Goal: Task Accomplishment & Management: Complete application form

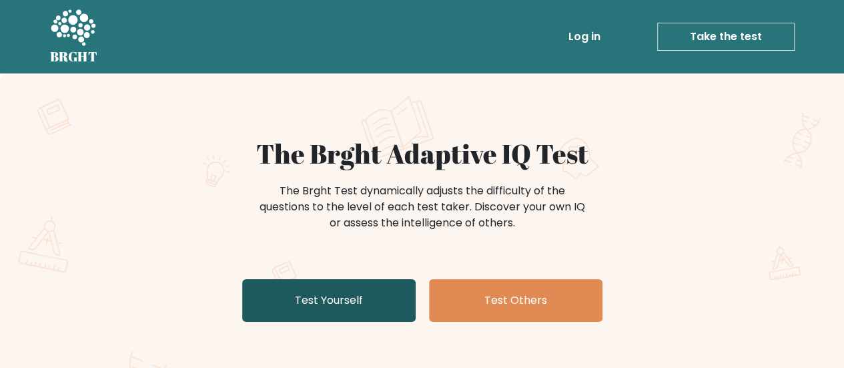
click at [260, 283] on link "Test Yourself" at bounding box center [328, 300] width 173 height 43
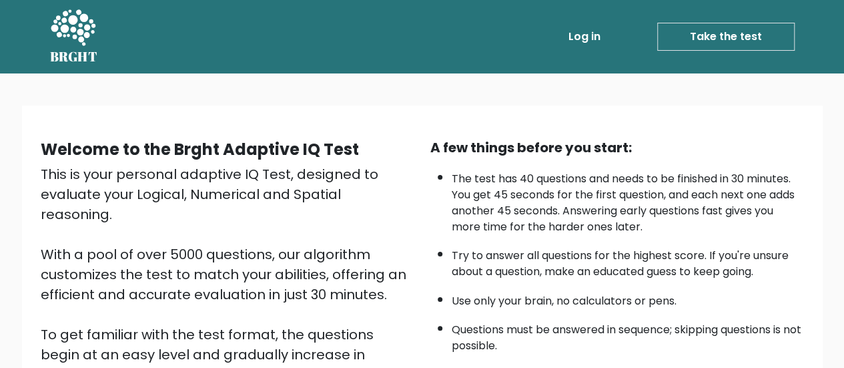
click at [587, 242] on li "Try to answer all questions for the highest score. If you're unsure about a que…" at bounding box center [628, 260] width 352 height 39
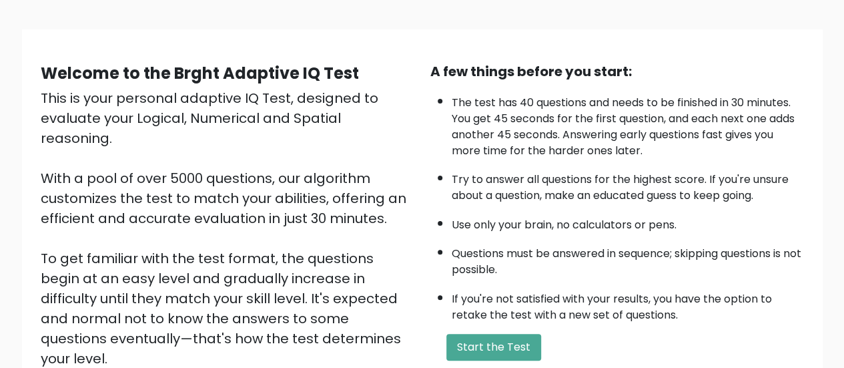
scroll to position [184, 0]
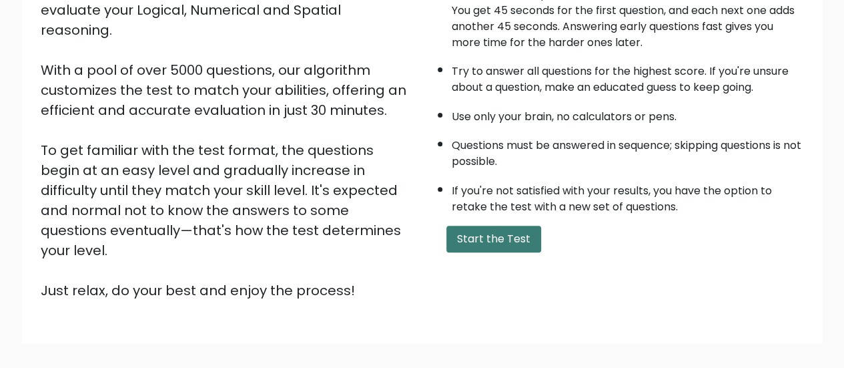
click at [499, 229] on button "Start the Test" at bounding box center [493, 238] width 95 height 27
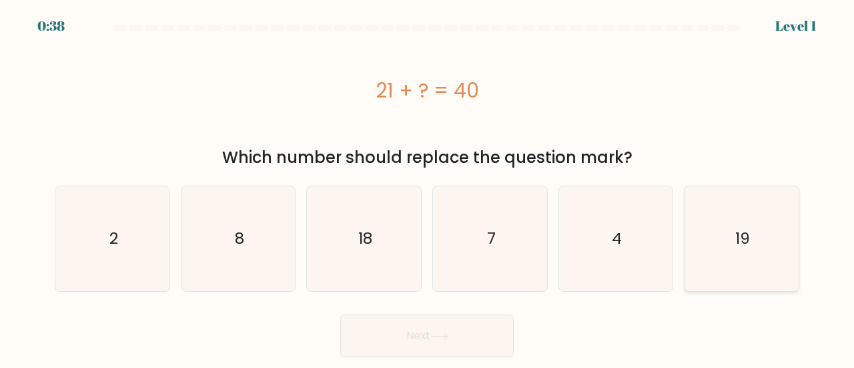
click at [712, 247] on icon "19" at bounding box center [741, 238] width 105 height 105
click at [428, 187] on input "f. 19" at bounding box center [427, 185] width 1 height 3
radio input "true"
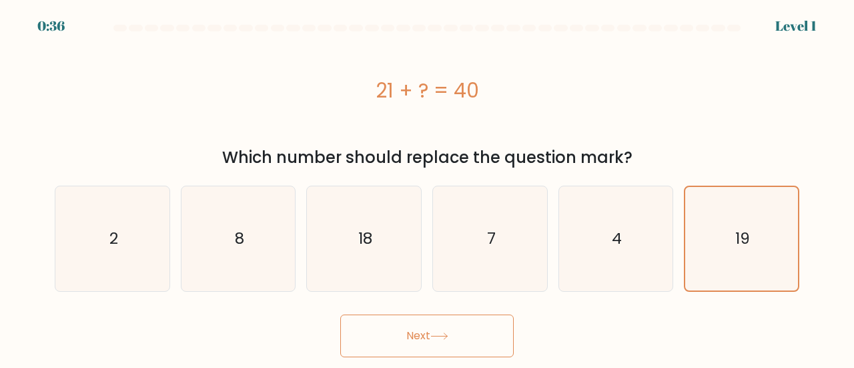
click at [448, 335] on icon at bounding box center [439, 335] width 18 height 7
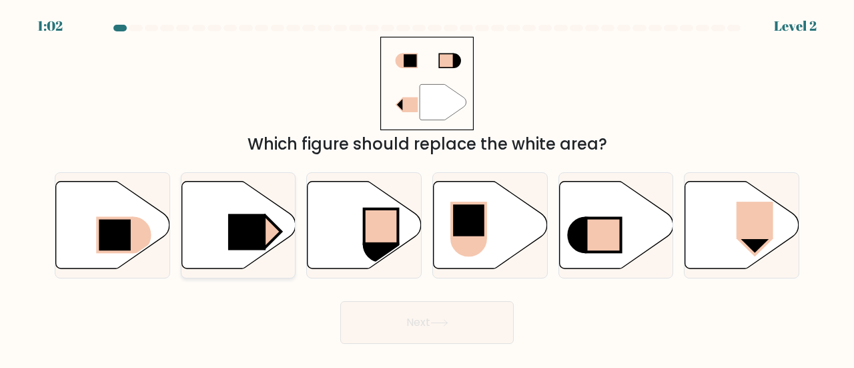
click at [240, 222] on rect at bounding box center [246, 231] width 37 height 36
click at [427, 187] on input "b." at bounding box center [427, 185] width 1 height 3
radio input "true"
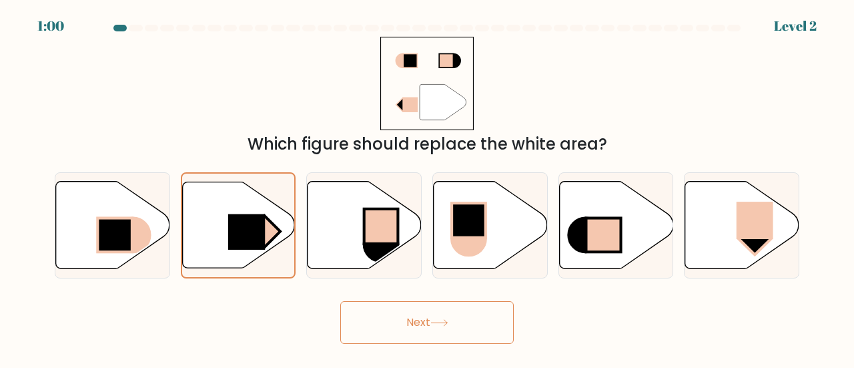
click at [407, 306] on button "Next" at bounding box center [426, 322] width 173 height 43
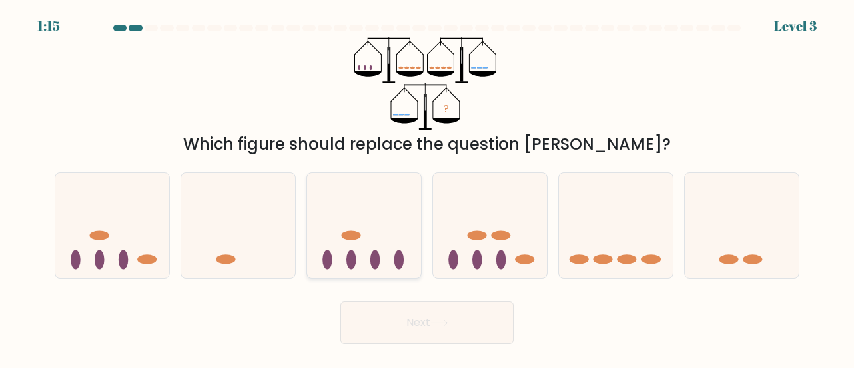
click at [374, 225] on icon at bounding box center [364, 225] width 114 height 94
click at [427, 187] on input "c." at bounding box center [427, 185] width 1 height 3
radio input "true"
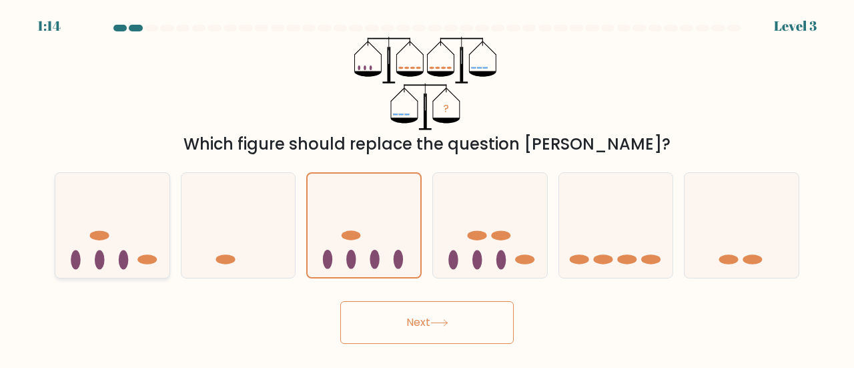
click at [117, 239] on icon at bounding box center [112, 225] width 114 height 94
click at [427, 187] on input "a." at bounding box center [427, 185] width 1 height 3
radio input "true"
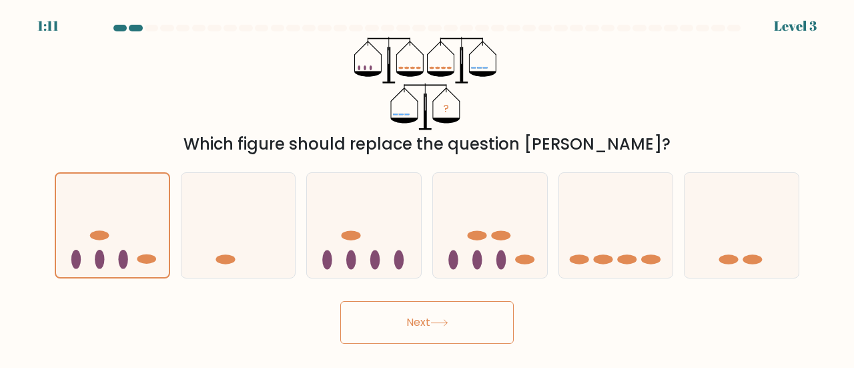
click at [382, 316] on button "Next" at bounding box center [426, 322] width 173 height 43
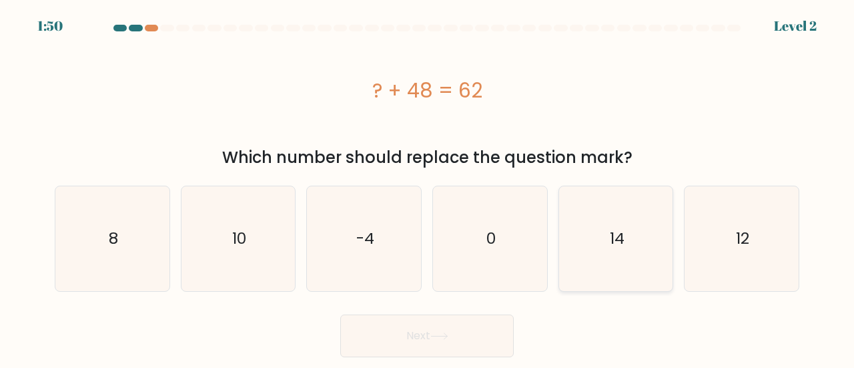
click at [602, 254] on icon "14" at bounding box center [616, 238] width 105 height 105
click at [428, 187] on input "e. 14" at bounding box center [427, 185] width 1 height 3
radio input "true"
click at [426, 330] on button "Next" at bounding box center [426, 335] width 173 height 43
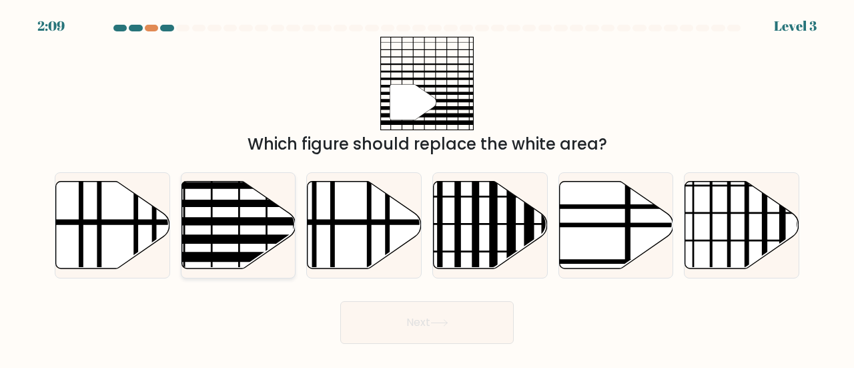
click at [220, 207] on icon at bounding box center [238, 224] width 114 height 87
click at [427, 187] on input "b." at bounding box center [427, 185] width 1 height 3
radio input "true"
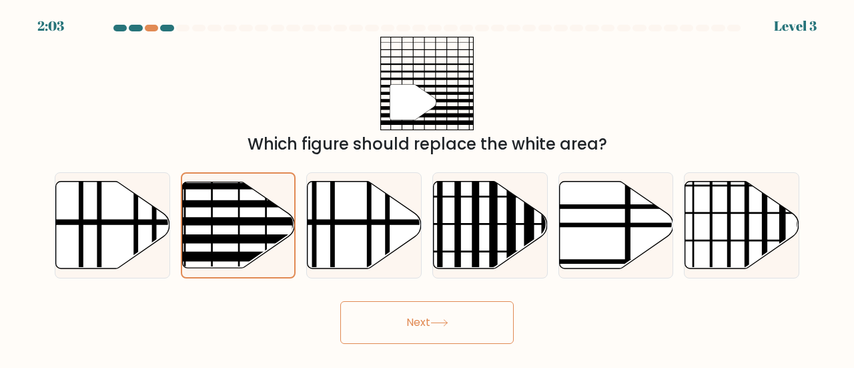
click at [416, 316] on button "Next" at bounding box center [426, 322] width 173 height 43
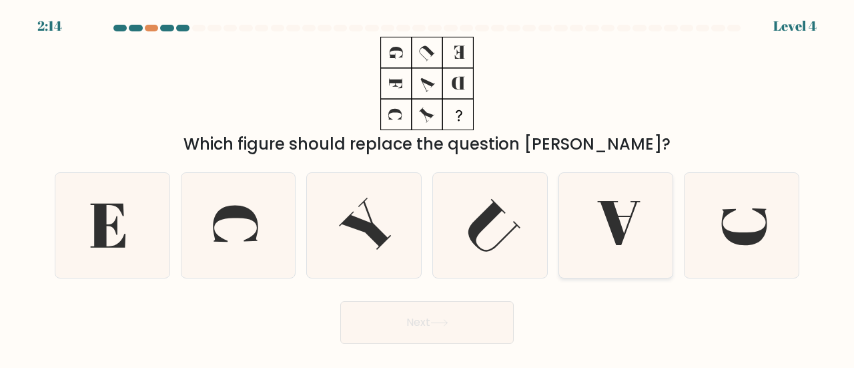
click at [627, 231] on icon at bounding box center [616, 225] width 105 height 105
click at [428, 187] on input "e." at bounding box center [427, 185] width 1 height 3
radio input "true"
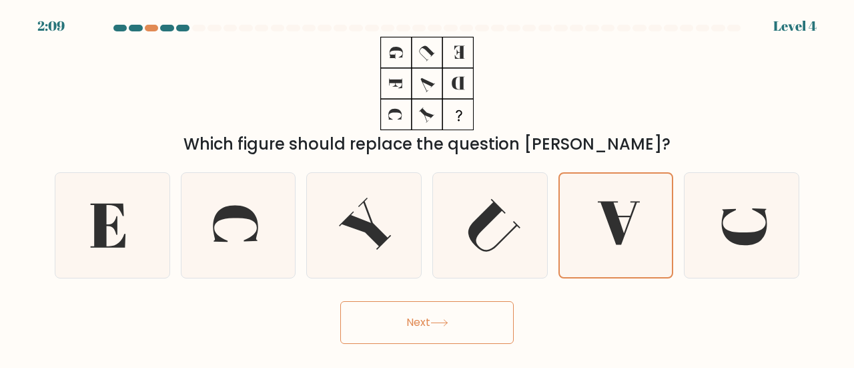
click at [416, 326] on button "Next" at bounding box center [426, 322] width 173 height 43
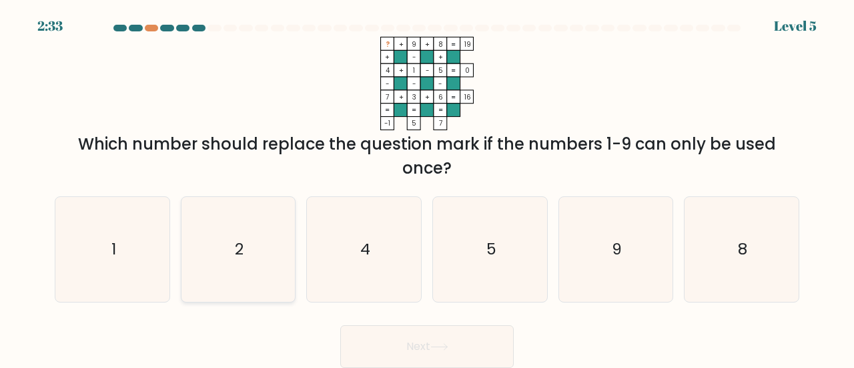
click at [244, 252] on icon "2" at bounding box center [238, 249] width 105 height 105
click at [427, 187] on input "b. 2" at bounding box center [427, 185] width 1 height 3
radio input "true"
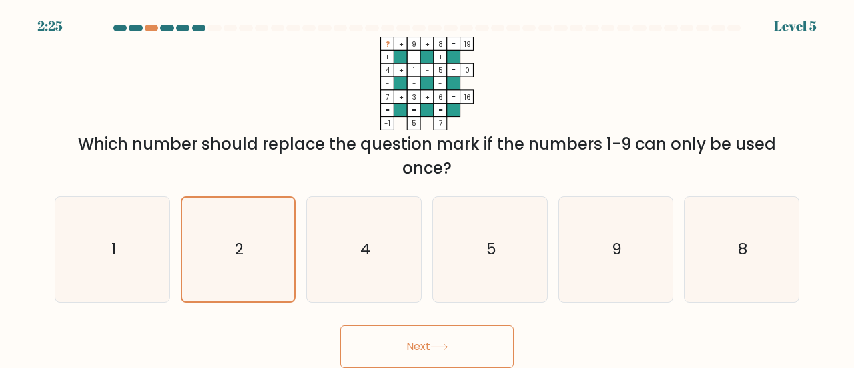
click at [455, 332] on button "Next" at bounding box center [426, 346] width 173 height 43
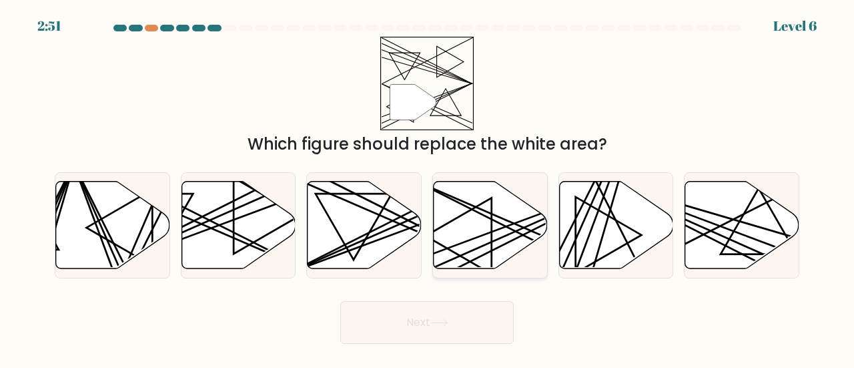
click at [471, 225] on icon at bounding box center [491, 224] width 114 height 87
click at [428, 187] on input "d." at bounding box center [427, 185] width 1 height 3
radio input "true"
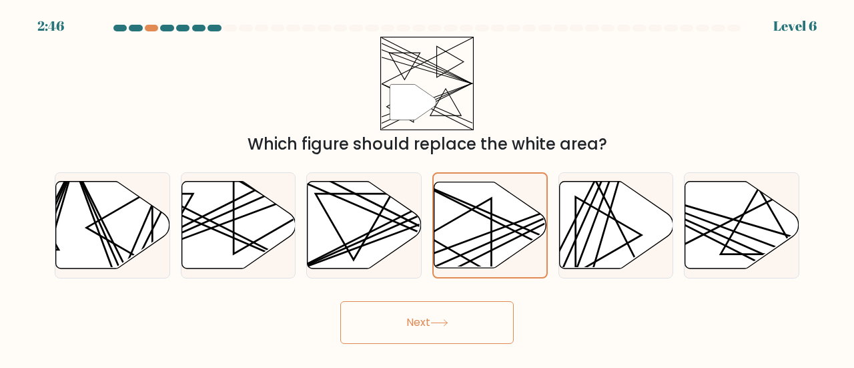
click at [396, 324] on button "Next" at bounding box center [426, 322] width 173 height 43
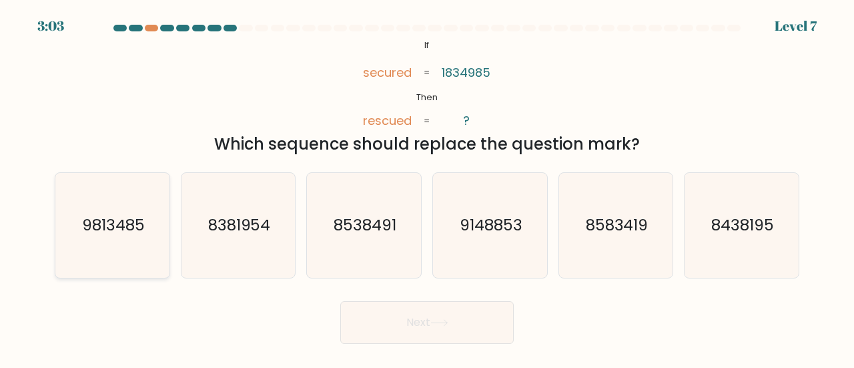
click at [104, 221] on text "9813485" at bounding box center [113, 224] width 63 height 22
click at [427, 187] on input "a. 9813485" at bounding box center [427, 185] width 1 height 3
radio input "true"
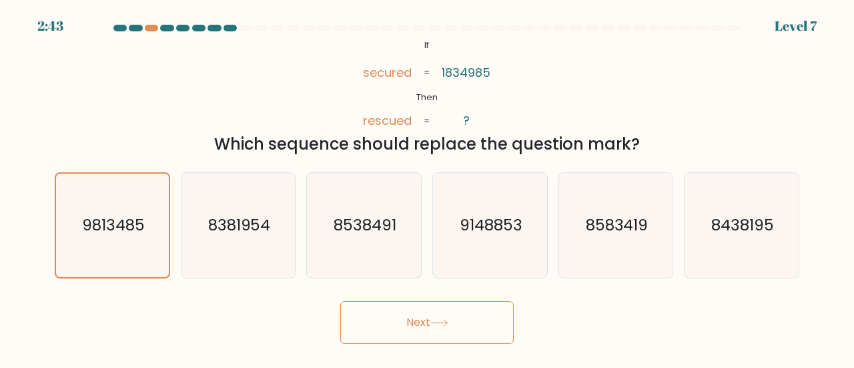
click at [428, 316] on button "Next" at bounding box center [426, 322] width 173 height 43
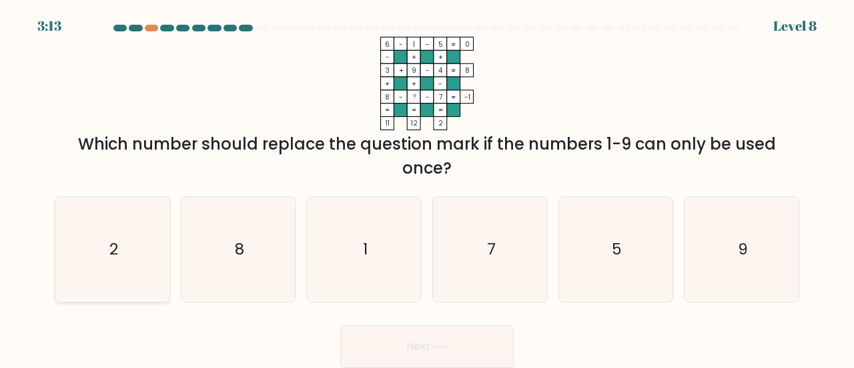
click at [127, 248] on icon "2" at bounding box center [112, 249] width 105 height 105
click at [427, 187] on input "a. 2" at bounding box center [427, 185] width 1 height 3
radio input "true"
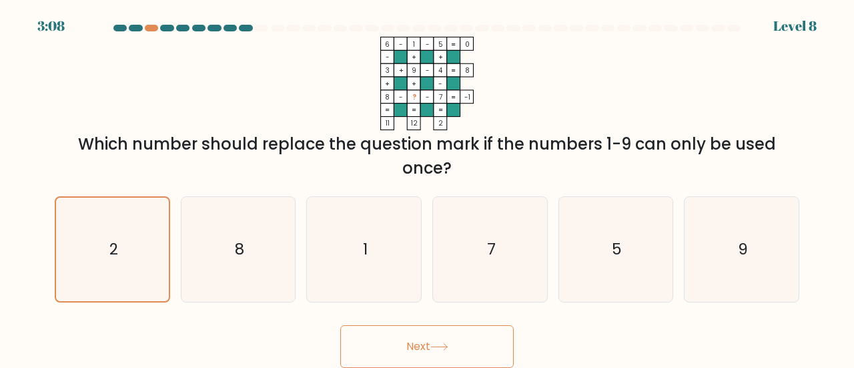
click at [458, 341] on button "Next" at bounding box center [426, 346] width 173 height 43
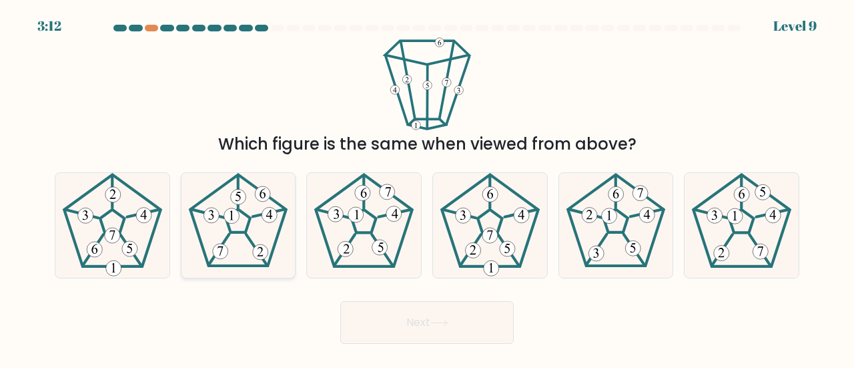
click at [244, 203] on icon at bounding box center [238, 225] width 105 height 105
click at [427, 187] on input "b." at bounding box center [427, 185] width 1 height 3
radio input "true"
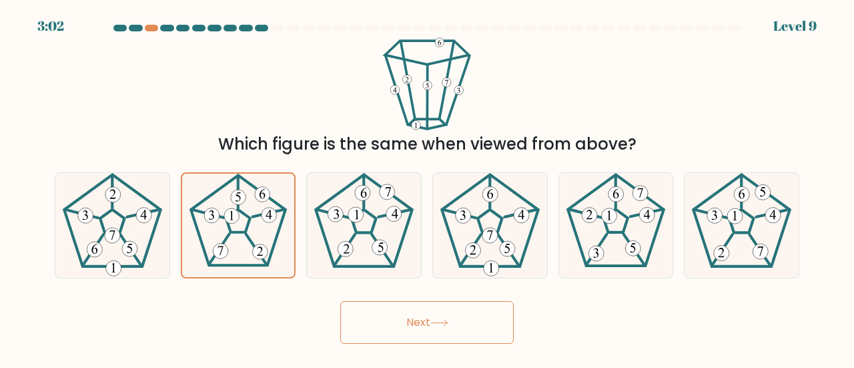
click at [403, 320] on button "Next" at bounding box center [426, 322] width 173 height 43
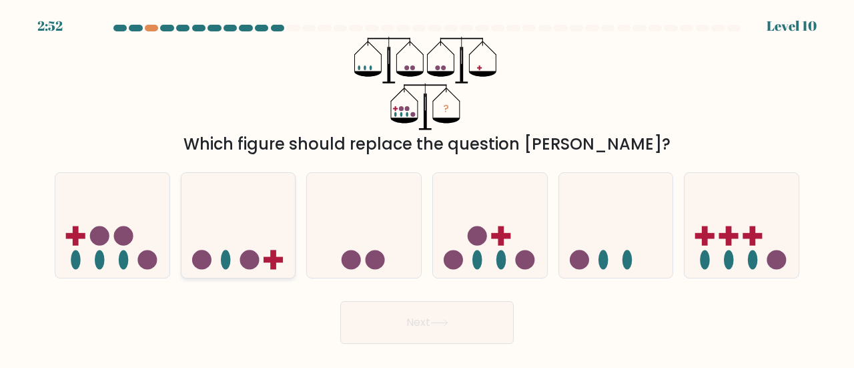
click at [255, 240] on icon at bounding box center [238, 225] width 114 height 94
click at [427, 187] on input "b." at bounding box center [427, 185] width 1 height 3
radio input "true"
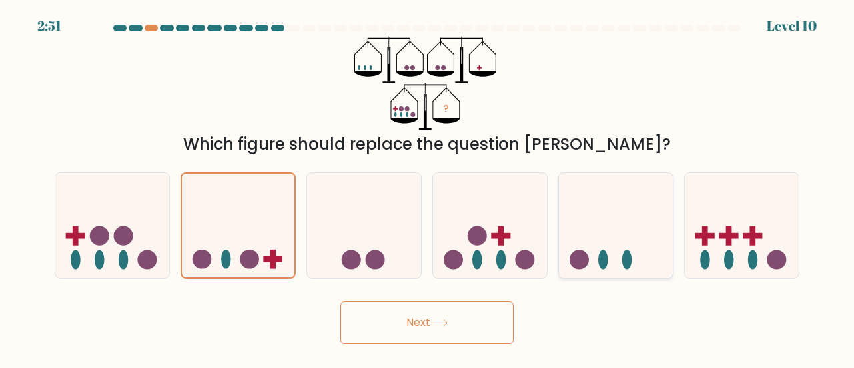
click at [586, 225] on icon at bounding box center [616, 225] width 114 height 94
click at [428, 187] on input "e." at bounding box center [427, 185] width 1 height 3
radio input "true"
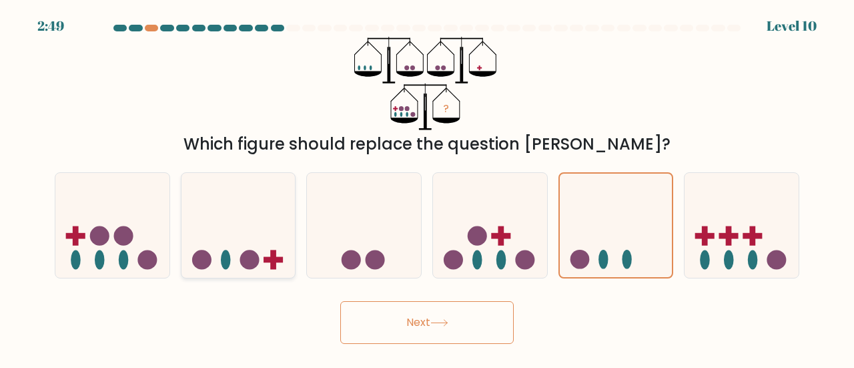
click at [285, 210] on icon at bounding box center [238, 225] width 114 height 94
click at [427, 187] on input "b." at bounding box center [427, 185] width 1 height 3
radio input "true"
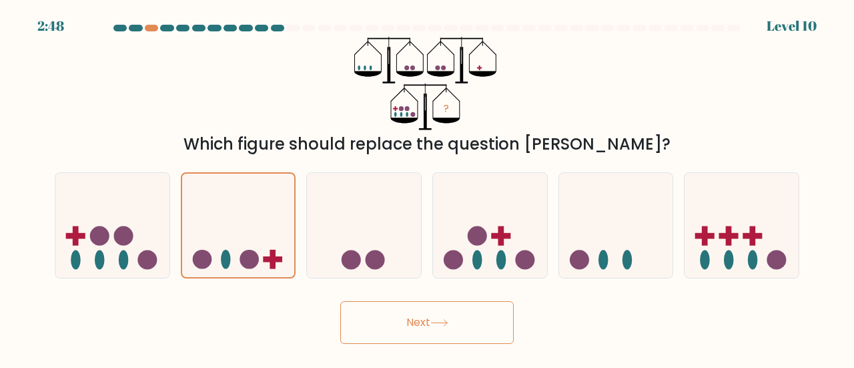
click at [406, 326] on button "Next" at bounding box center [426, 322] width 173 height 43
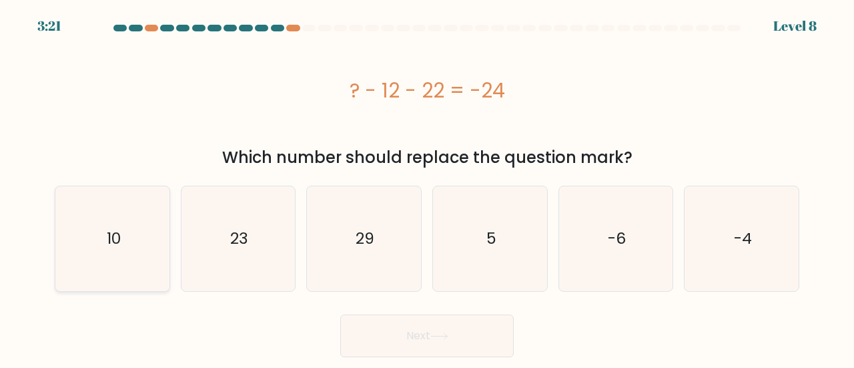
click at [83, 243] on icon "10" at bounding box center [112, 238] width 105 height 105
click at [427, 187] on input "a. 10" at bounding box center [427, 185] width 1 height 3
radio input "true"
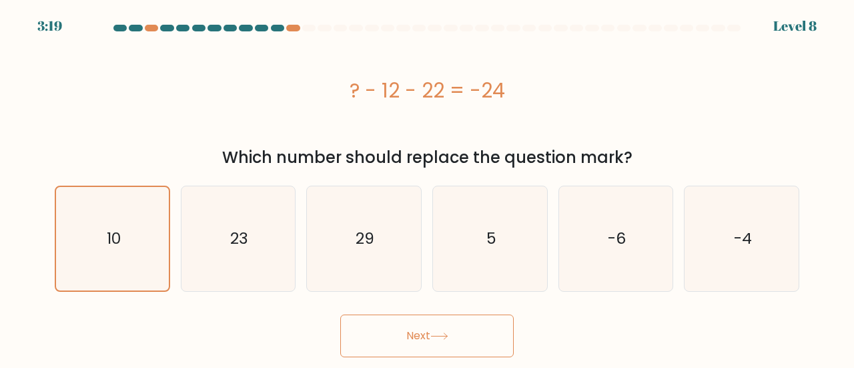
click at [467, 330] on button "Next" at bounding box center [426, 335] width 173 height 43
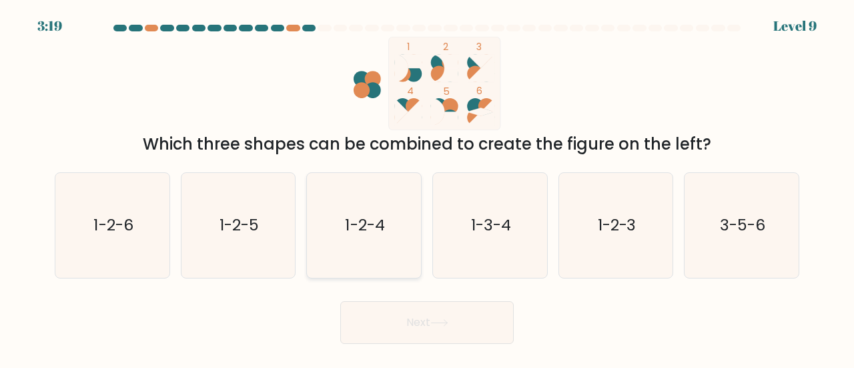
click at [368, 223] on text "1-2-4" at bounding box center [365, 224] width 39 height 22
click at [427, 187] on input "c. 1-2-4" at bounding box center [427, 185] width 1 height 3
radio input "true"
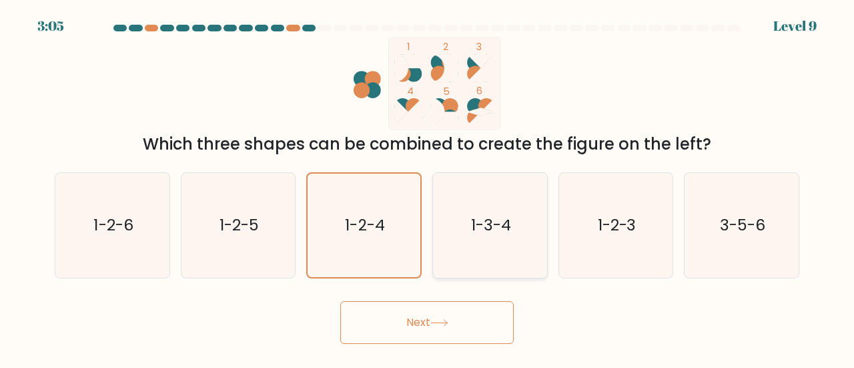
click at [482, 250] on icon "1-3-4" at bounding box center [490, 225] width 105 height 105
click at [428, 187] on input "d. 1-3-4" at bounding box center [427, 185] width 1 height 3
radio input "true"
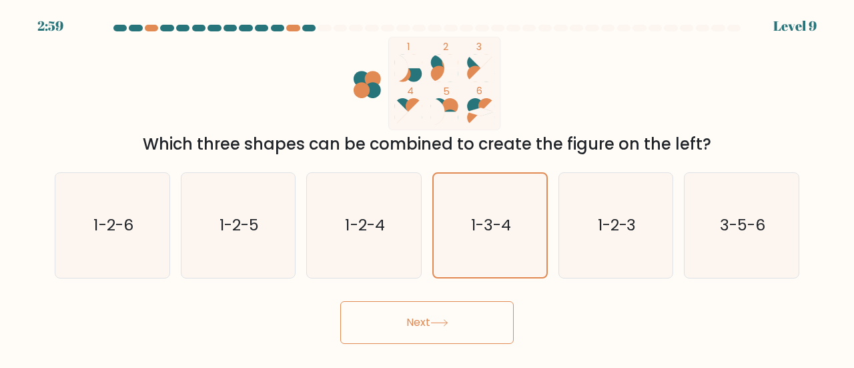
click at [406, 318] on button "Next" at bounding box center [426, 322] width 173 height 43
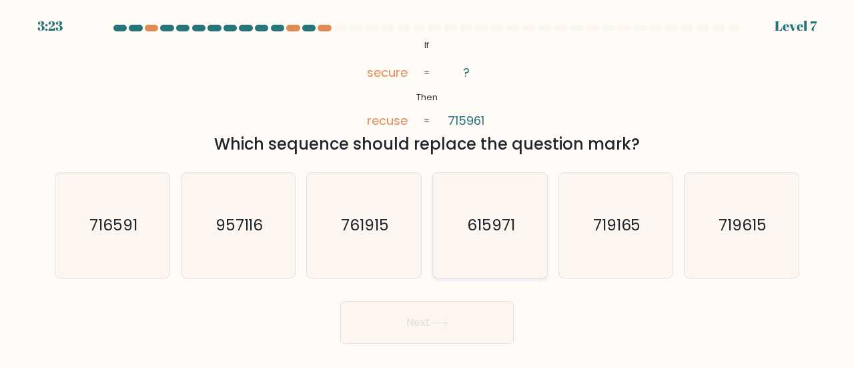
click at [496, 234] on text "615971" at bounding box center [491, 224] width 48 height 22
click at [428, 187] on input "d. 615971" at bounding box center [427, 185] width 1 height 3
radio input "true"
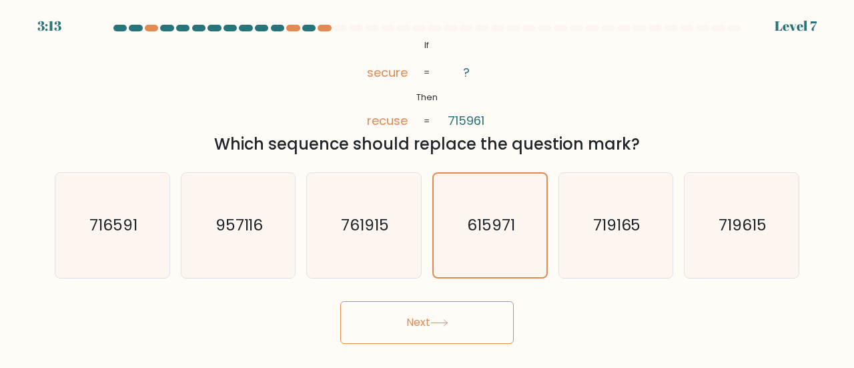
click at [417, 330] on button "Next" at bounding box center [426, 322] width 173 height 43
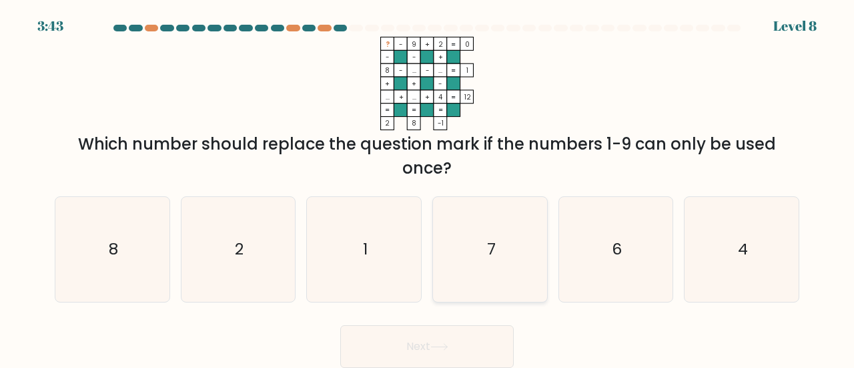
click at [512, 245] on icon "7" at bounding box center [490, 249] width 105 height 105
click at [428, 187] on input "d. 7" at bounding box center [427, 185] width 1 height 3
radio input "true"
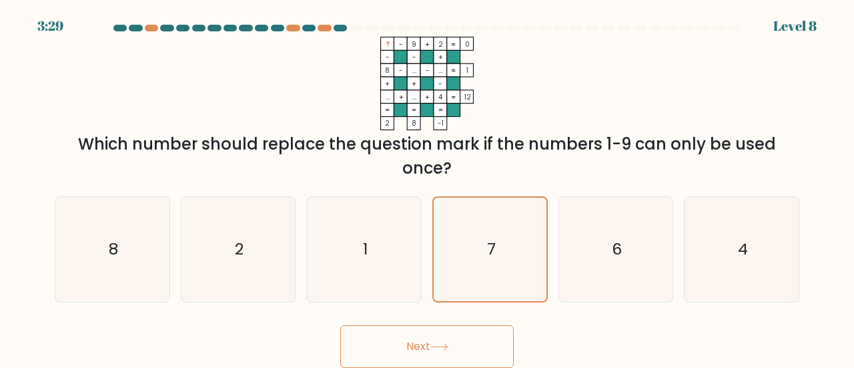
click at [427, 345] on button "Next" at bounding box center [426, 346] width 173 height 43
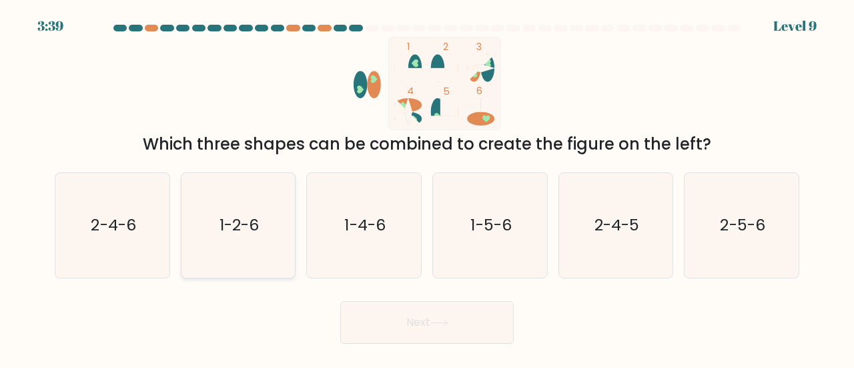
click at [237, 238] on icon "1-2-6" at bounding box center [238, 225] width 105 height 105
click at [427, 187] on input "b. 1-2-6" at bounding box center [427, 185] width 1 height 3
radio input "true"
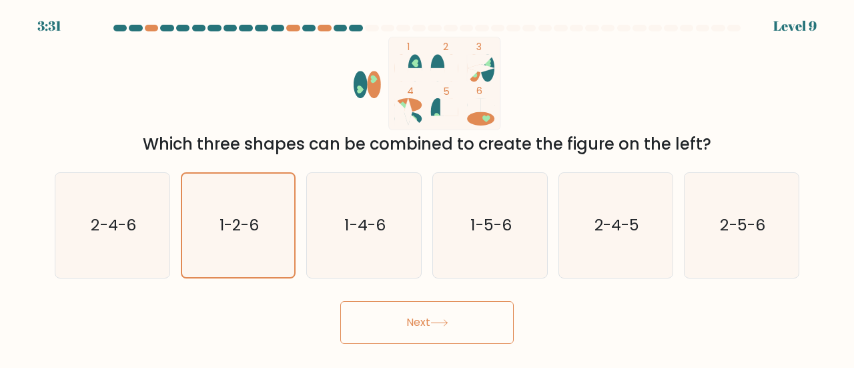
click at [419, 340] on button "Next" at bounding box center [426, 322] width 173 height 43
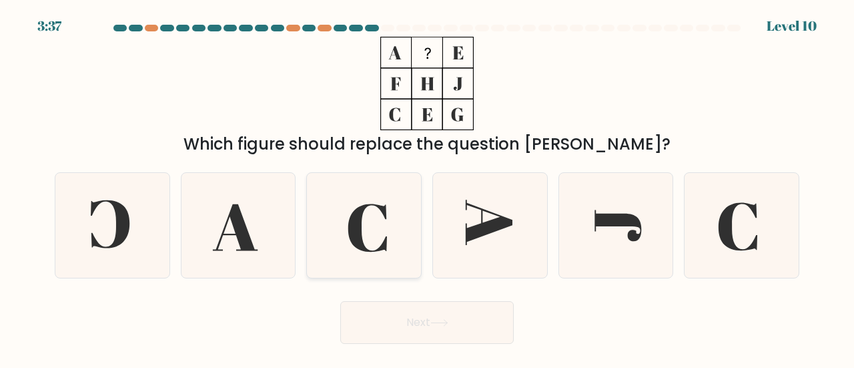
click at [392, 212] on icon at bounding box center [364, 225] width 105 height 105
click at [427, 187] on input "c." at bounding box center [427, 185] width 1 height 3
radio input "true"
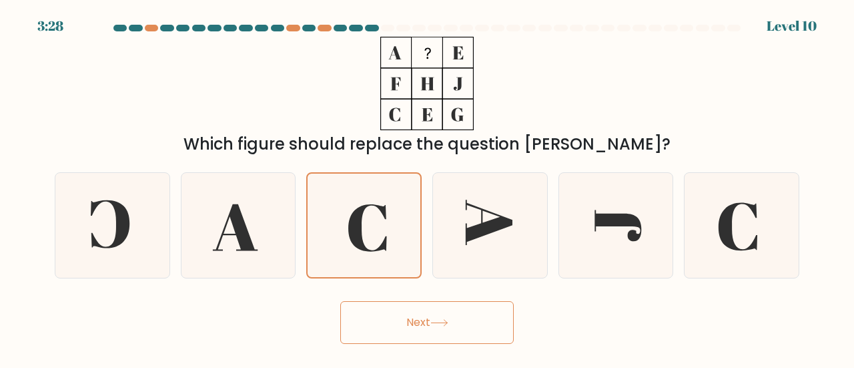
click at [397, 316] on button "Next" at bounding box center [426, 322] width 173 height 43
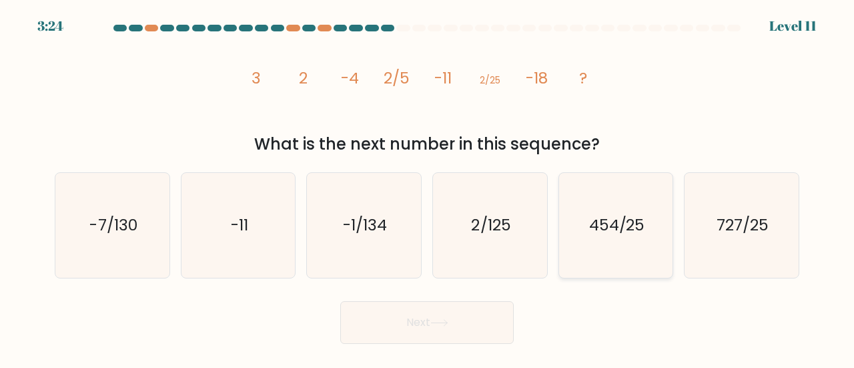
click at [634, 225] on text "454/25" at bounding box center [617, 224] width 56 height 22
click at [428, 187] on input "e. 454/25" at bounding box center [427, 185] width 1 height 3
radio input "true"
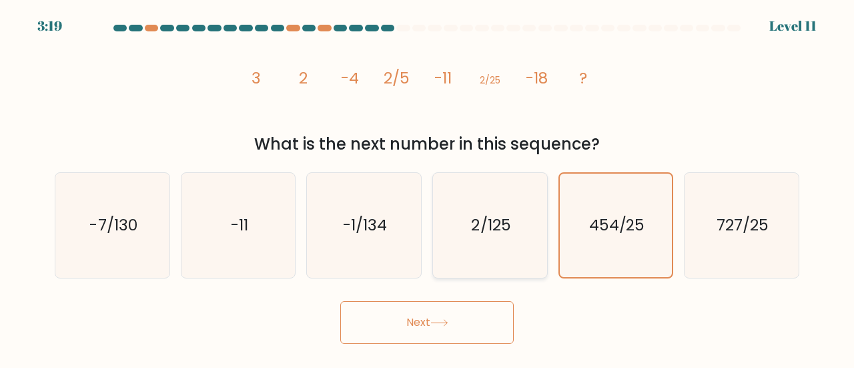
click at [444, 237] on icon "2/125" at bounding box center [490, 225] width 105 height 105
click at [428, 187] on input "d. 2/125" at bounding box center [427, 185] width 1 height 3
radio input "true"
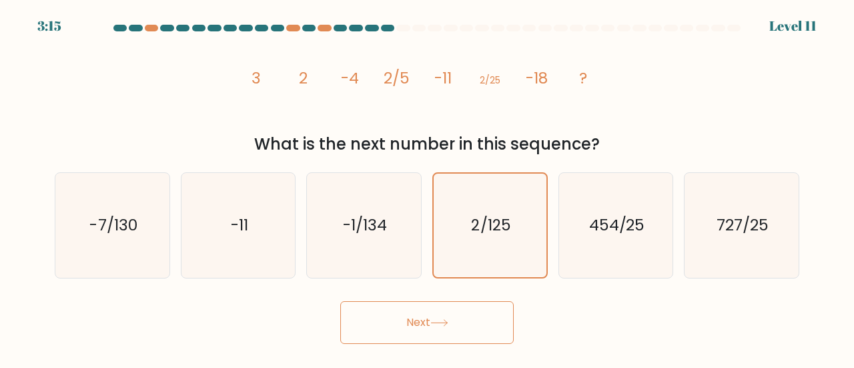
click at [393, 321] on button "Next" at bounding box center [426, 322] width 173 height 43
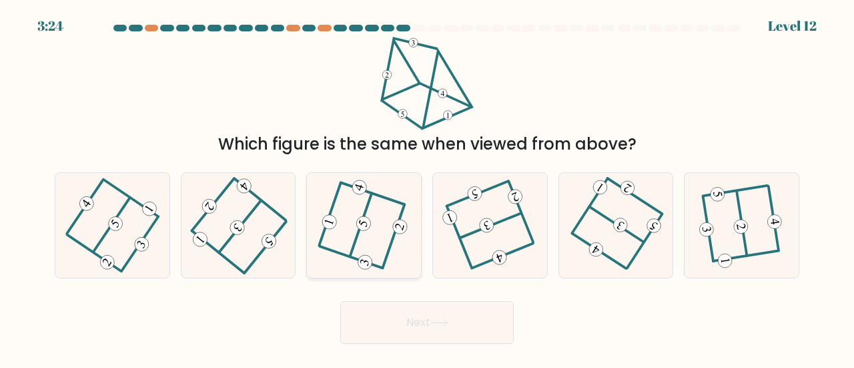
click at [373, 252] on icon at bounding box center [363, 224] width 83 height 83
click at [427, 187] on input "c." at bounding box center [427, 185] width 1 height 3
radio input "true"
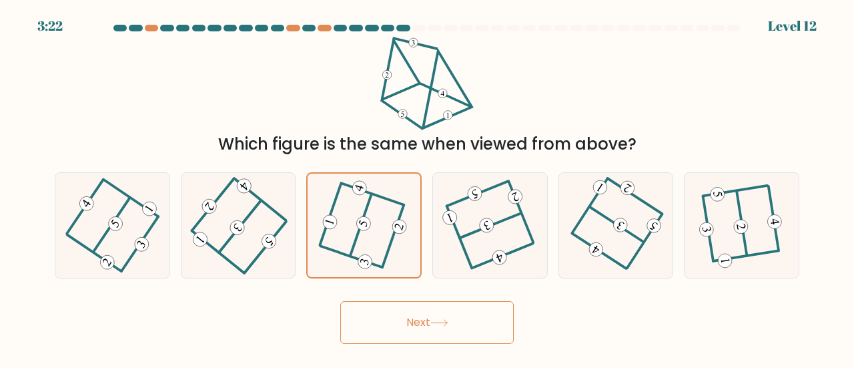
click at [446, 332] on button "Next" at bounding box center [426, 322] width 173 height 43
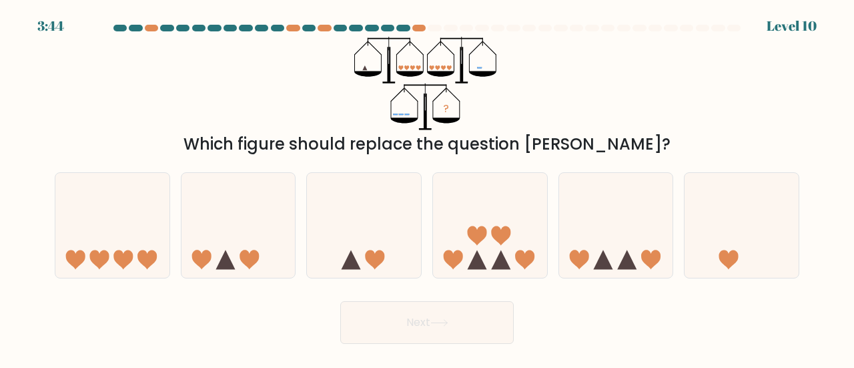
click at [304, 209] on div "c." at bounding box center [364, 225] width 126 height 106
click at [286, 212] on icon at bounding box center [238, 225] width 114 height 94
click at [427, 187] on input "b." at bounding box center [427, 185] width 1 height 3
radio input "true"
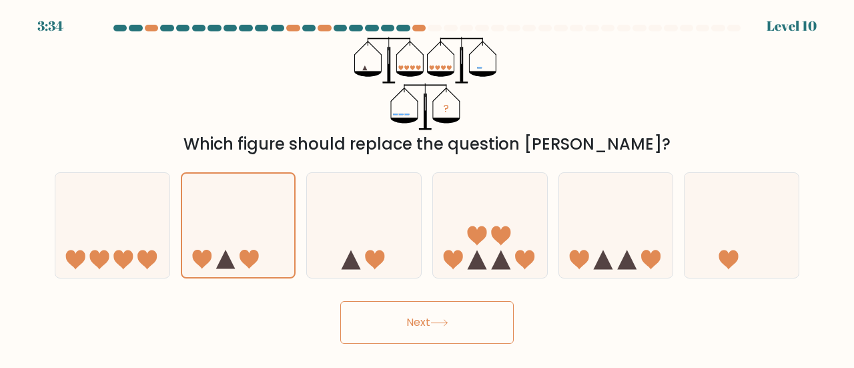
click at [443, 322] on icon at bounding box center [439, 323] width 16 height 6
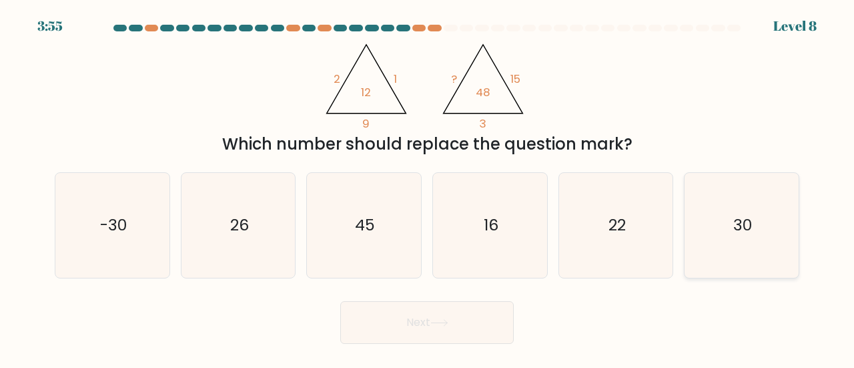
click at [729, 199] on icon "30" at bounding box center [741, 225] width 105 height 105
click at [428, 187] on input "f. 30" at bounding box center [427, 185] width 1 height 3
radio input "true"
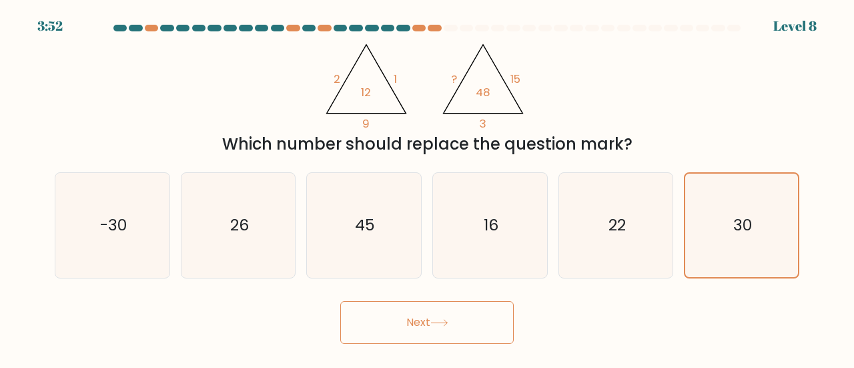
click at [426, 321] on button "Next" at bounding box center [426, 322] width 173 height 43
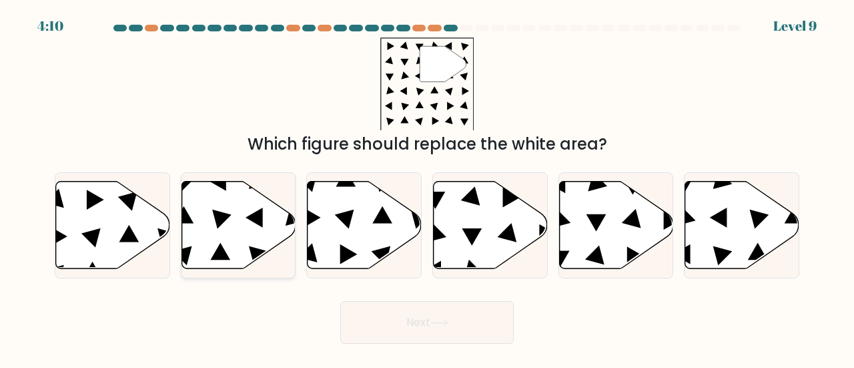
click at [238, 213] on icon at bounding box center [238, 224] width 114 height 87
click at [427, 187] on input "b." at bounding box center [427, 185] width 1 height 3
radio input "true"
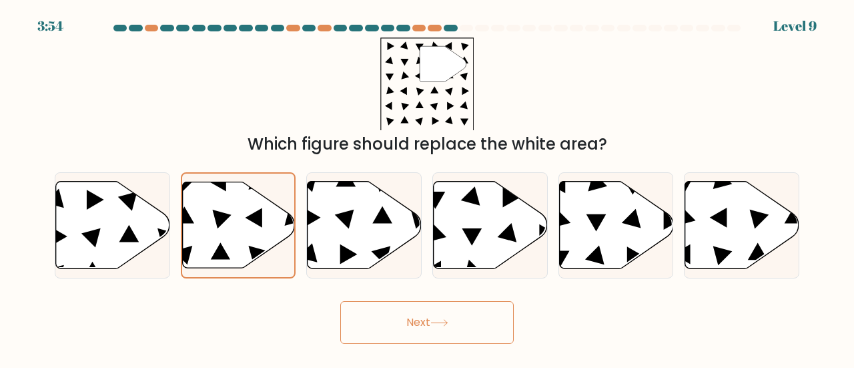
click at [429, 327] on button "Next" at bounding box center [426, 322] width 173 height 43
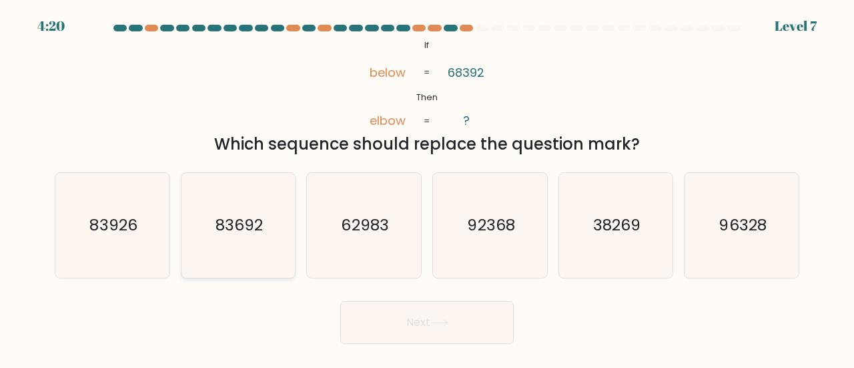
click at [244, 206] on icon "83692" at bounding box center [238, 225] width 105 height 105
click at [427, 187] on input "b. 83692" at bounding box center [427, 185] width 1 height 3
radio input "true"
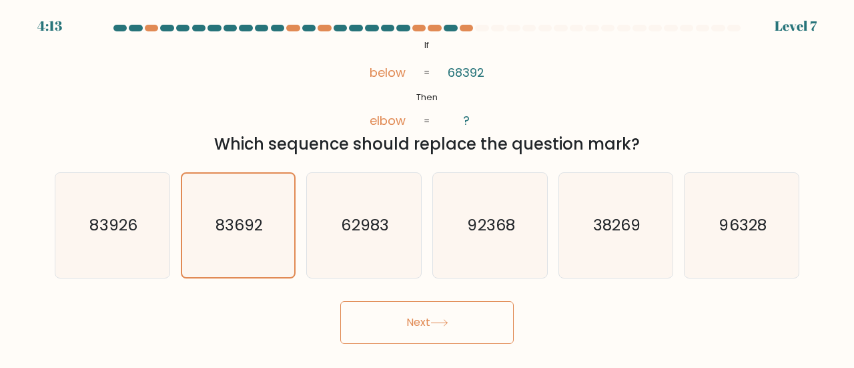
click at [421, 329] on button "Next" at bounding box center [426, 322] width 173 height 43
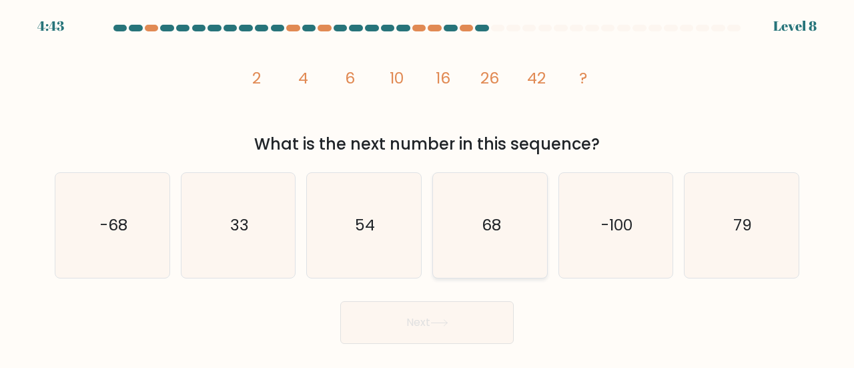
click at [468, 241] on icon "68" at bounding box center [490, 225] width 105 height 105
click at [428, 187] on input "d. 68" at bounding box center [427, 185] width 1 height 3
radio input "true"
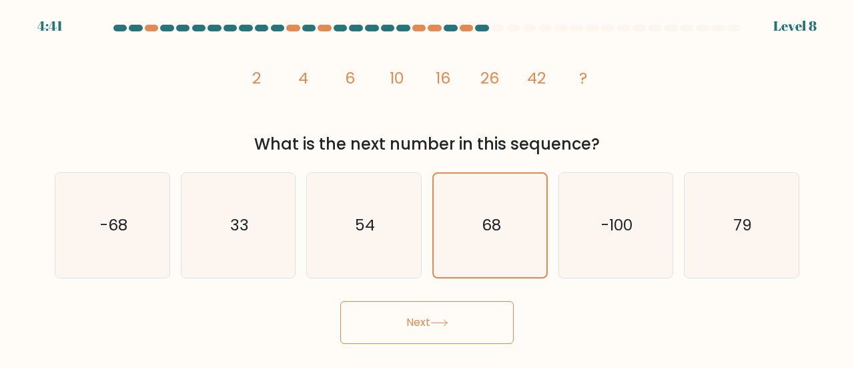
click at [415, 320] on button "Next" at bounding box center [426, 322] width 173 height 43
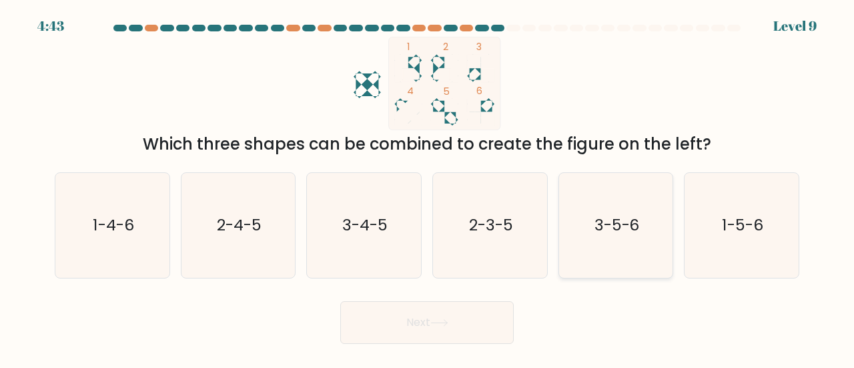
click at [613, 238] on icon "3-5-6" at bounding box center [616, 225] width 105 height 105
click at [428, 187] on input "e. 3-5-6" at bounding box center [427, 185] width 1 height 3
radio input "true"
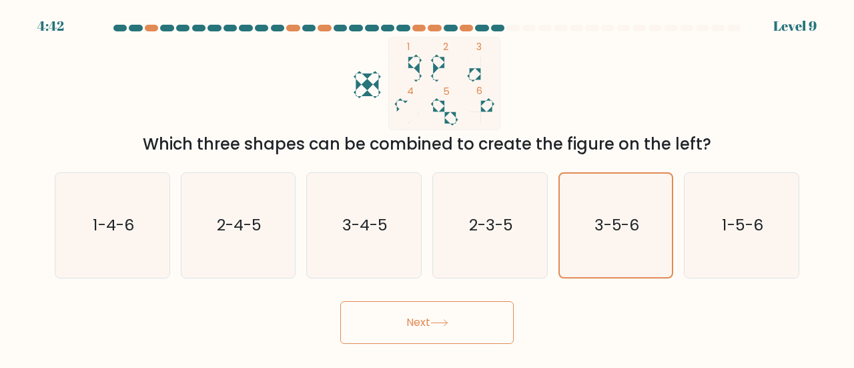
click at [432, 321] on button "Next" at bounding box center [426, 322] width 173 height 43
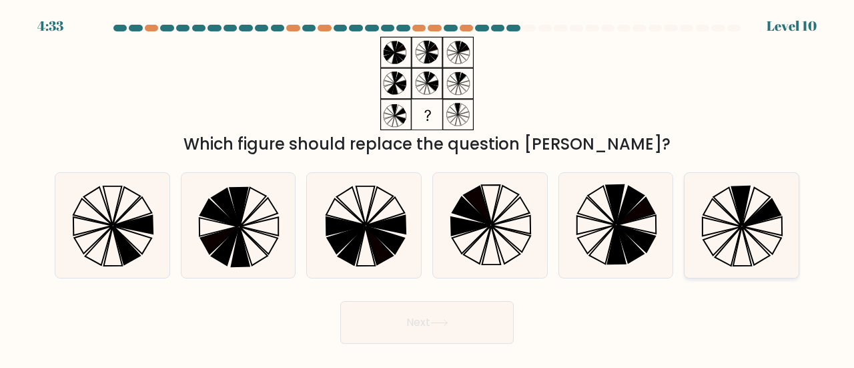
click at [742, 206] on icon at bounding box center [741, 205] width 18 height 39
click at [428, 187] on input "f." at bounding box center [427, 185] width 1 height 3
radio input "true"
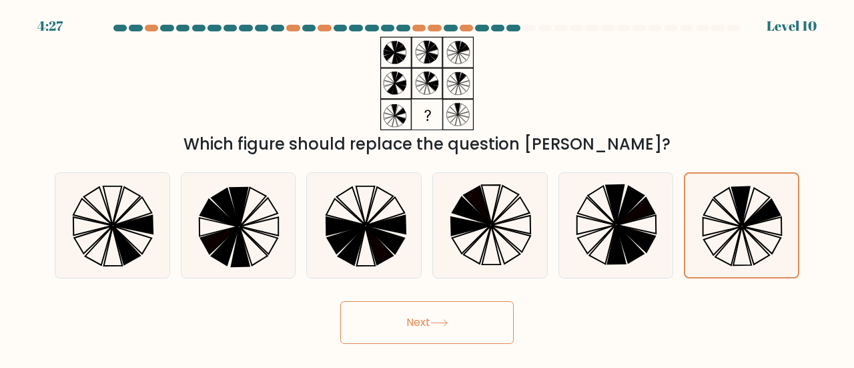
click at [406, 323] on button "Next" at bounding box center [426, 322] width 173 height 43
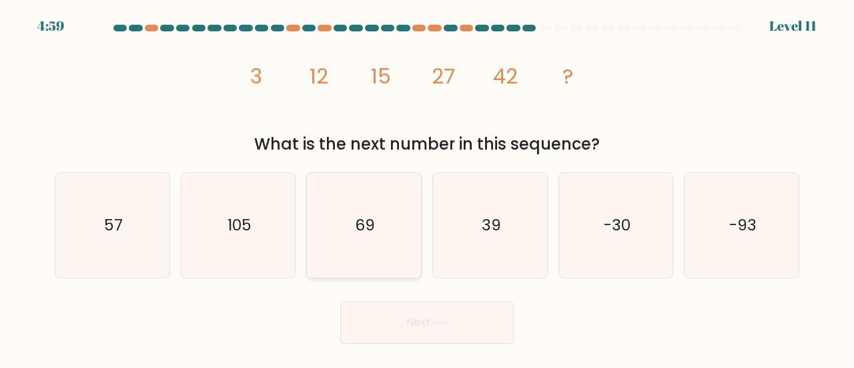
click at [346, 235] on icon "69" at bounding box center [364, 225] width 105 height 105
click at [427, 187] on input "c. 69" at bounding box center [427, 185] width 1 height 3
radio input "true"
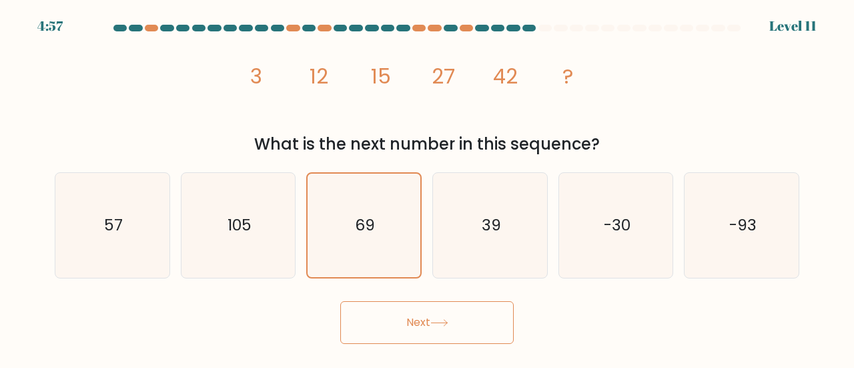
click at [423, 320] on button "Next" at bounding box center [426, 322] width 173 height 43
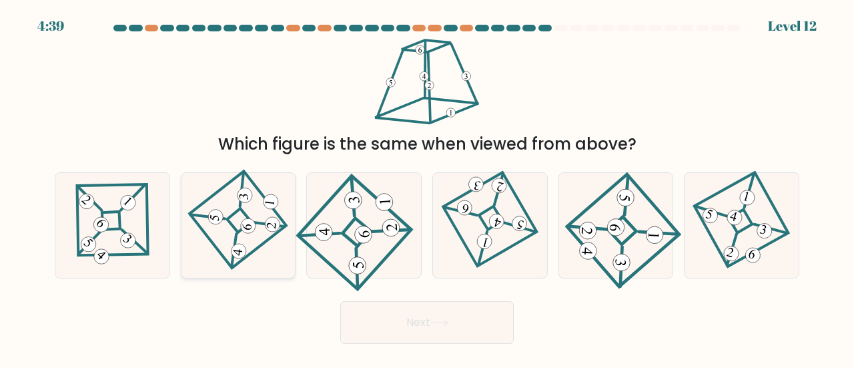
click at [248, 213] on icon at bounding box center [238, 224] width 72 height 83
click at [427, 187] on input "b." at bounding box center [427, 185] width 1 height 3
radio input "true"
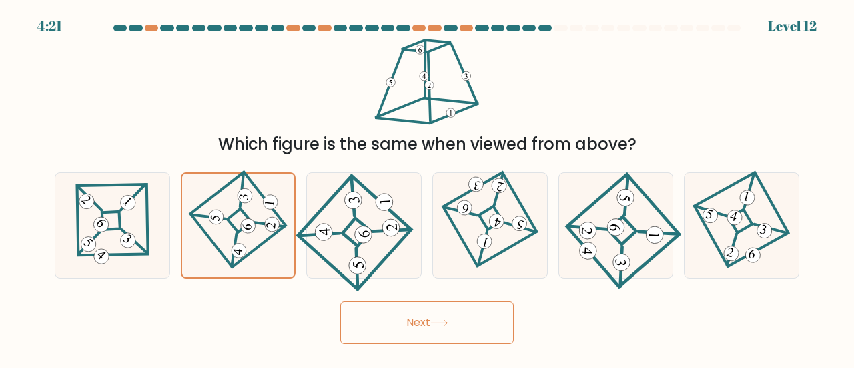
click at [412, 310] on button "Next" at bounding box center [426, 322] width 173 height 43
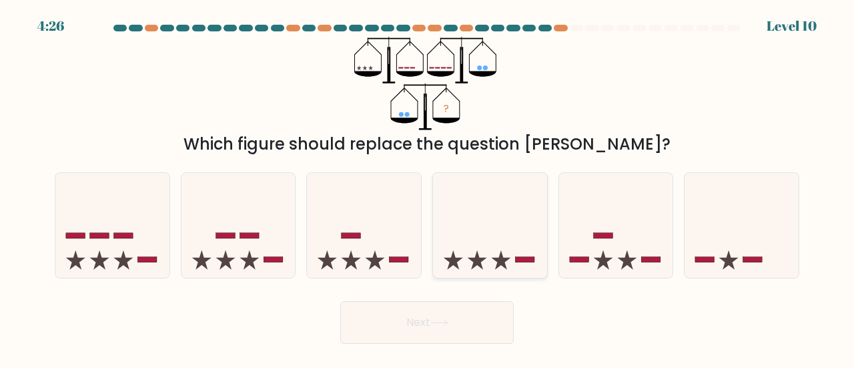
click at [500, 241] on icon at bounding box center [490, 225] width 114 height 94
click at [428, 187] on input "d." at bounding box center [427, 185] width 1 height 3
radio input "true"
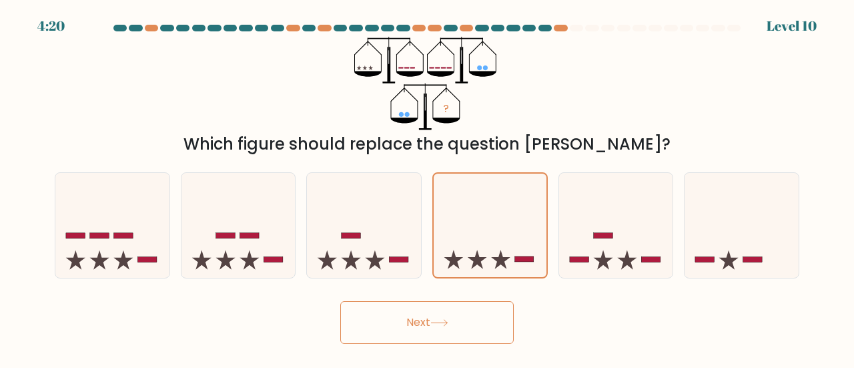
click at [473, 321] on button "Next" at bounding box center [426, 322] width 173 height 43
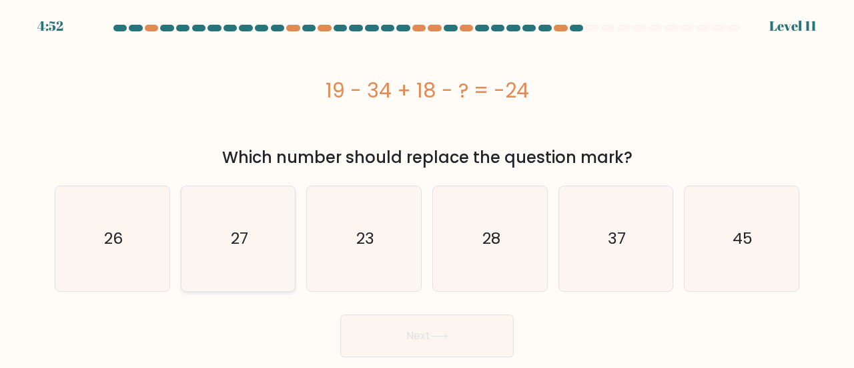
click at [237, 241] on text "27" at bounding box center [239, 238] width 17 height 22
click at [427, 187] on input "b. 27" at bounding box center [427, 185] width 1 height 3
radio input "true"
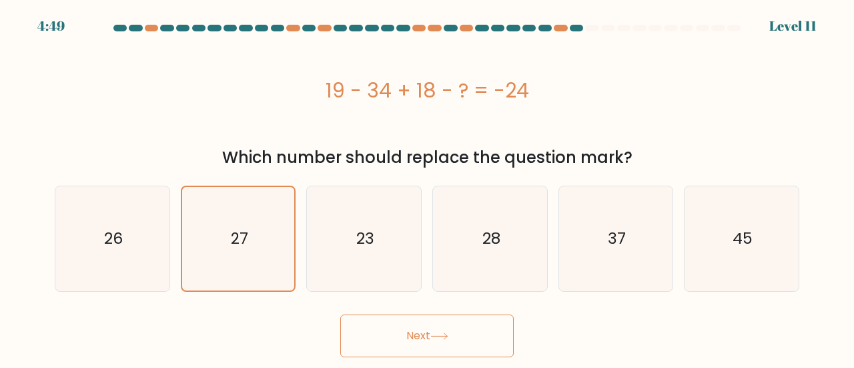
click at [416, 331] on button "Next" at bounding box center [426, 335] width 173 height 43
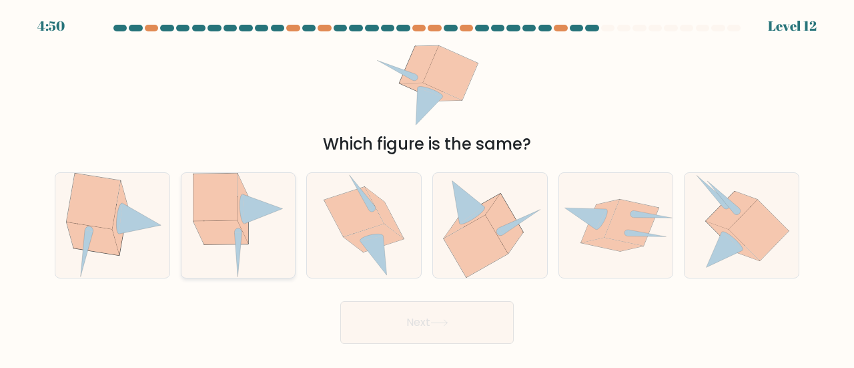
click at [239, 227] on icon at bounding box center [220, 233] width 55 height 24
click at [427, 187] on input "b." at bounding box center [427, 185] width 1 height 3
radio input "true"
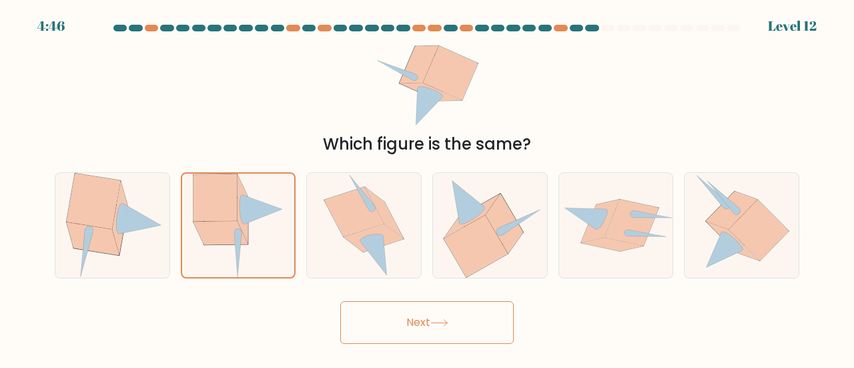
click at [410, 328] on button "Next" at bounding box center [426, 322] width 173 height 43
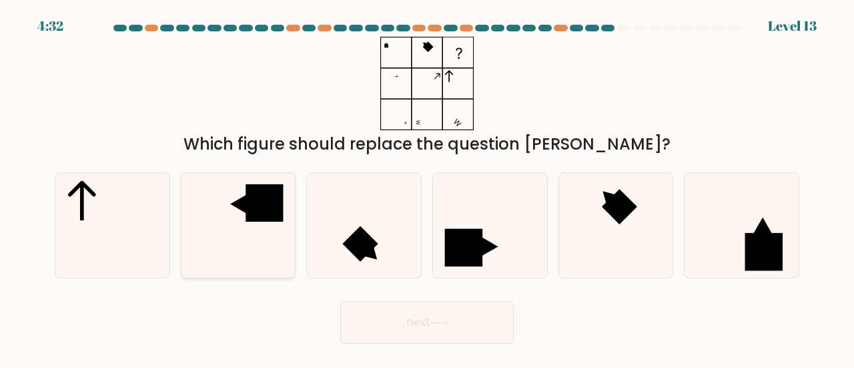
click at [221, 241] on icon at bounding box center [238, 225] width 105 height 105
click at [427, 187] on input "b." at bounding box center [427, 185] width 1 height 3
radio input "true"
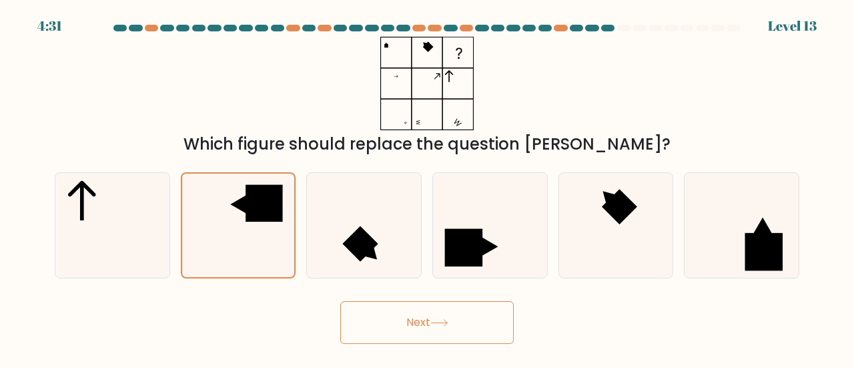
click at [418, 321] on button "Next" at bounding box center [426, 322] width 173 height 43
click at [403, 334] on button "Next" at bounding box center [426, 322] width 173 height 43
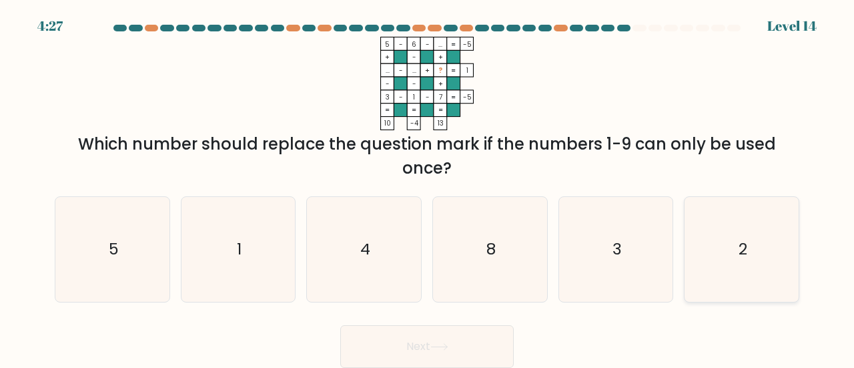
click at [720, 223] on icon "2" at bounding box center [741, 249] width 105 height 105
click at [428, 187] on input "f. 2" at bounding box center [427, 185] width 1 height 3
radio input "true"
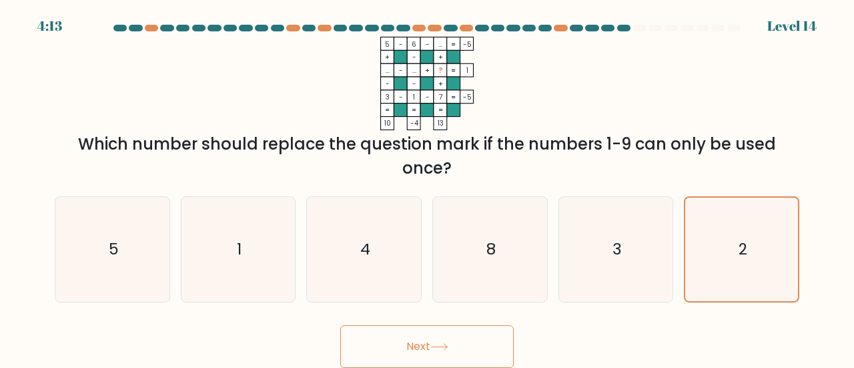
click at [450, 334] on button "Next" at bounding box center [426, 346] width 173 height 43
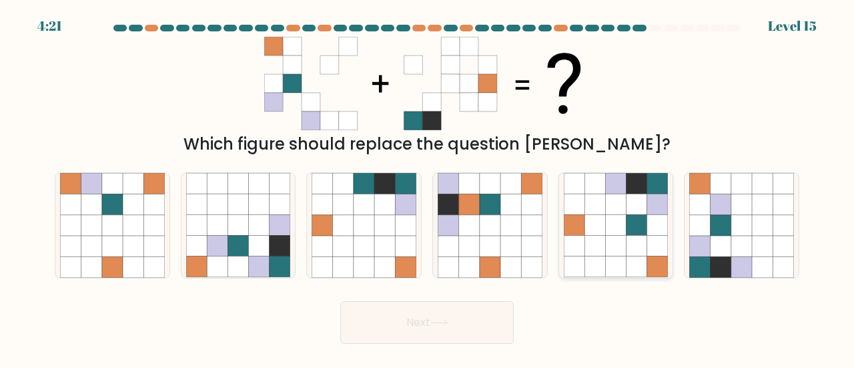
click at [630, 207] on icon at bounding box center [636, 204] width 21 height 21
click at [428, 187] on input "e." at bounding box center [427, 185] width 1 height 3
radio input "true"
click at [408, 326] on button "Next" at bounding box center [426, 322] width 173 height 43
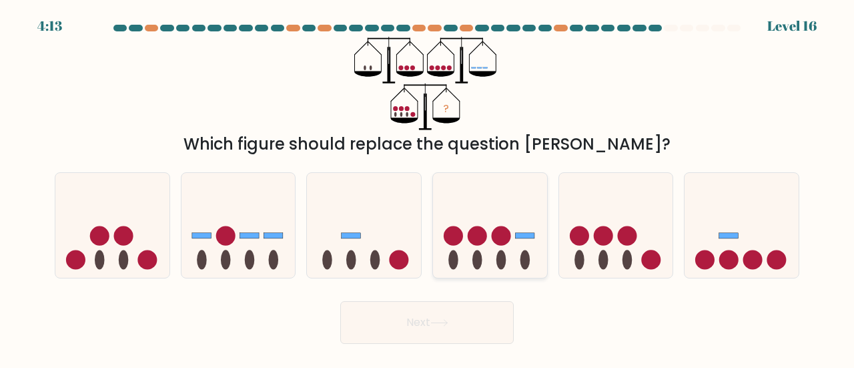
click at [502, 217] on icon at bounding box center [490, 225] width 114 height 94
click at [428, 187] on input "d." at bounding box center [427, 185] width 1 height 3
radio input "true"
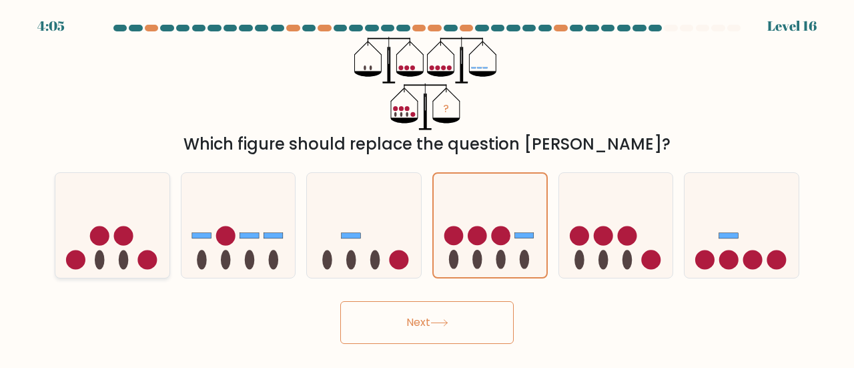
click at [97, 215] on icon at bounding box center [112, 225] width 114 height 94
click at [427, 187] on input "a." at bounding box center [427, 185] width 1 height 3
radio input "true"
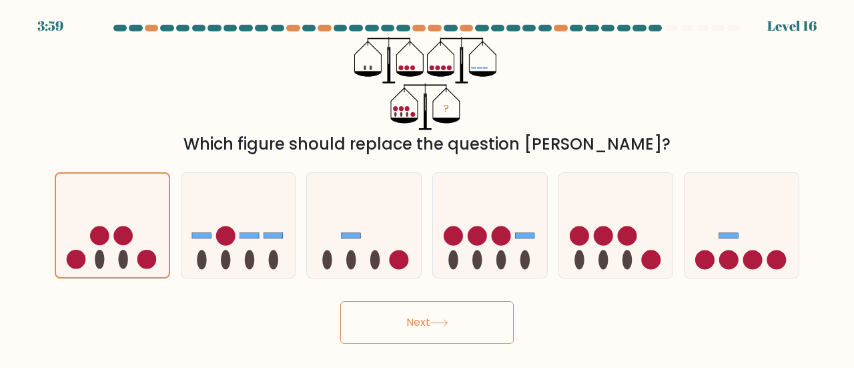
click at [404, 316] on button "Next" at bounding box center [426, 322] width 173 height 43
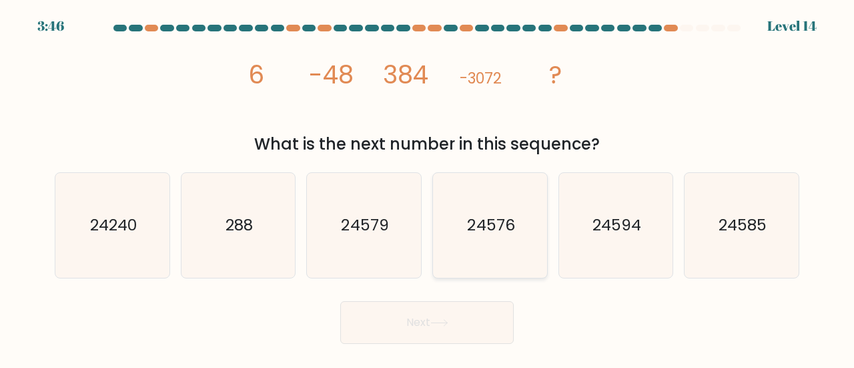
click at [494, 217] on text "24576" at bounding box center [490, 224] width 47 height 22
click at [428, 187] on input "d. 24576" at bounding box center [427, 185] width 1 height 3
radio input "true"
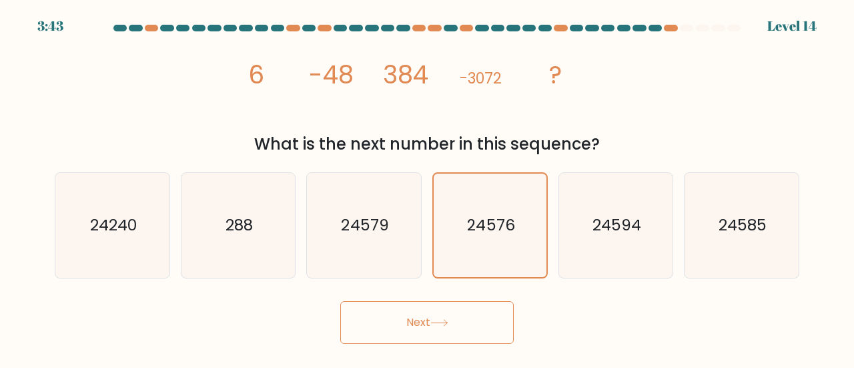
click at [391, 321] on button "Next" at bounding box center [426, 322] width 173 height 43
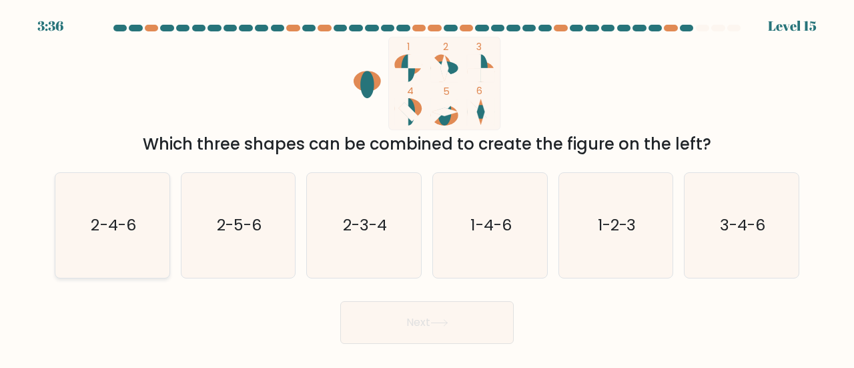
click at [141, 238] on icon "2-4-6" at bounding box center [112, 225] width 105 height 105
click at [427, 187] on input "a. 2-4-6" at bounding box center [427, 185] width 1 height 3
radio input "true"
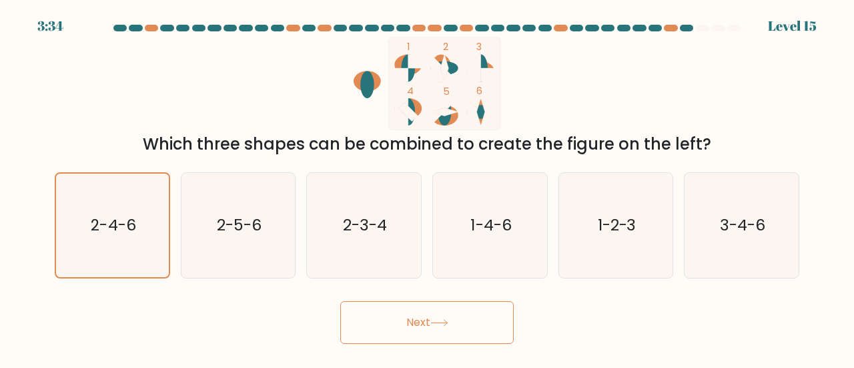
click at [484, 309] on button "Next" at bounding box center [426, 322] width 173 height 43
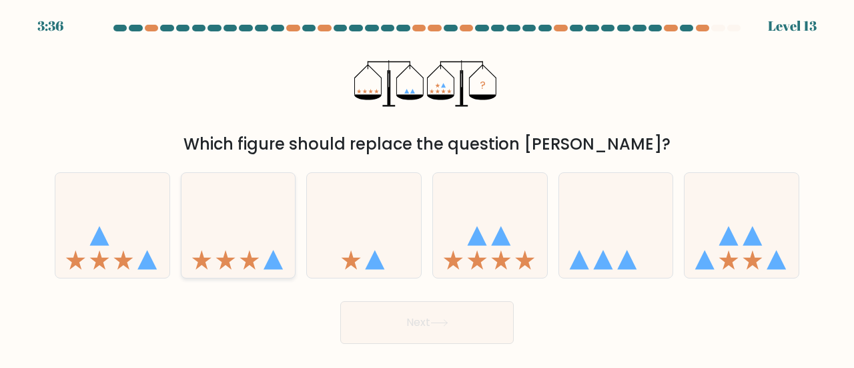
click at [272, 239] on icon at bounding box center [238, 225] width 114 height 94
click at [427, 187] on input "b." at bounding box center [427, 185] width 1 height 3
radio input "true"
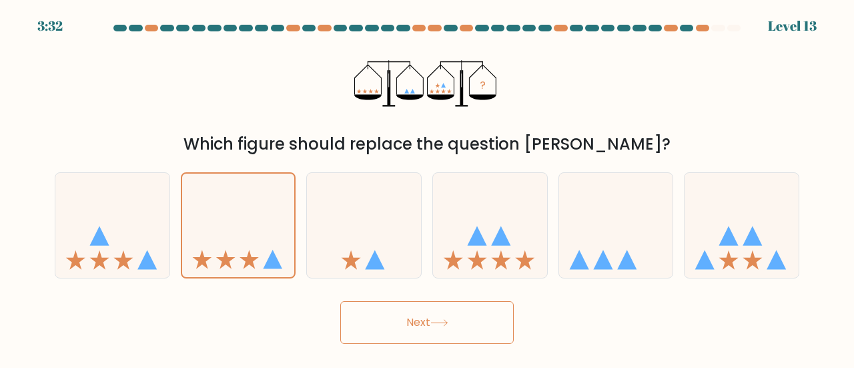
click at [459, 317] on button "Next" at bounding box center [426, 322] width 173 height 43
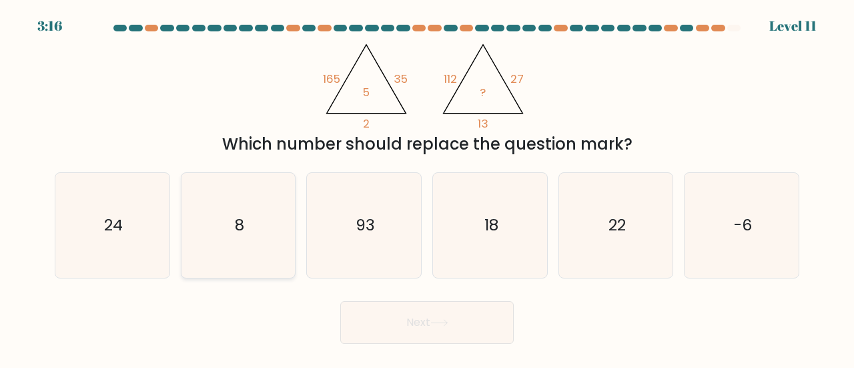
click at [249, 213] on icon "8" at bounding box center [238, 225] width 105 height 105
click at [427, 187] on input "b. 8" at bounding box center [427, 185] width 1 height 3
radio input "true"
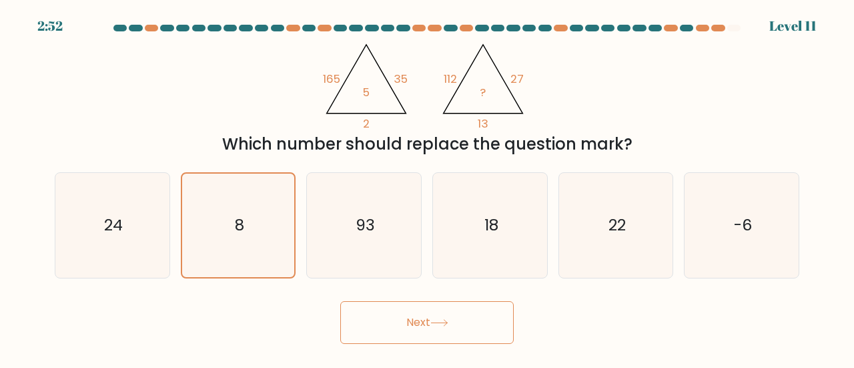
click at [431, 312] on button "Next" at bounding box center [426, 322] width 173 height 43
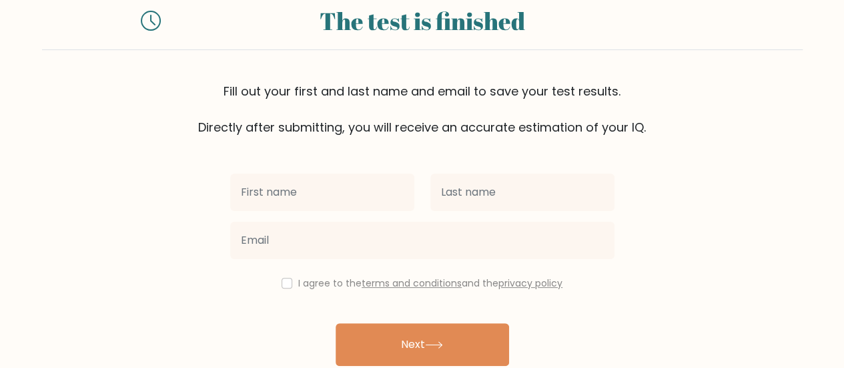
scroll to position [33, 0]
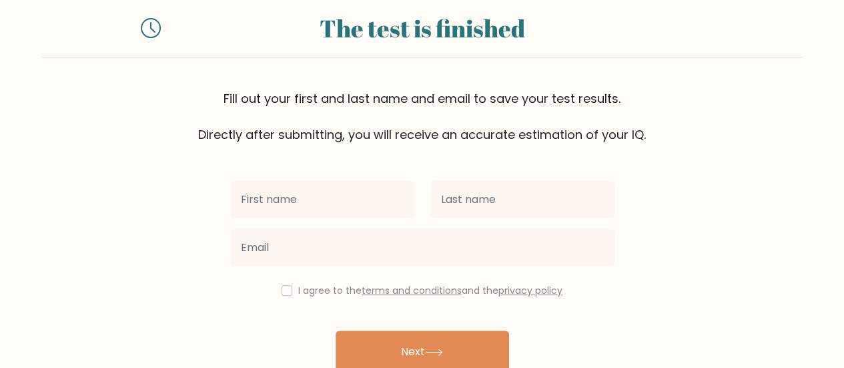
click at [356, 187] on input "text" at bounding box center [322, 199] width 184 height 37
type input "Naga Satya Gagan Sai"
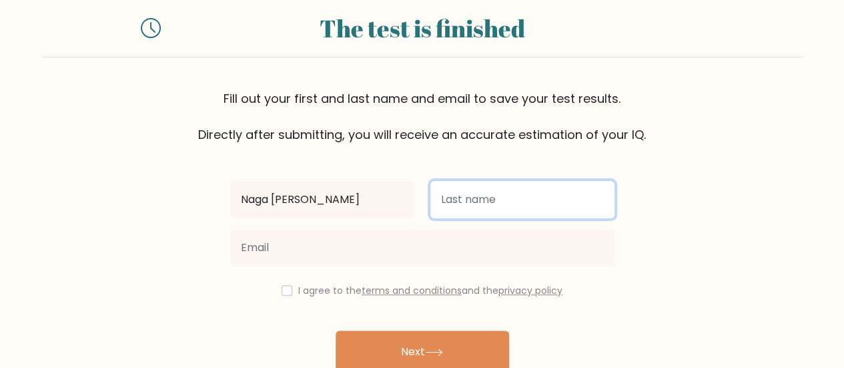
click at [484, 195] on input "text" at bounding box center [522, 199] width 184 height 37
type input "[PERSON_NAME]"
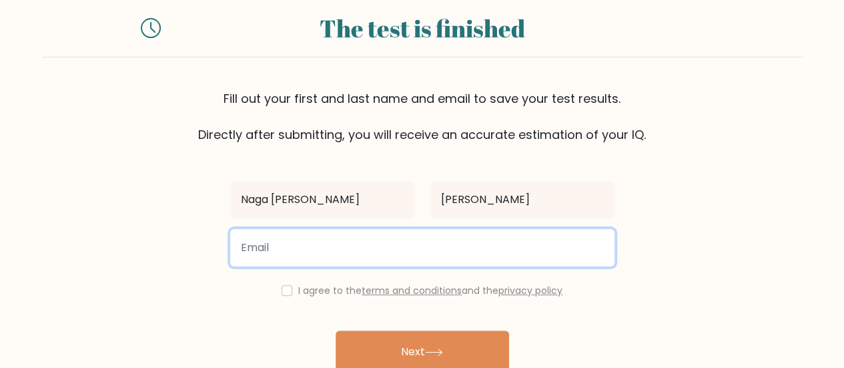
click at [442, 247] on input "email" at bounding box center [422, 247] width 384 height 37
type input "[EMAIL_ADDRESS][DOMAIN_NAME]"
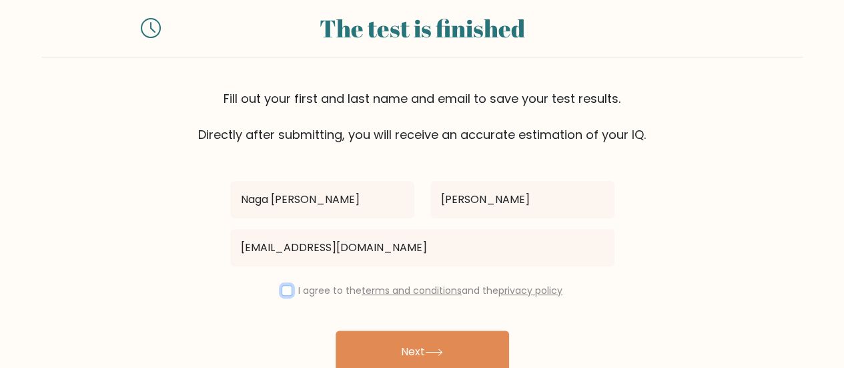
click at [281, 292] on input "checkbox" at bounding box center [286, 290] width 11 height 11
checkbox input "true"
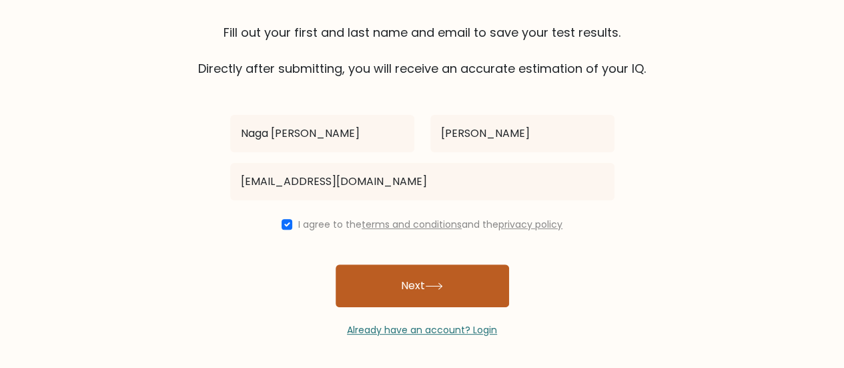
click at [389, 287] on button "Next" at bounding box center [422, 285] width 173 height 43
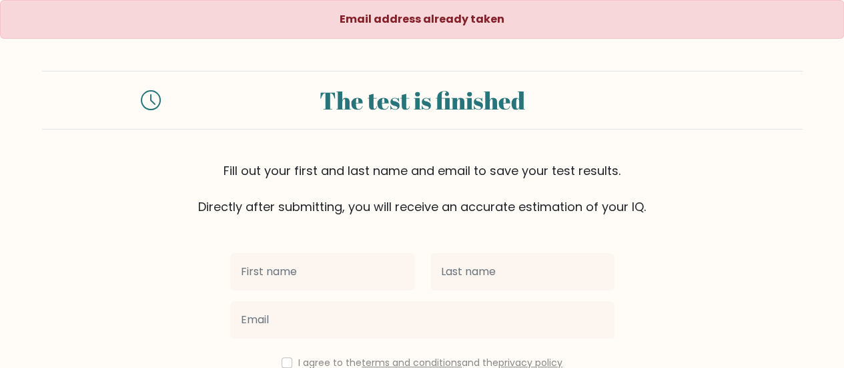
scroll to position [137, 0]
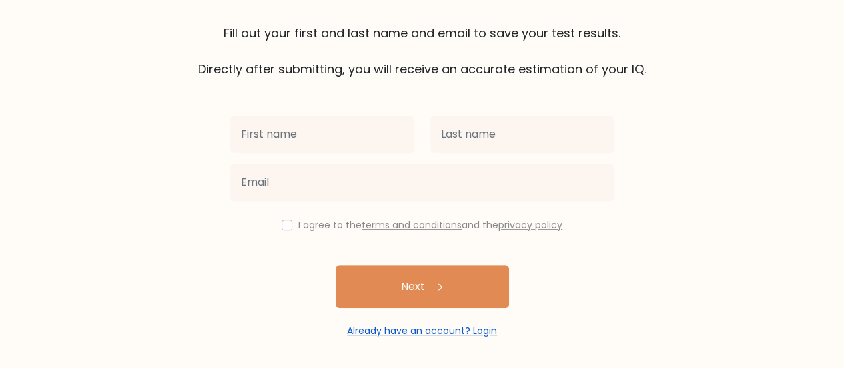
click at [483, 328] on link "Already have an account? Login" at bounding box center [422, 330] width 150 height 13
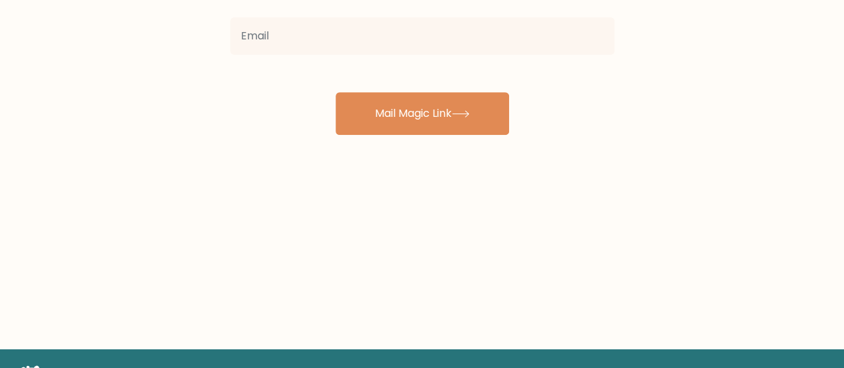
scroll to position [65, 0]
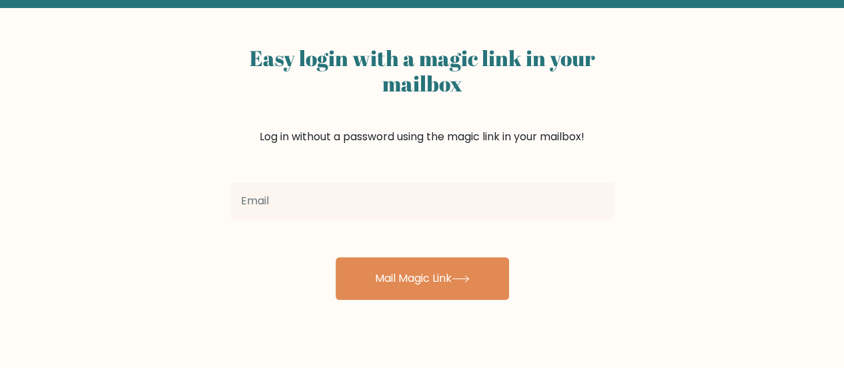
click at [400, 214] on input "email" at bounding box center [422, 200] width 384 height 37
type input "[EMAIL_ADDRESS][DOMAIN_NAME]"
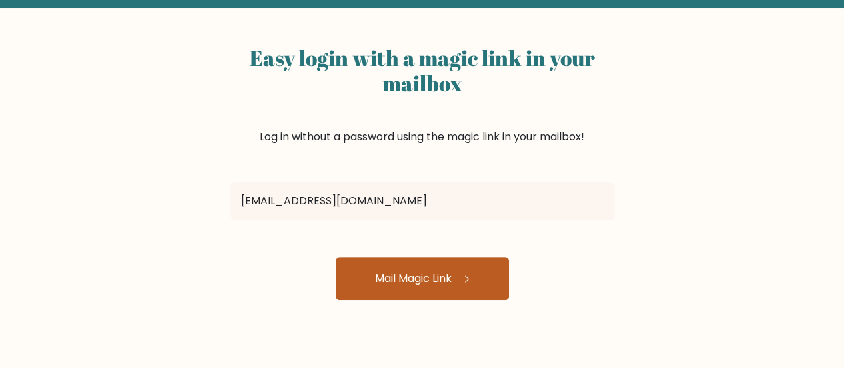
click at [378, 268] on button "Mail Magic Link" at bounding box center [422, 278] width 173 height 43
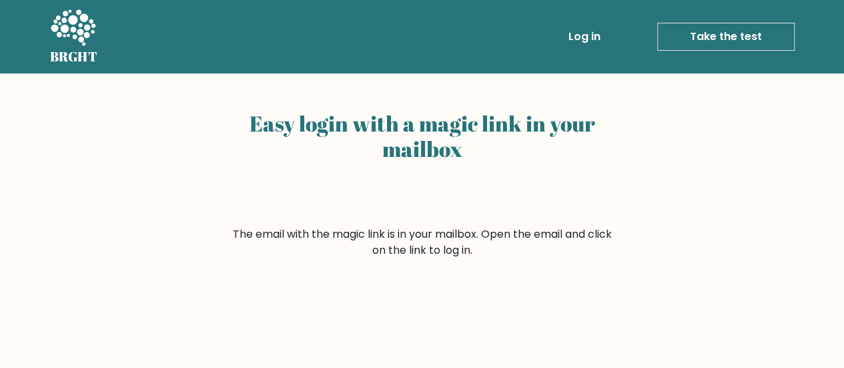
click at [602, 33] on link "Log in" at bounding box center [584, 36] width 43 height 27
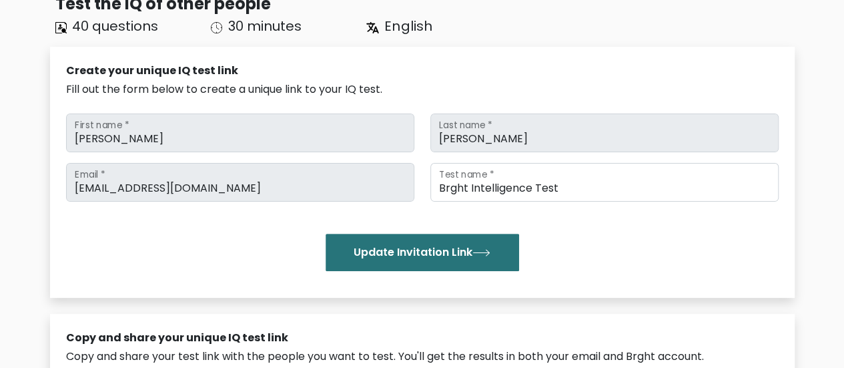
scroll to position [127, 0]
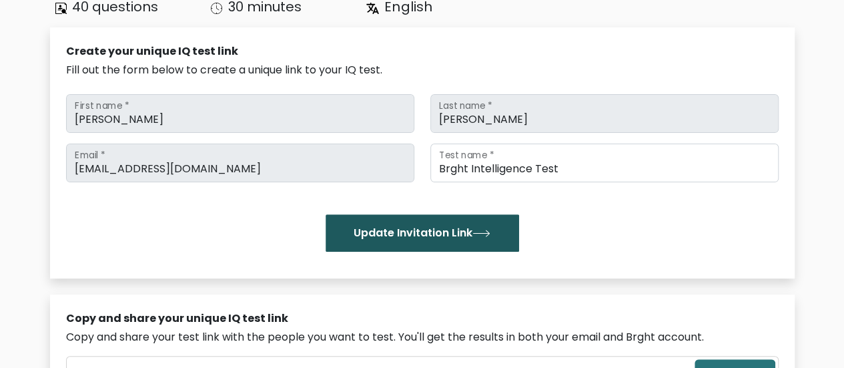
click at [360, 223] on button "Update Invitation Link" at bounding box center [422, 232] width 193 height 37
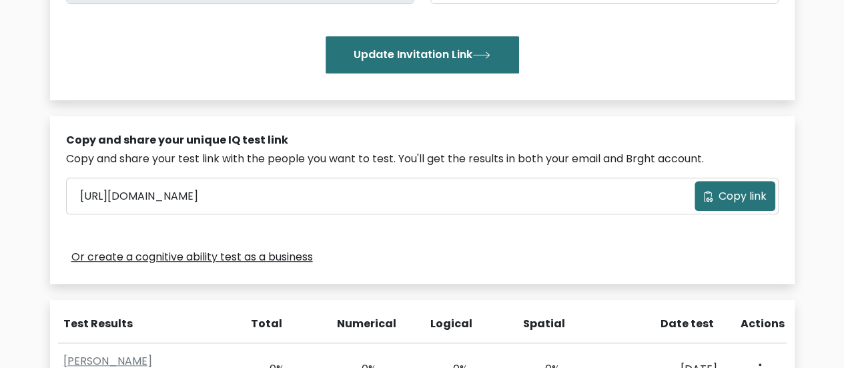
scroll to position [306, 0]
click at [726, 205] on button "Copy link" at bounding box center [734, 195] width 81 height 30
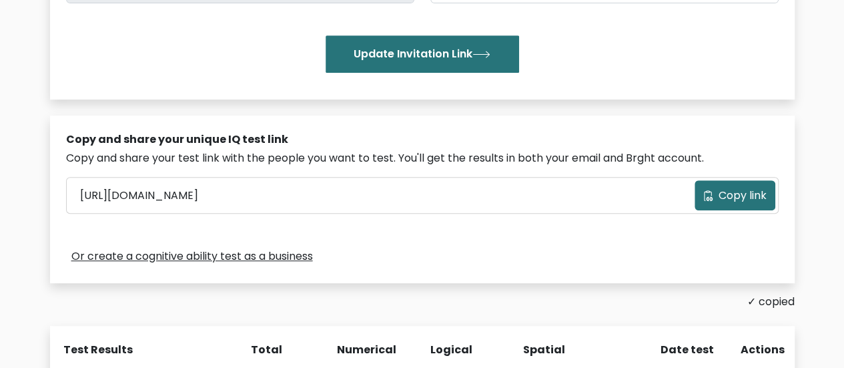
click at [642, 234] on div "Copy and share your unique IQ test link Copy and share your test link with the …" at bounding box center [422, 198] width 744 height 167
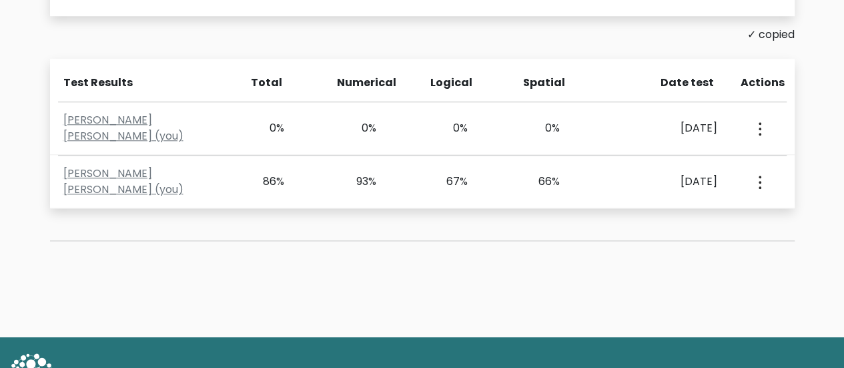
scroll to position [622, 0]
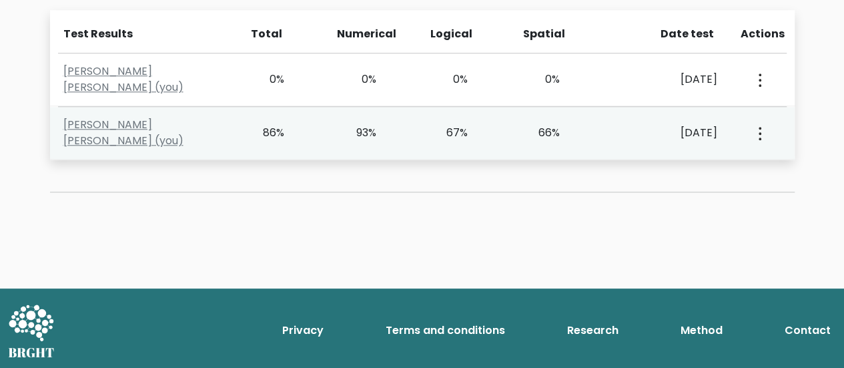
click at [554, 134] on div "66%" at bounding box center [541, 133] width 38 height 16
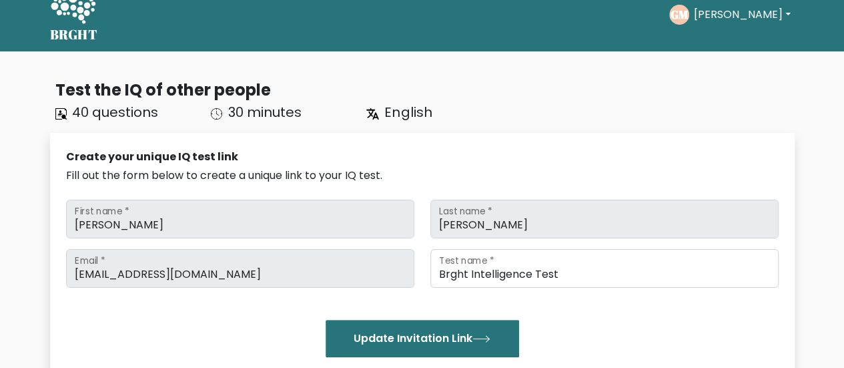
scroll to position [0, 0]
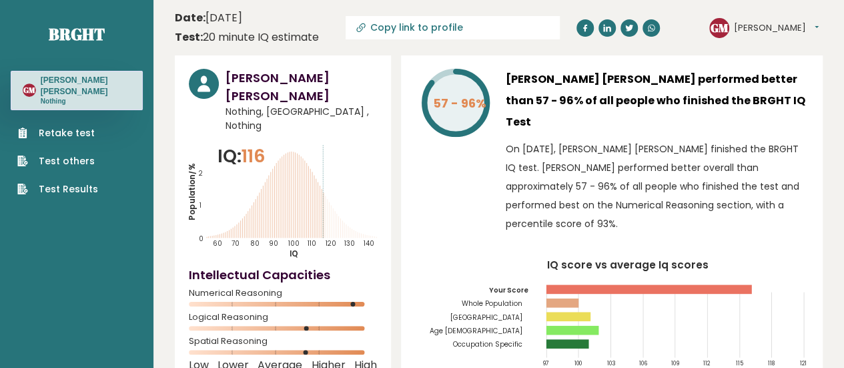
click at [69, 182] on link "Test Results" at bounding box center [57, 189] width 81 height 14
click at [63, 126] on link "Retake test" at bounding box center [57, 133] width 81 height 14
click at [58, 182] on link "Test Results" at bounding box center [57, 189] width 81 height 14
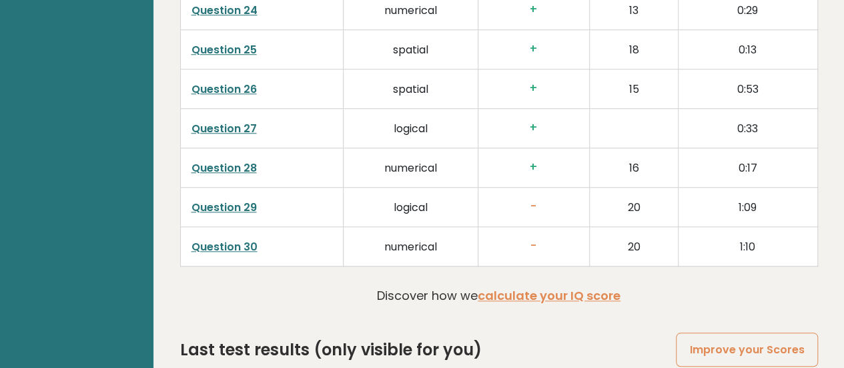
scroll to position [3099, 0]
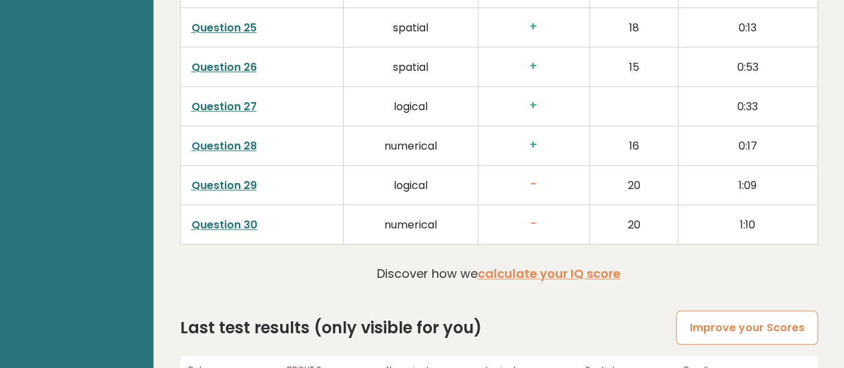
click at [696, 310] on link "Improve your Scores" at bounding box center [746, 327] width 141 height 34
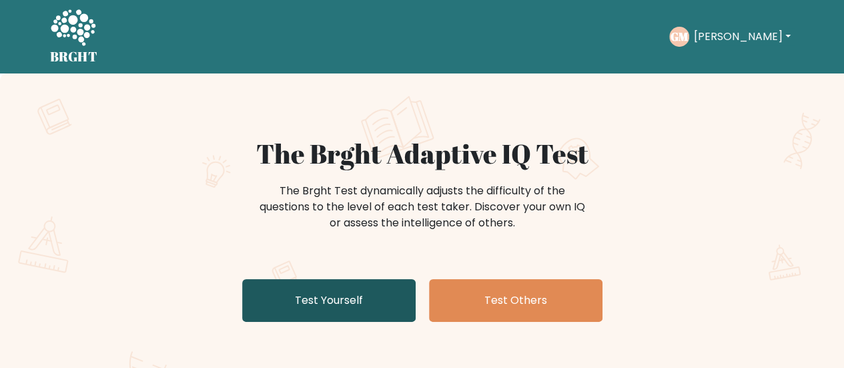
click at [334, 293] on link "Test Yourself" at bounding box center [328, 300] width 173 height 43
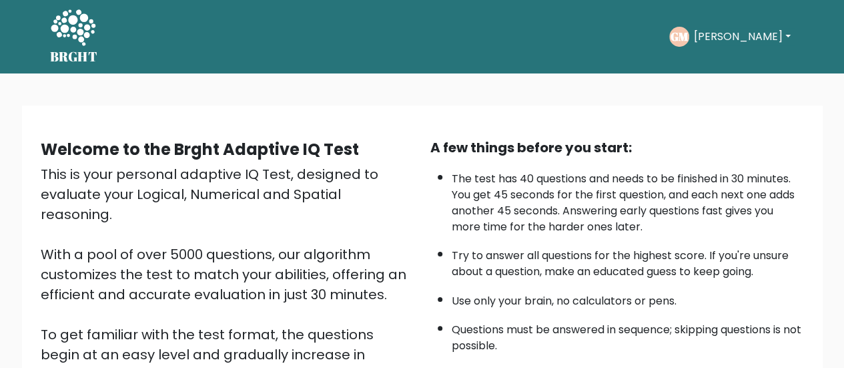
scroll to position [243, 0]
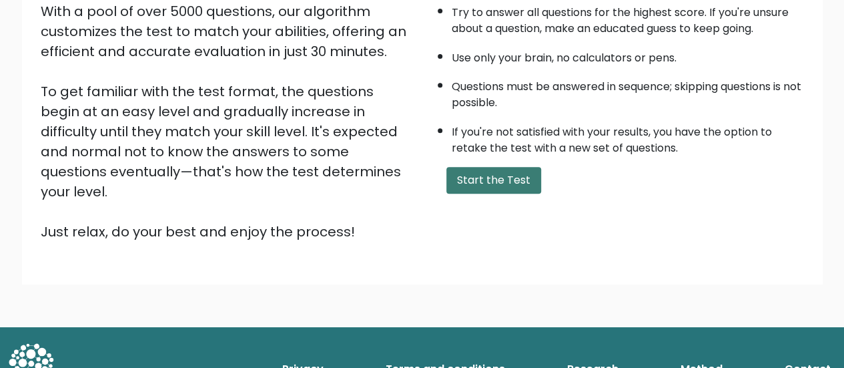
click at [470, 174] on button "Start the Test" at bounding box center [493, 180] width 95 height 27
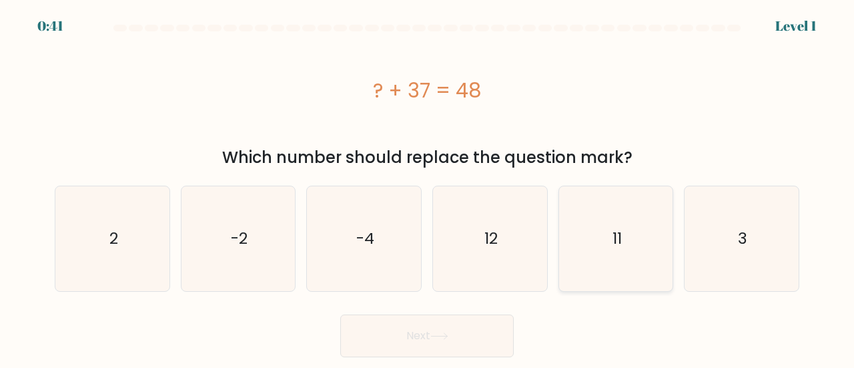
click at [586, 233] on icon "11" at bounding box center [616, 238] width 105 height 105
click at [428, 187] on input "e. 11" at bounding box center [427, 185] width 1 height 3
radio input "true"
click at [439, 336] on icon at bounding box center [439, 335] width 18 height 7
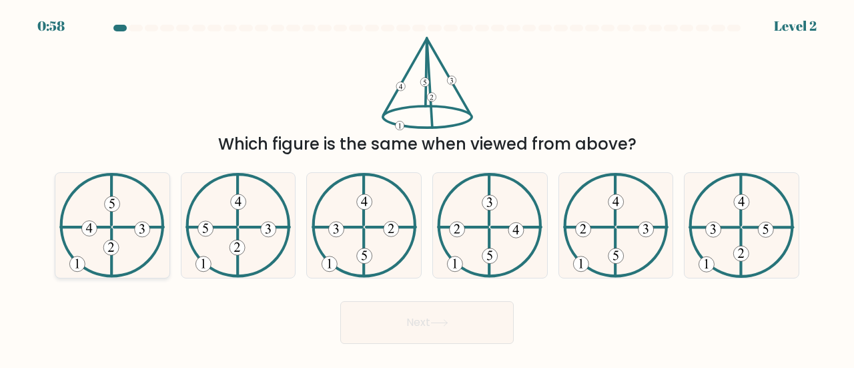
click at [129, 240] on icon at bounding box center [111, 225] width 105 height 105
click at [427, 187] on input "a." at bounding box center [427, 185] width 1 height 3
radio input "true"
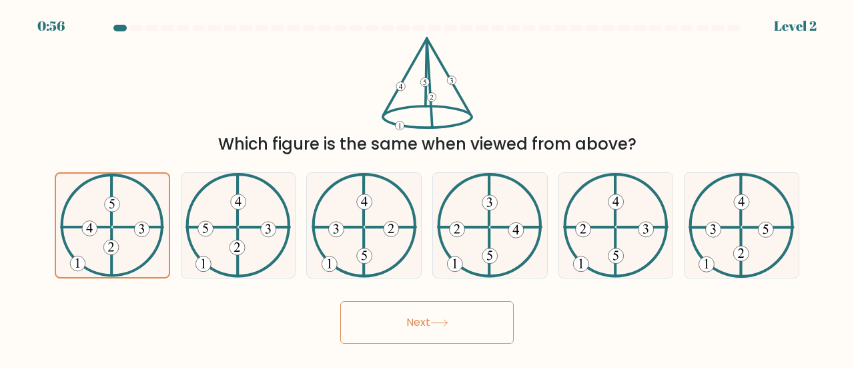
click at [435, 314] on button "Next" at bounding box center [426, 322] width 173 height 43
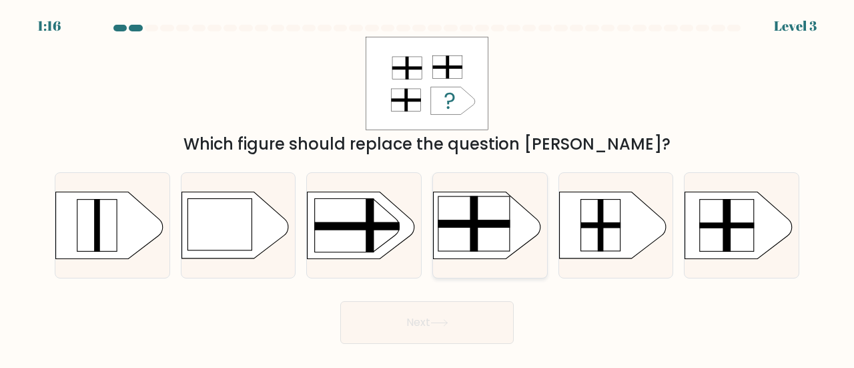
click at [480, 241] on rect at bounding box center [473, 223] width 71 height 55
click at [428, 187] on input "d." at bounding box center [427, 185] width 1 height 3
radio input "true"
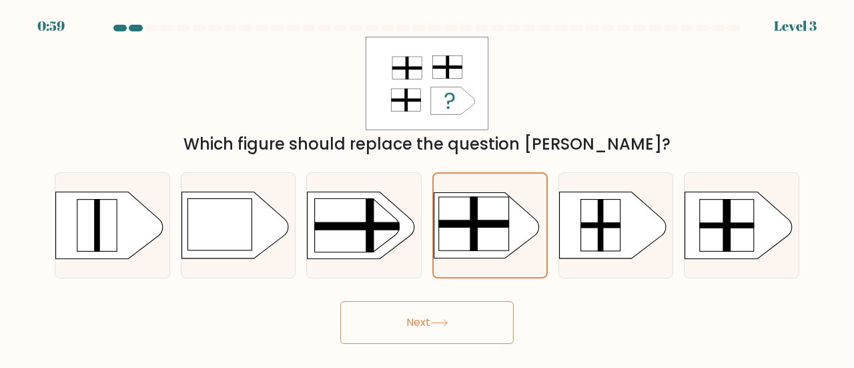
click at [399, 322] on button "Next" at bounding box center [426, 322] width 173 height 43
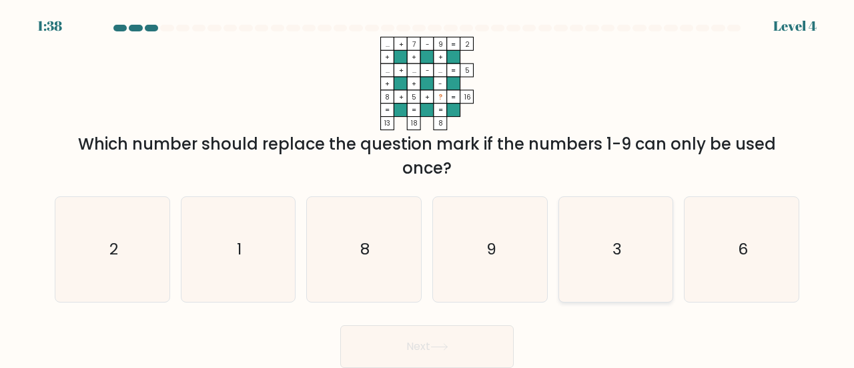
click at [649, 265] on icon "3" at bounding box center [616, 249] width 105 height 105
click at [428, 187] on input "e. 3" at bounding box center [427, 185] width 1 height 3
radio input "true"
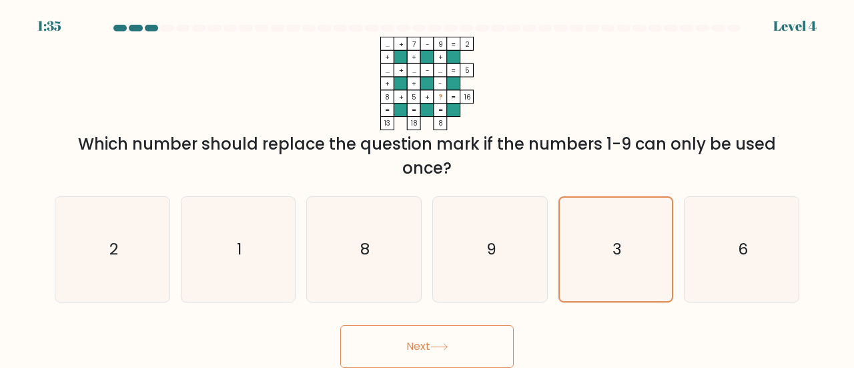
click at [447, 344] on icon at bounding box center [439, 346] width 18 height 7
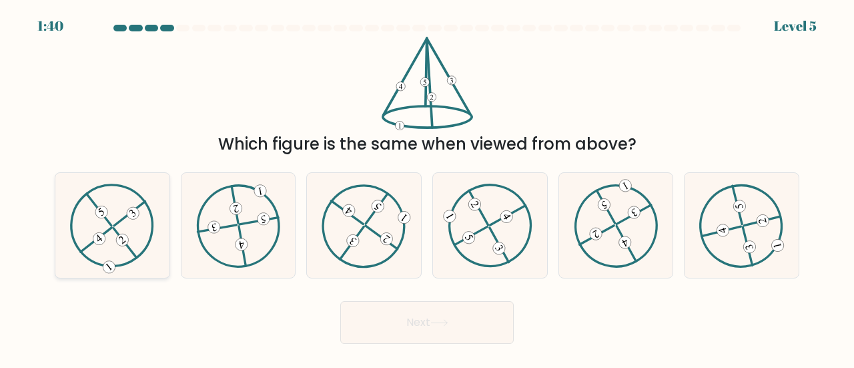
click at [132, 207] on 730 at bounding box center [133, 212] width 17 height 17
click at [427, 187] on input "a." at bounding box center [427, 185] width 1 height 3
radio input "true"
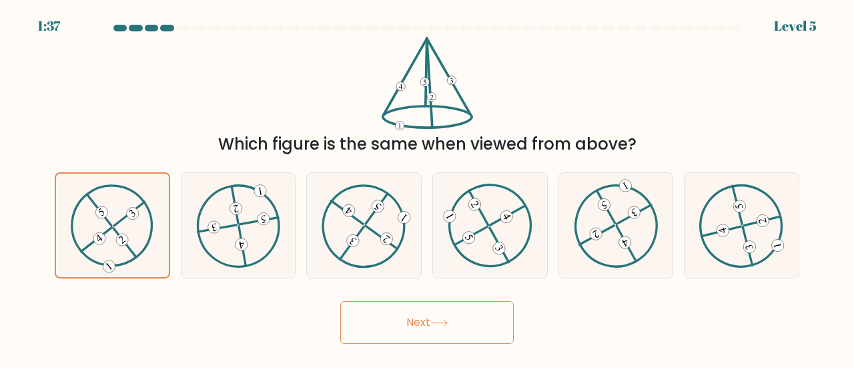
click at [388, 317] on button "Next" at bounding box center [426, 322] width 173 height 43
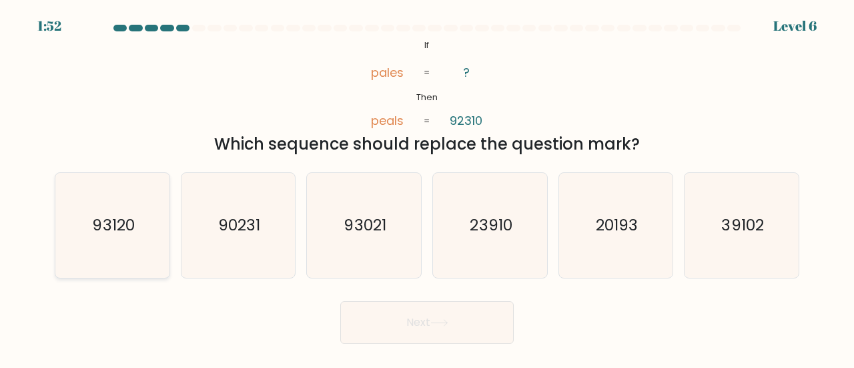
click at [151, 208] on icon "93120" at bounding box center [112, 225] width 105 height 105
click at [427, 187] on input "a. 93120" at bounding box center [427, 185] width 1 height 3
radio input "true"
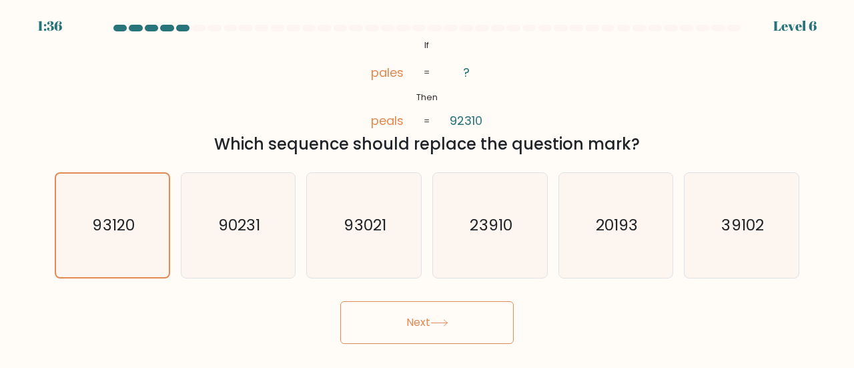
click at [395, 330] on button "Next" at bounding box center [426, 322] width 173 height 43
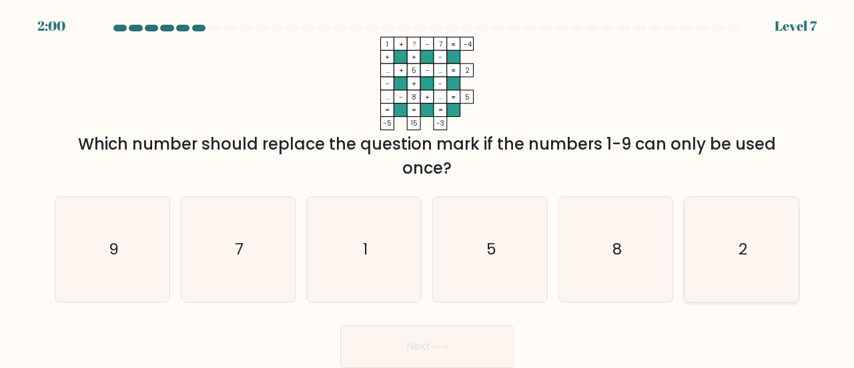
click at [718, 229] on icon "2" at bounding box center [741, 249] width 105 height 105
click at [428, 187] on input "f. 2" at bounding box center [427, 185] width 1 height 3
radio input "true"
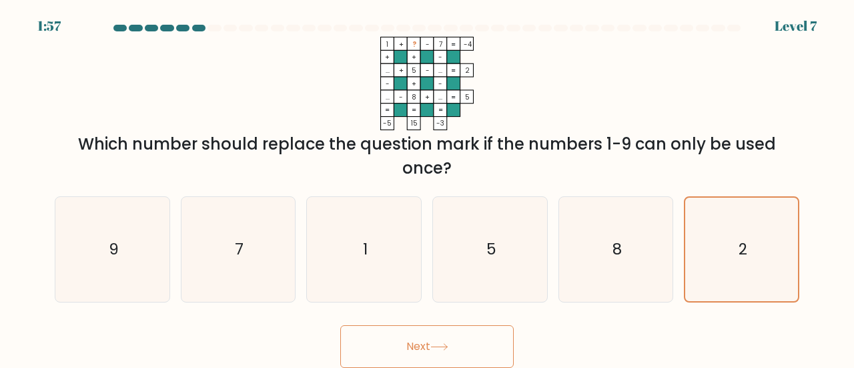
click at [449, 340] on button "Next" at bounding box center [426, 346] width 173 height 43
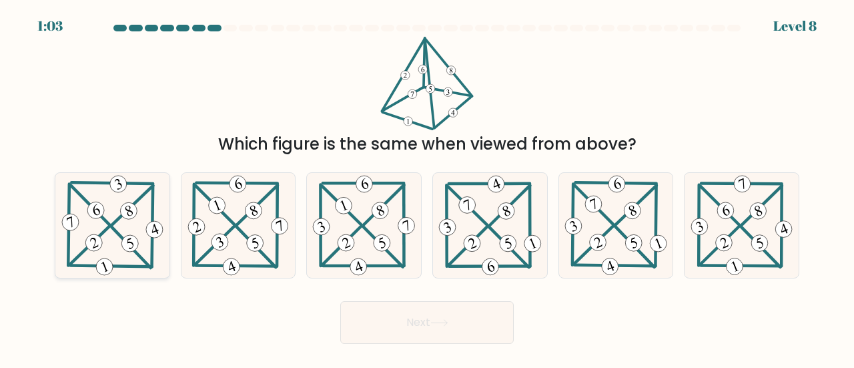
click at [108, 213] on icon at bounding box center [112, 225] width 106 height 105
click at [427, 187] on input "a." at bounding box center [427, 185] width 1 height 3
radio input "true"
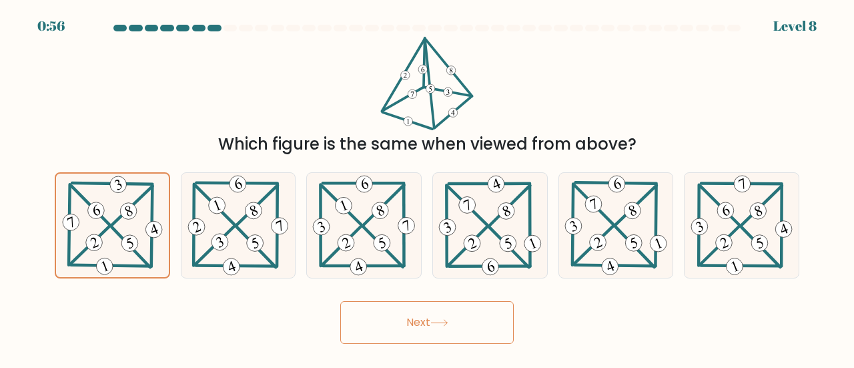
click at [423, 326] on button "Next" at bounding box center [426, 322] width 173 height 43
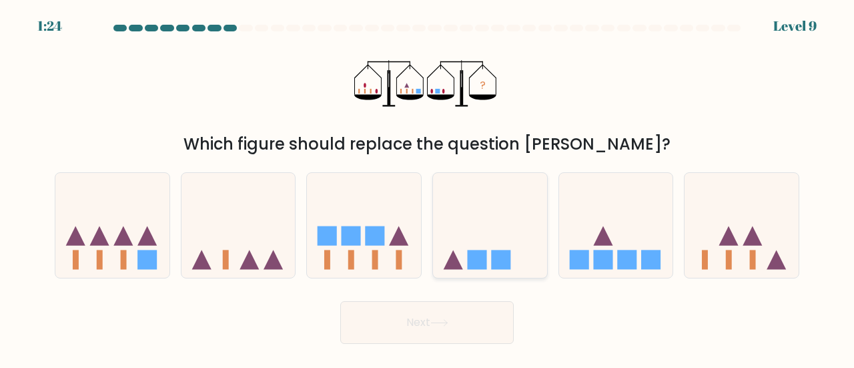
click at [480, 230] on icon at bounding box center [490, 225] width 114 height 94
click at [428, 187] on input "d." at bounding box center [427, 185] width 1 height 3
radio input "true"
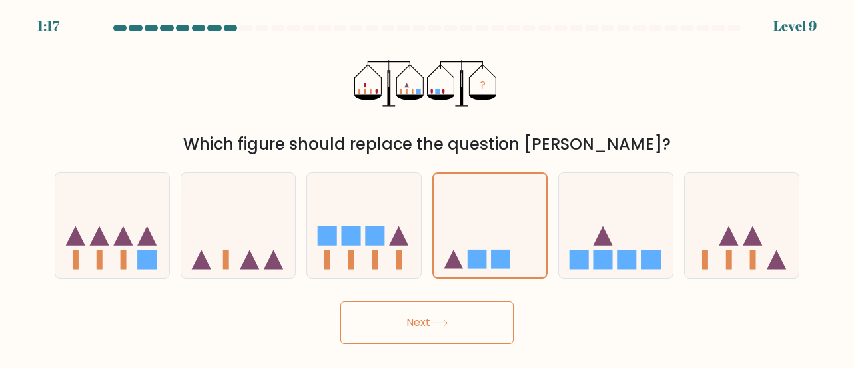
click at [432, 332] on button "Next" at bounding box center [426, 322] width 173 height 43
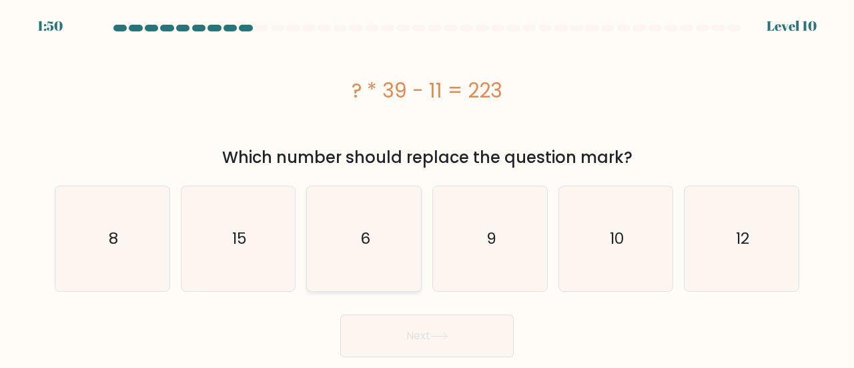
click at [390, 200] on icon "6" at bounding box center [364, 238] width 105 height 105
click at [427, 187] on input "c. 6" at bounding box center [427, 185] width 1 height 3
radio input "true"
click at [417, 322] on button "Next" at bounding box center [426, 335] width 173 height 43
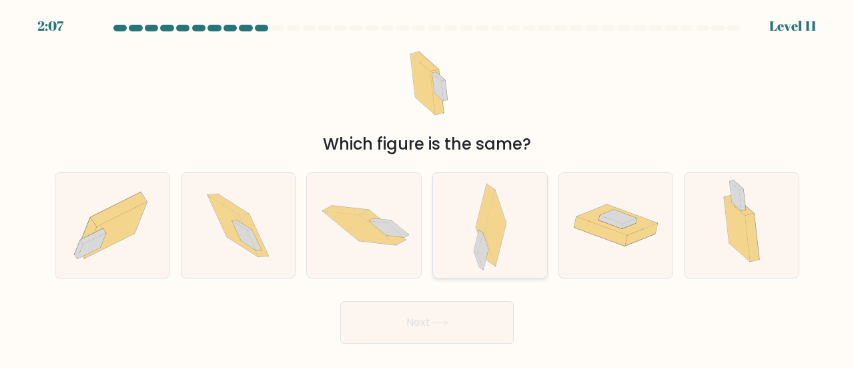
click at [485, 182] on icon at bounding box center [490, 225] width 33 height 105
click at [428, 184] on input "d." at bounding box center [427, 185] width 1 height 3
radio input "true"
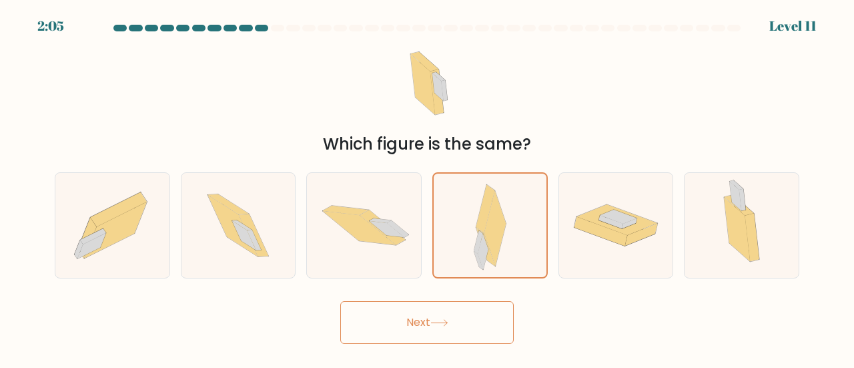
click at [416, 305] on button "Next" at bounding box center [426, 322] width 173 height 43
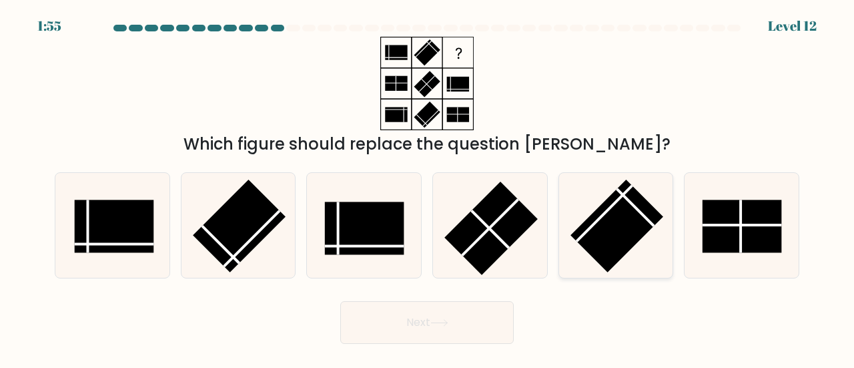
click at [591, 237] on rect at bounding box center [616, 225] width 93 height 93
click at [428, 187] on input "e." at bounding box center [427, 185] width 1 height 3
radio input "true"
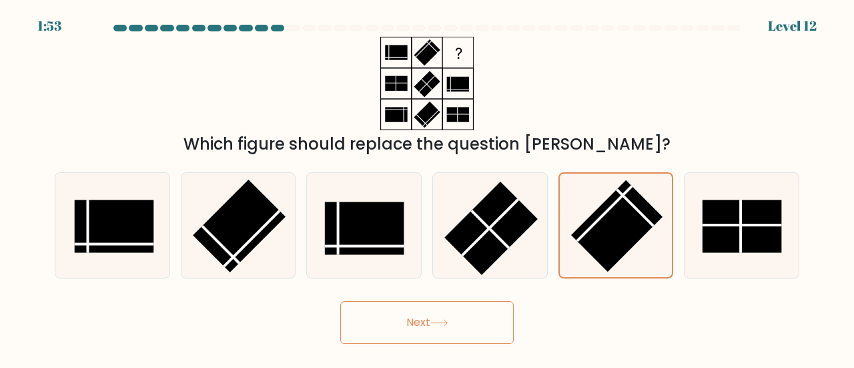
click at [436, 320] on icon at bounding box center [439, 322] width 18 height 7
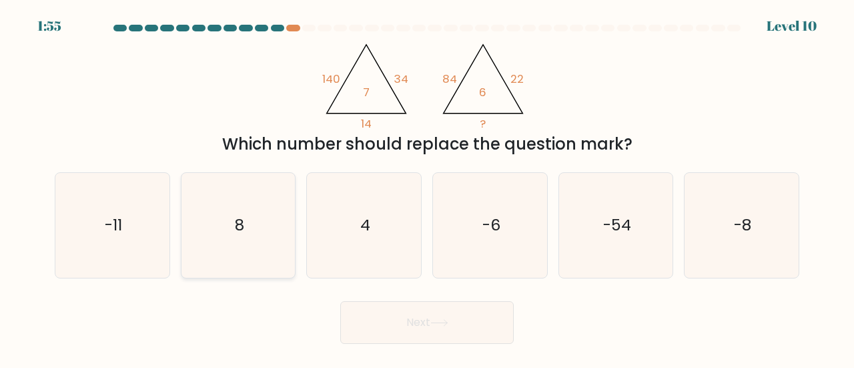
click at [247, 215] on icon "8" at bounding box center [238, 225] width 105 height 105
click at [427, 187] on input "b. 8" at bounding box center [427, 185] width 1 height 3
radio input "true"
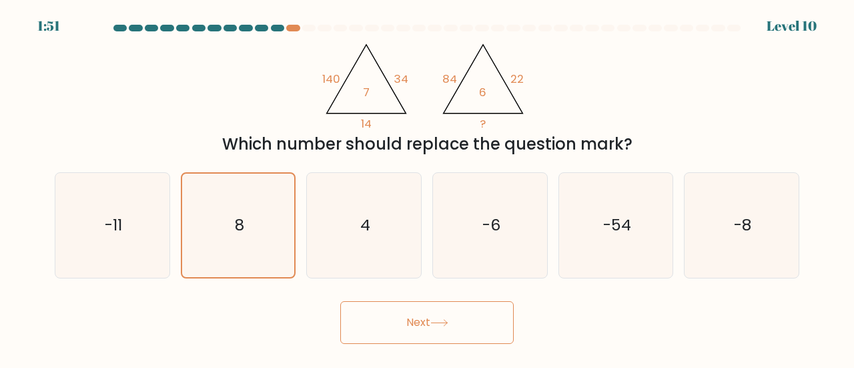
click at [424, 330] on button "Next" at bounding box center [426, 322] width 173 height 43
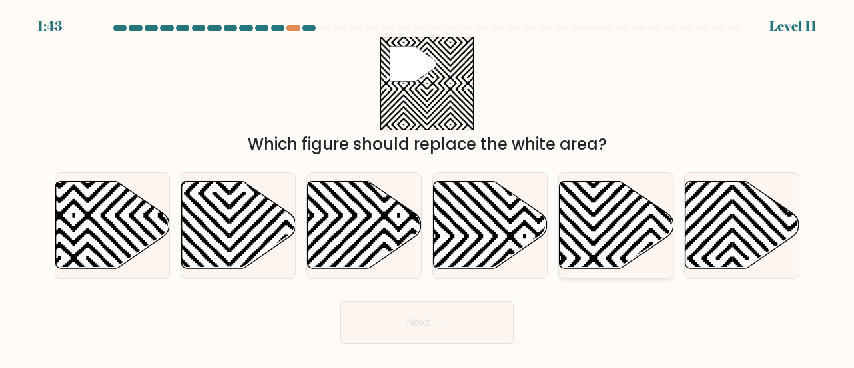
click at [618, 223] on icon at bounding box center [616, 224] width 114 height 87
click at [428, 187] on input "e." at bounding box center [427, 185] width 1 height 3
radio input "true"
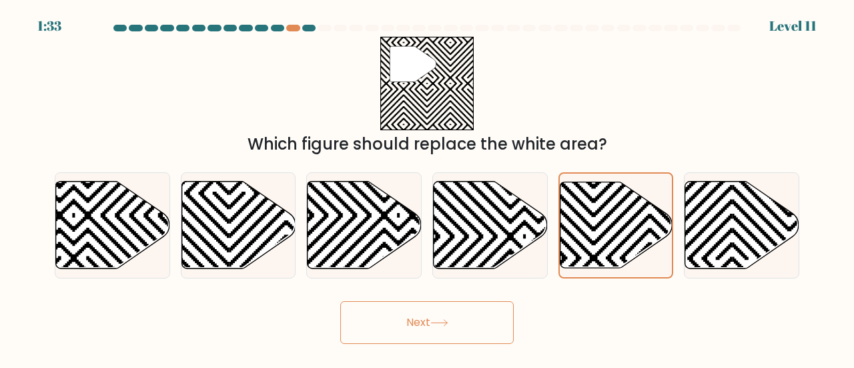
click at [453, 314] on button "Next" at bounding box center [426, 322] width 173 height 43
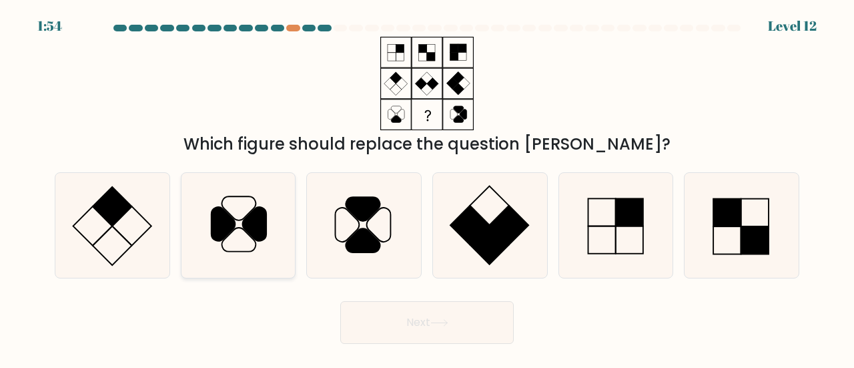
click at [237, 235] on icon at bounding box center [238, 225] width 105 height 105
click at [427, 187] on input "b." at bounding box center [427, 185] width 1 height 3
radio input "true"
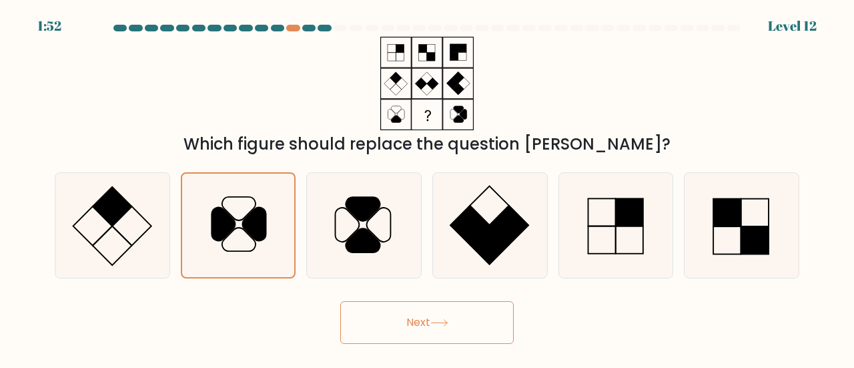
click at [428, 334] on button "Next" at bounding box center [426, 322] width 173 height 43
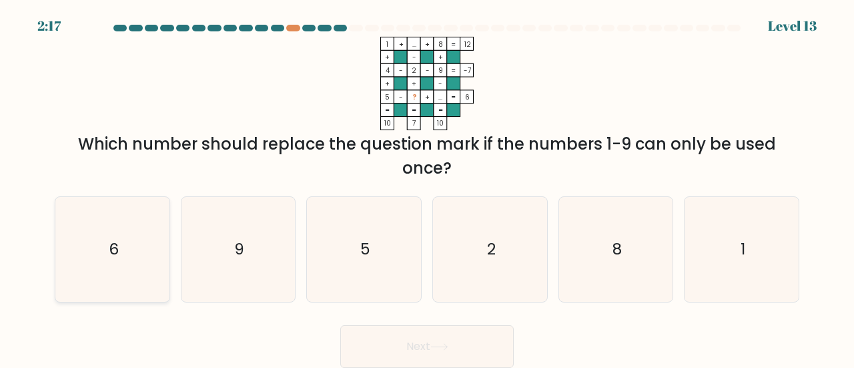
click at [151, 249] on icon "6" at bounding box center [112, 249] width 105 height 105
click at [427, 187] on input "a. 6" at bounding box center [427, 185] width 1 height 3
radio input "true"
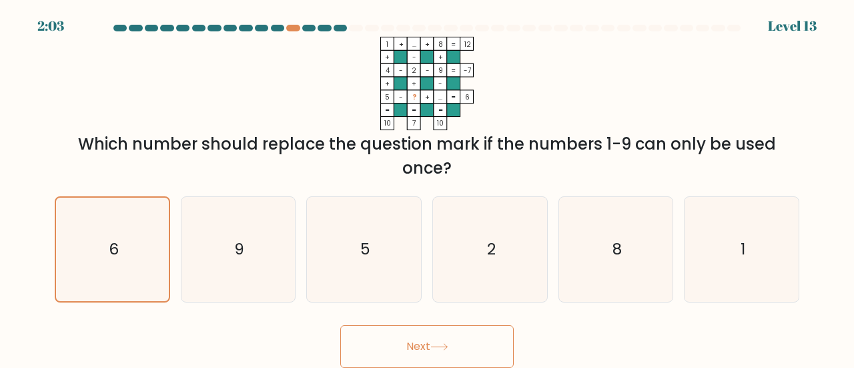
click at [434, 342] on button "Next" at bounding box center [426, 346] width 173 height 43
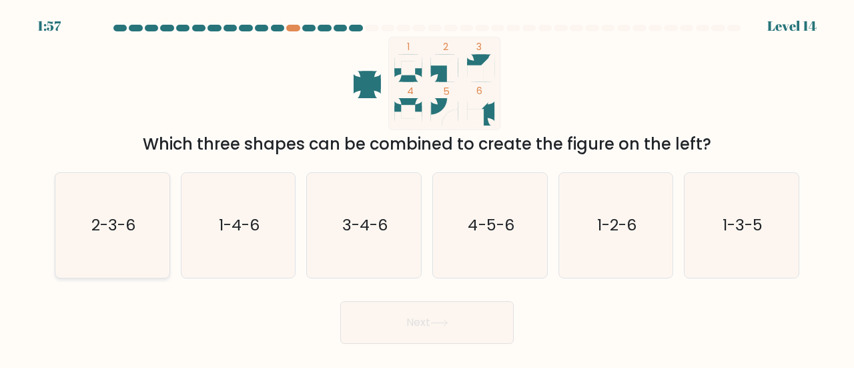
click at [127, 203] on icon "2-3-6" at bounding box center [112, 225] width 105 height 105
click at [427, 187] on input "a. 2-3-6" at bounding box center [427, 185] width 1 height 3
radio input "true"
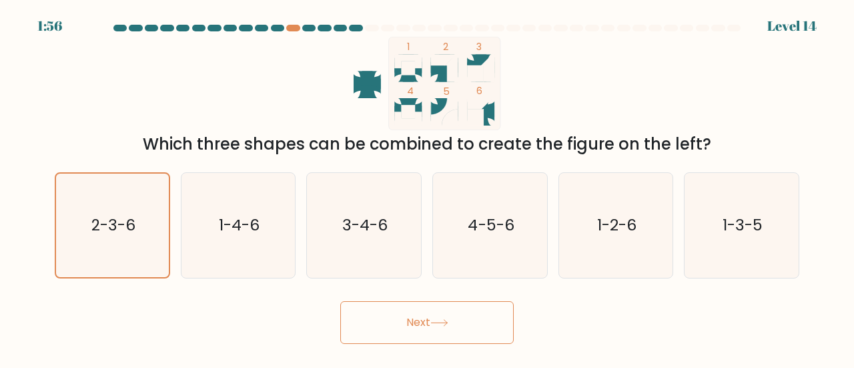
click at [406, 316] on button "Next" at bounding box center [426, 322] width 173 height 43
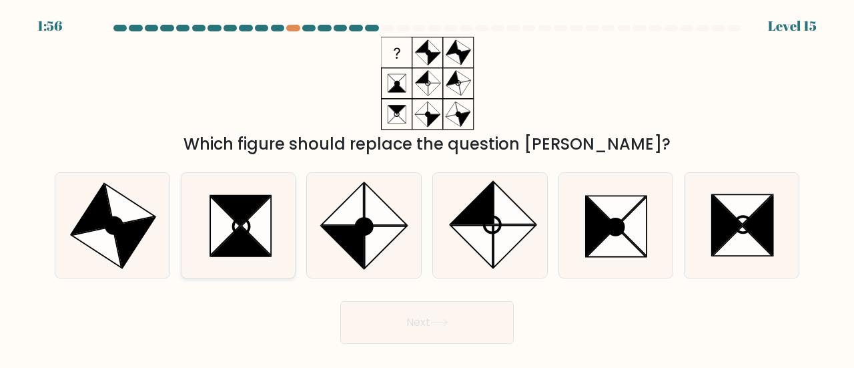
click at [264, 202] on icon at bounding box center [255, 225] width 29 height 59
click at [427, 187] on input "b." at bounding box center [427, 185] width 1 height 3
radio input "true"
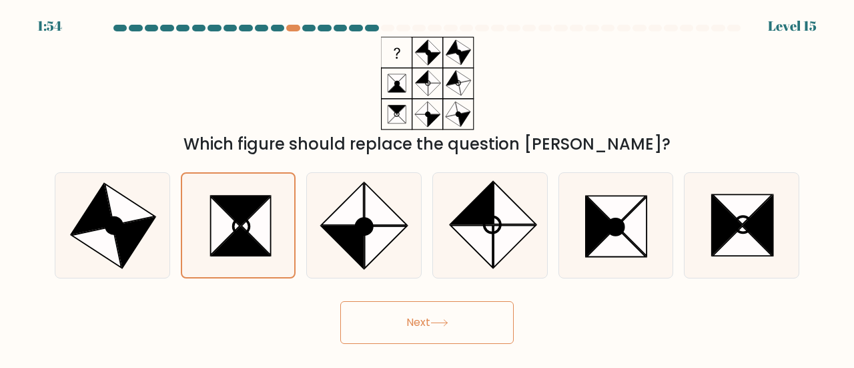
click at [422, 315] on button "Next" at bounding box center [426, 322] width 173 height 43
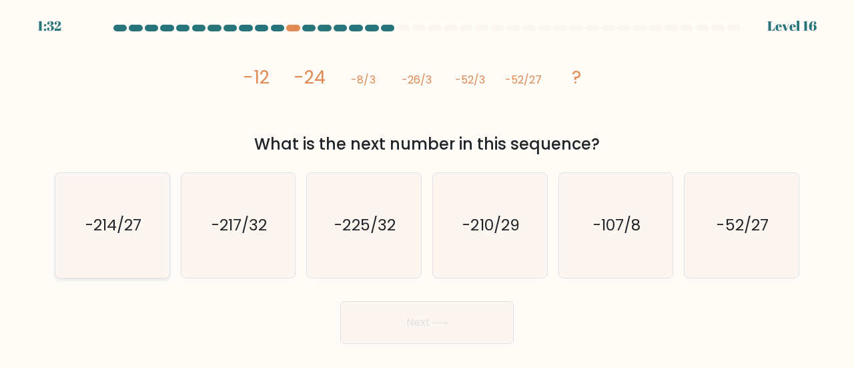
click at [125, 226] on text "-214/27" at bounding box center [113, 224] width 56 height 22
click at [427, 187] on input "a. -214/27" at bounding box center [427, 185] width 1 height 3
radio input "true"
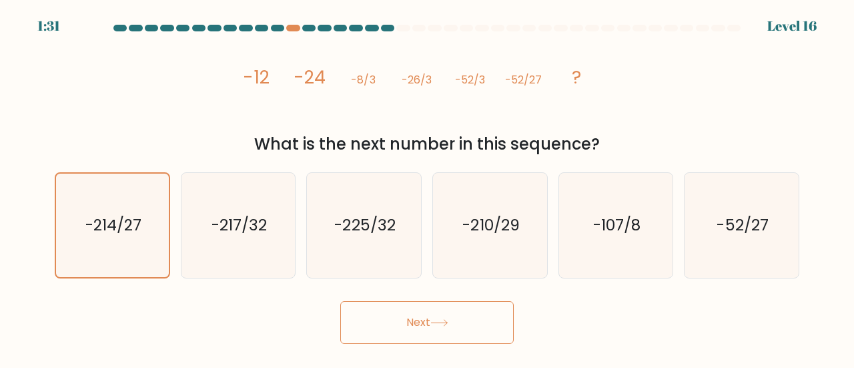
click at [383, 310] on button "Next" at bounding box center [426, 322] width 173 height 43
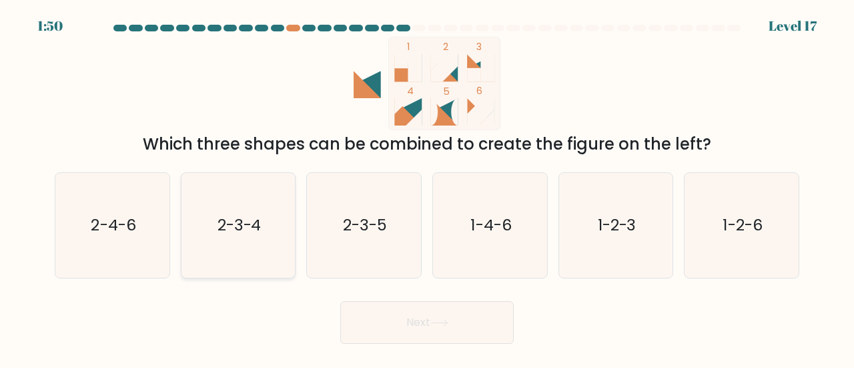
click at [246, 219] on text "2-3-4" at bounding box center [239, 224] width 44 height 22
click at [427, 187] on input "b. 2-3-4" at bounding box center [427, 185] width 1 height 3
radio input "true"
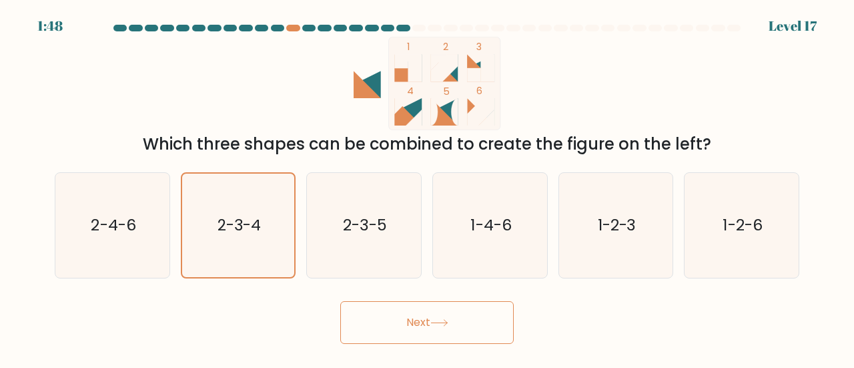
click at [401, 320] on button "Next" at bounding box center [426, 322] width 173 height 43
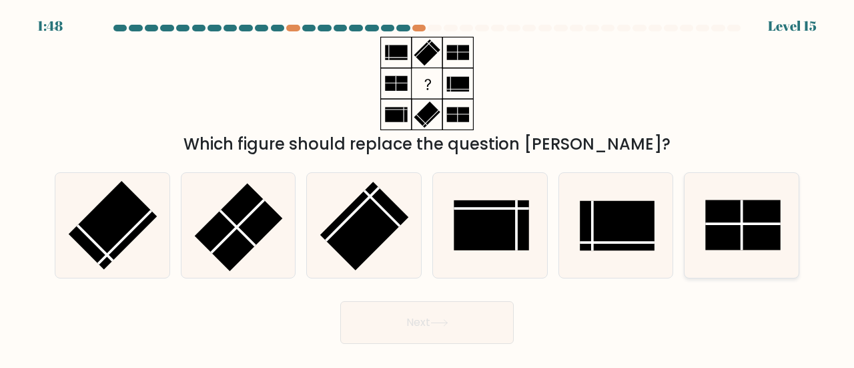
click at [723, 241] on rect at bounding box center [743, 225] width 75 height 50
click at [428, 187] on input "f." at bounding box center [427, 185] width 1 height 3
radio input "true"
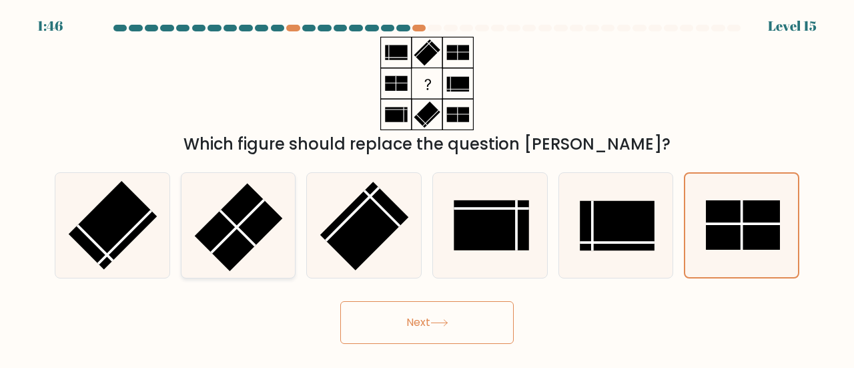
click at [248, 216] on line at bounding box center [237, 226] width 53 height 53
click at [427, 187] on input "b." at bounding box center [427, 185] width 1 height 3
radio input "true"
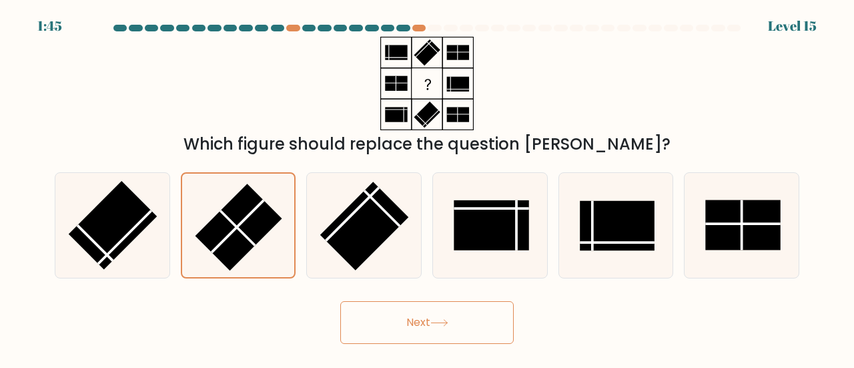
click at [394, 316] on button "Next" at bounding box center [426, 322] width 173 height 43
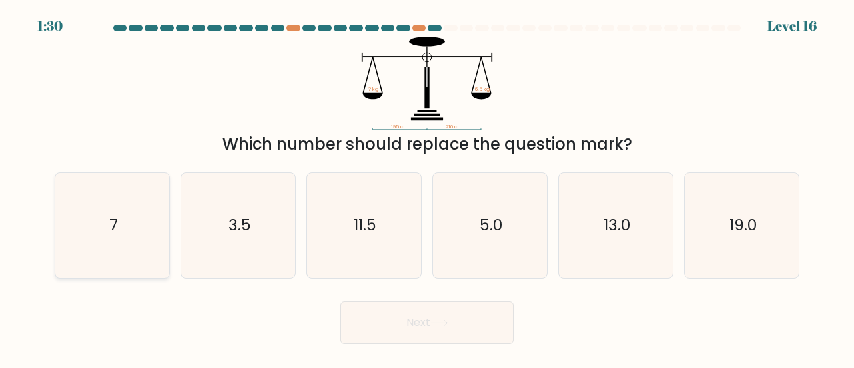
click at [127, 223] on icon "7" at bounding box center [112, 225] width 105 height 105
click at [427, 187] on input "a. 7" at bounding box center [427, 185] width 1 height 3
radio input "true"
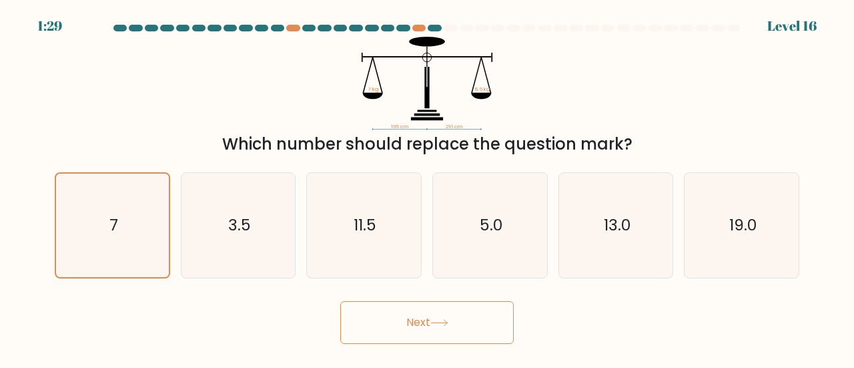
click at [453, 320] on button "Next" at bounding box center [426, 322] width 173 height 43
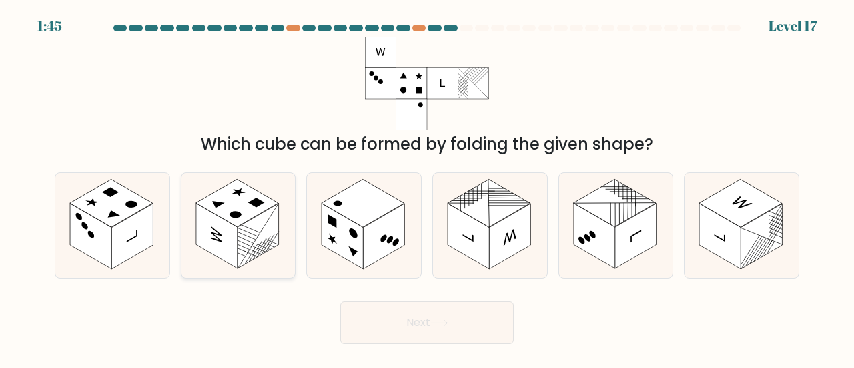
click at [237, 225] on rect at bounding box center [236, 203] width 83 height 48
click at [427, 187] on input "b." at bounding box center [427, 185] width 1 height 3
radio input "true"
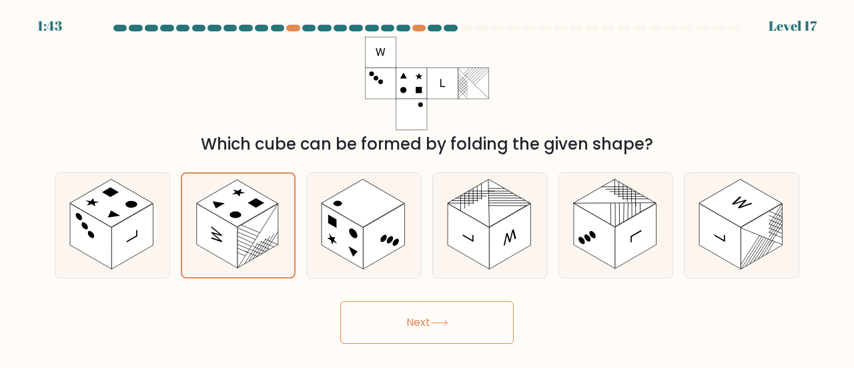
click at [400, 322] on button "Next" at bounding box center [426, 322] width 173 height 43
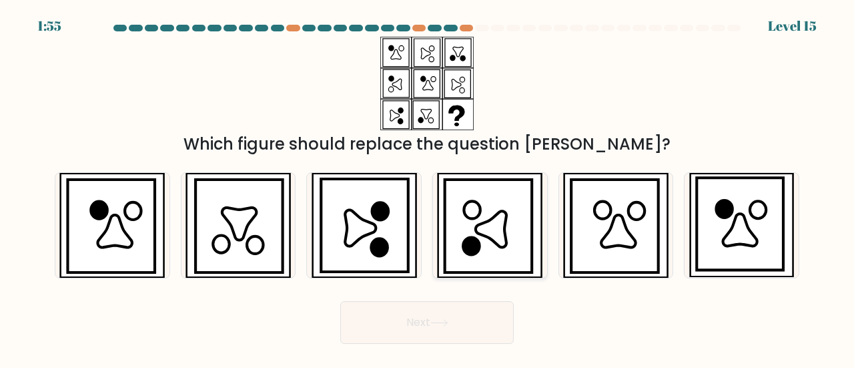
click at [473, 250] on icon at bounding box center [471, 245] width 16 height 17
click at [428, 187] on input "d." at bounding box center [427, 185] width 1 height 3
radio input "true"
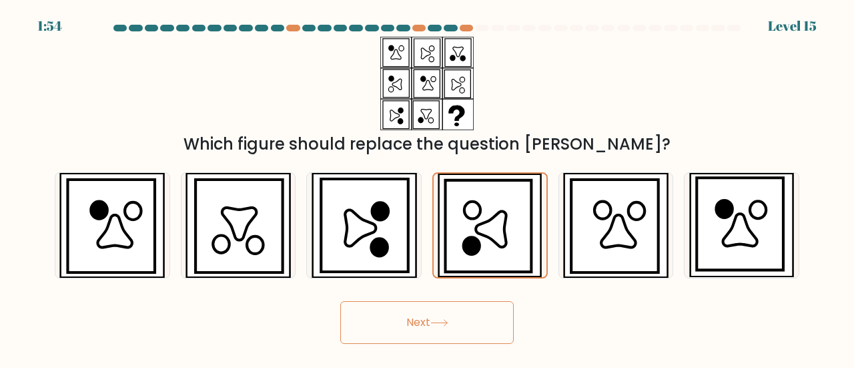
click at [428, 320] on button "Next" at bounding box center [426, 322] width 173 height 43
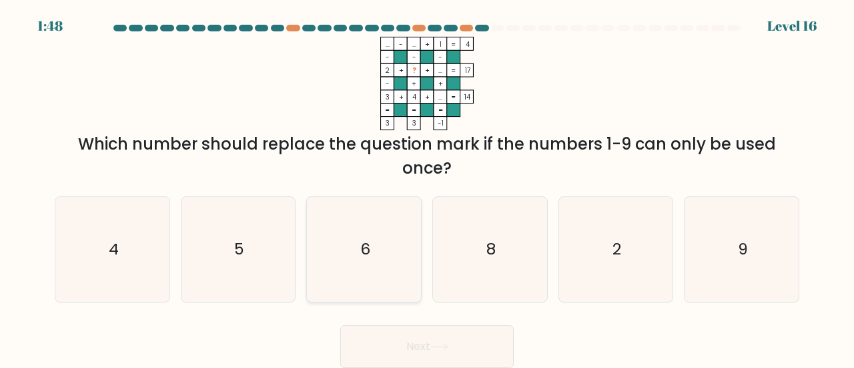
click at [339, 261] on icon "6" at bounding box center [364, 249] width 105 height 105
click at [427, 187] on input "c. 6" at bounding box center [427, 185] width 1 height 3
radio input "true"
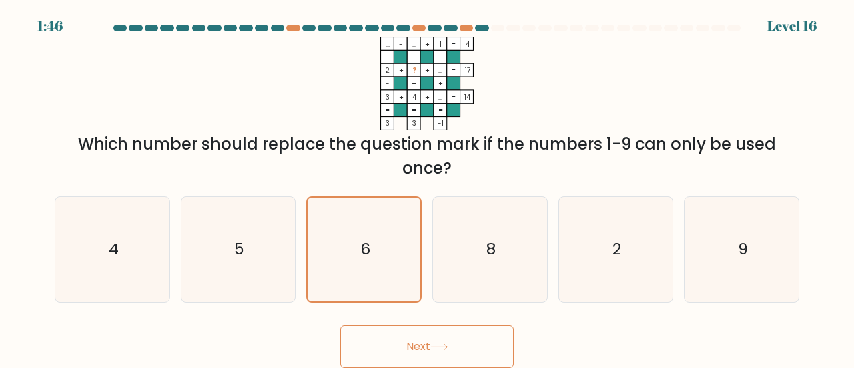
click at [424, 346] on button "Next" at bounding box center [426, 346] width 173 height 43
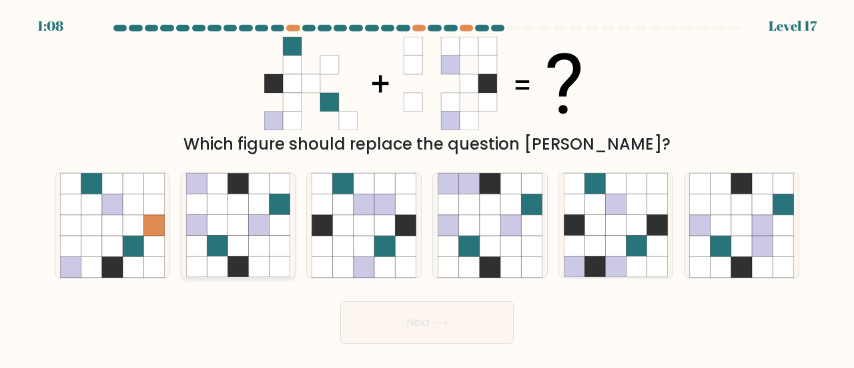
click at [204, 254] on icon at bounding box center [196, 245] width 21 height 21
click at [427, 187] on input "b." at bounding box center [427, 185] width 1 height 3
radio input "true"
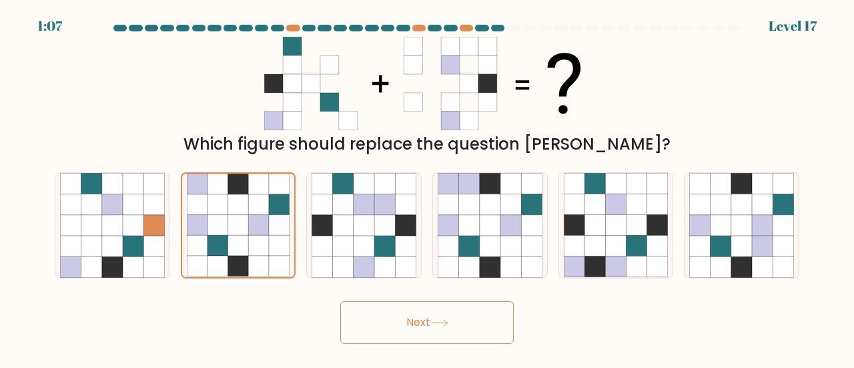
click at [406, 313] on button "Next" at bounding box center [426, 322] width 173 height 43
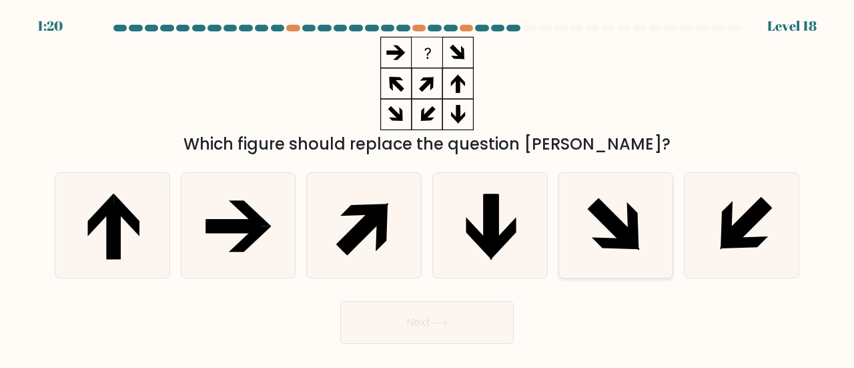
click at [598, 211] on icon at bounding box center [612, 222] width 49 height 49
click at [428, 187] on input "e." at bounding box center [427, 185] width 1 height 3
radio input "true"
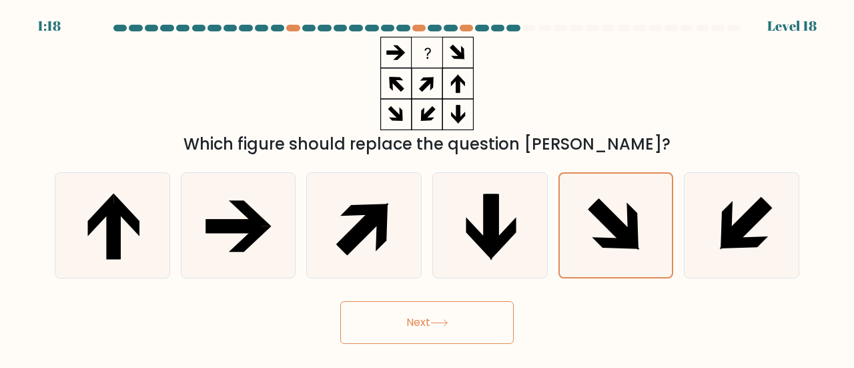
click at [410, 314] on button "Next" at bounding box center [426, 322] width 173 height 43
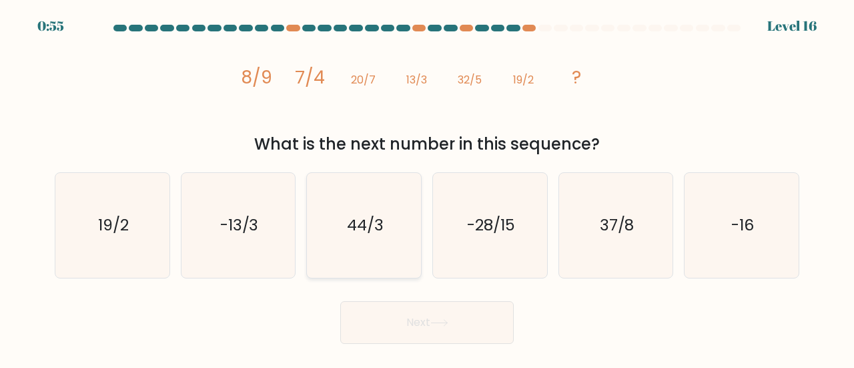
click at [379, 223] on text "44/3" at bounding box center [365, 224] width 37 height 22
click at [427, 187] on input "c. 44/3" at bounding box center [427, 185] width 1 height 3
radio input "true"
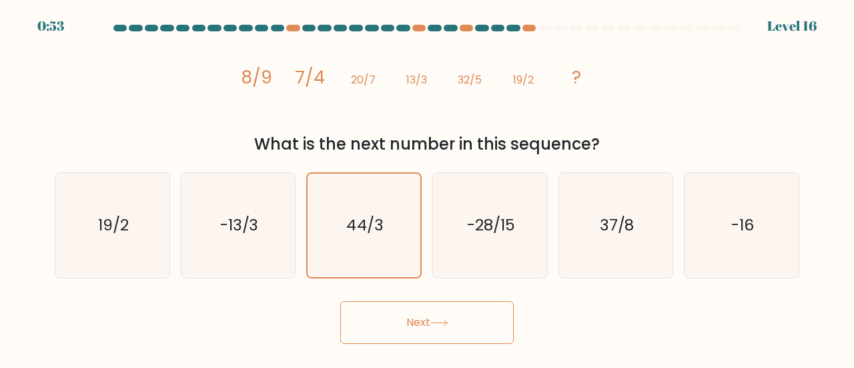
click at [450, 331] on button "Next" at bounding box center [426, 322] width 173 height 43
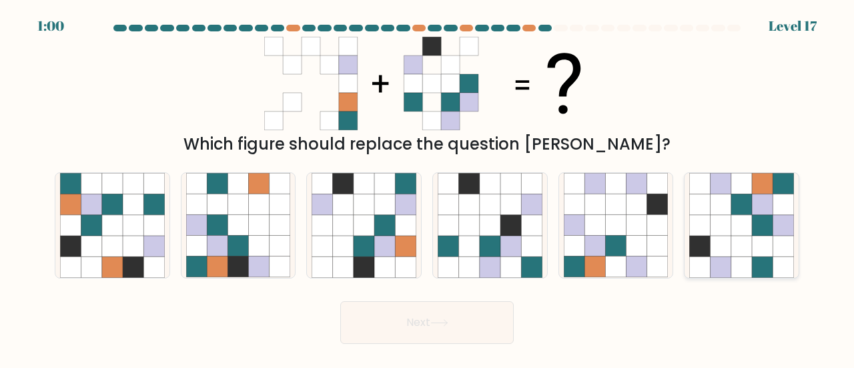
click at [719, 209] on icon at bounding box center [720, 204] width 21 height 21
click at [428, 187] on input "f." at bounding box center [427, 185] width 1 height 3
radio input "true"
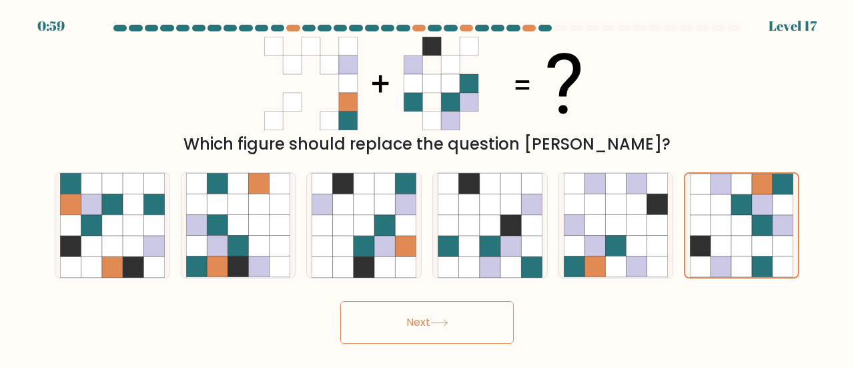
click at [384, 324] on button "Next" at bounding box center [426, 322] width 173 height 43
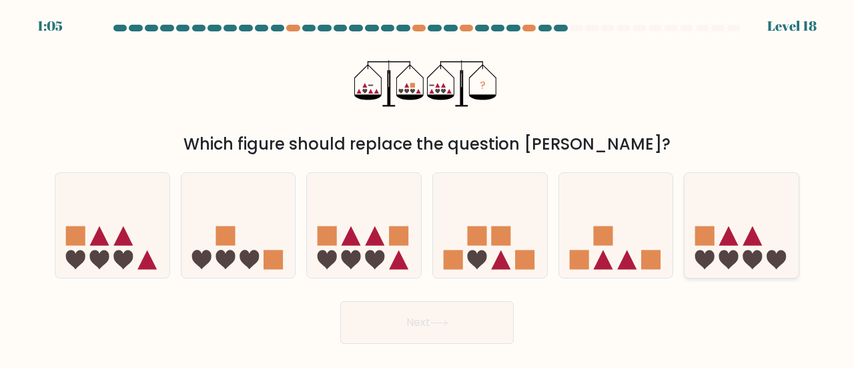
click at [731, 225] on icon at bounding box center [741, 225] width 114 height 94
click at [428, 187] on input "f." at bounding box center [427, 185] width 1 height 3
radio input "true"
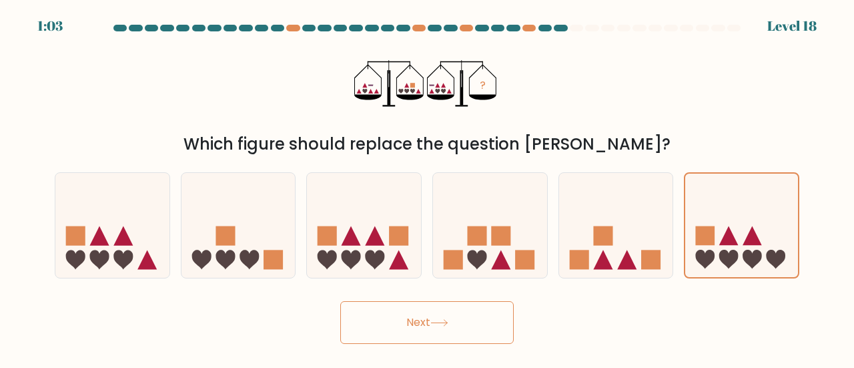
click at [499, 325] on button "Next" at bounding box center [426, 322] width 173 height 43
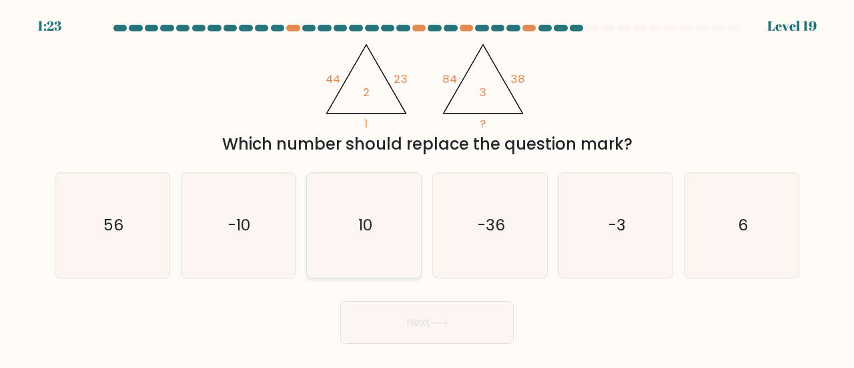
click at [335, 227] on icon "10" at bounding box center [364, 225] width 105 height 105
click at [427, 187] on input "c. 10" at bounding box center [427, 185] width 1 height 3
radio input "true"
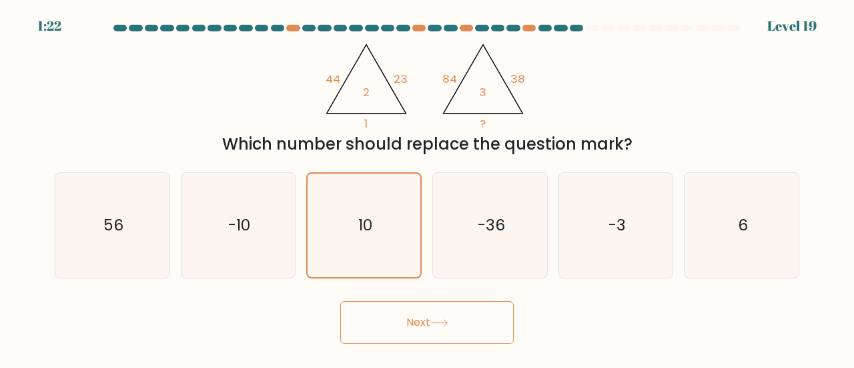
click at [458, 320] on button "Next" at bounding box center [426, 322] width 173 height 43
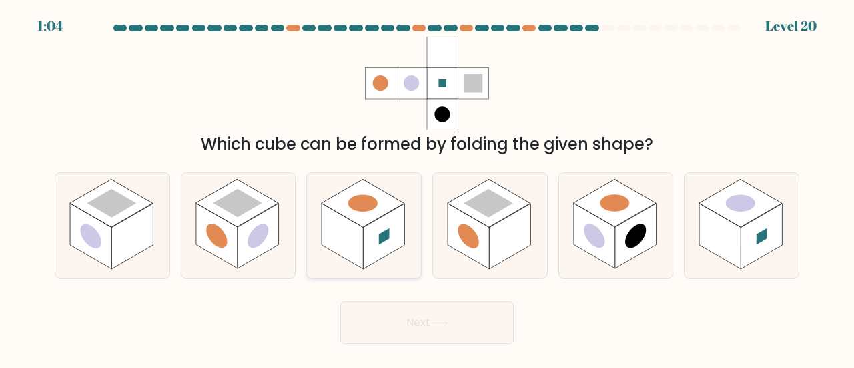
click at [343, 205] on rect at bounding box center [363, 203] width 83 height 48
click at [427, 187] on input "c." at bounding box center [427, 185] width 1 height 3
radio input "true"
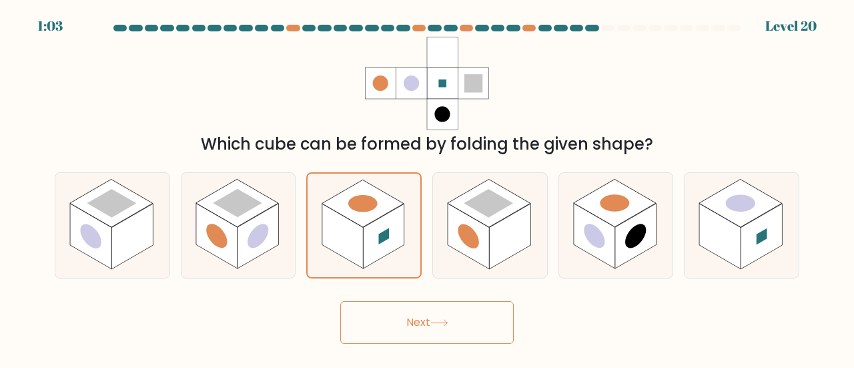
click at [431, 330] on button "Next" at bounding box center [426, 322] width 173 height 43
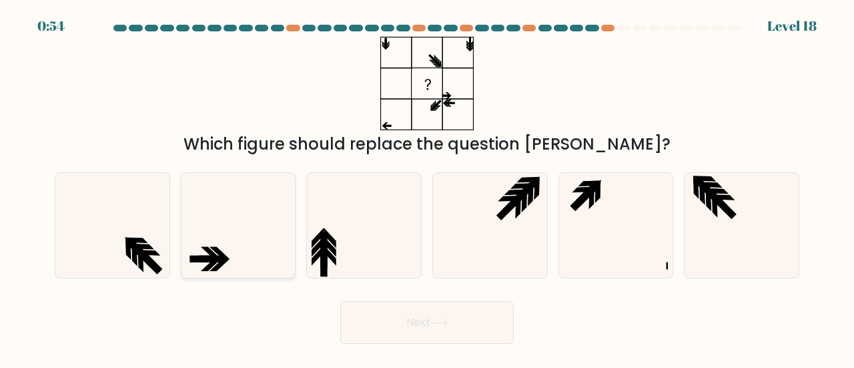
click at [221, 249] on icon at bounding box center [238, 225] width 105 height 105
click at [427, 187] on input "b." at bounding box center [427, 185] width 1 height 3
radio input "true"
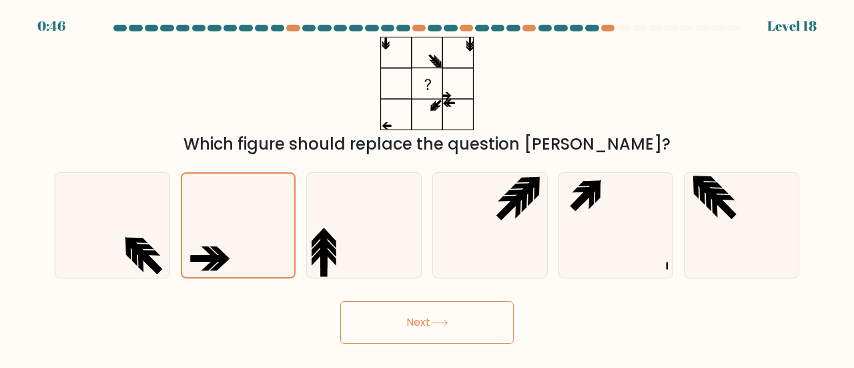
click at [394, 324] on button "Next" at bounding box center [426, 322] width 173 height 43
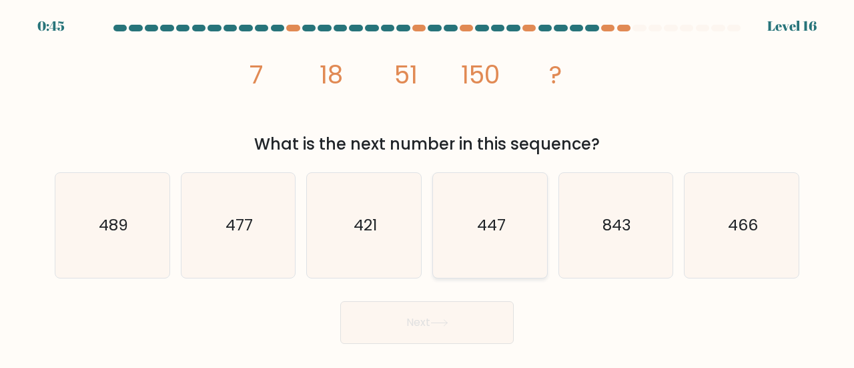
click at [474, 213] on icon "447" at bounding box center [490, 225] width 105 height 105
click at [428, 187] on input "d. 447" at bounding box center [427, 185] width 1 height 3
radio input "true"
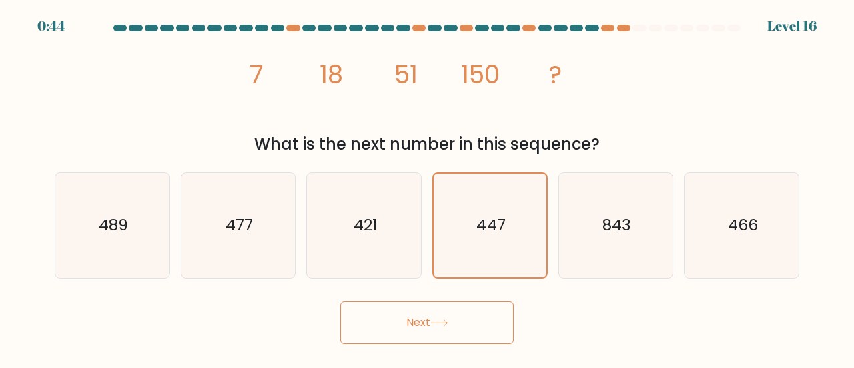
click at [426, 328] on button "Next" at bounding box center [426, 322] width 173 height 43
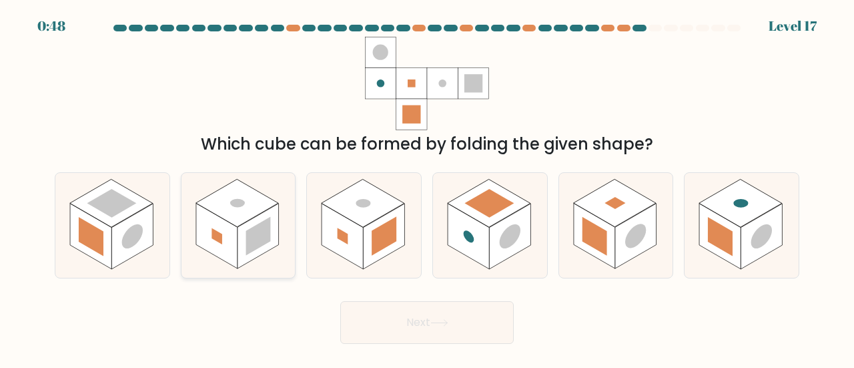
click at [285, 226] on icon at bounding box center [238, 225] width 114 height 105
click at [427, 187] on input "b." at bounding box center [427, 185] width 1 height 3
radio input "true"
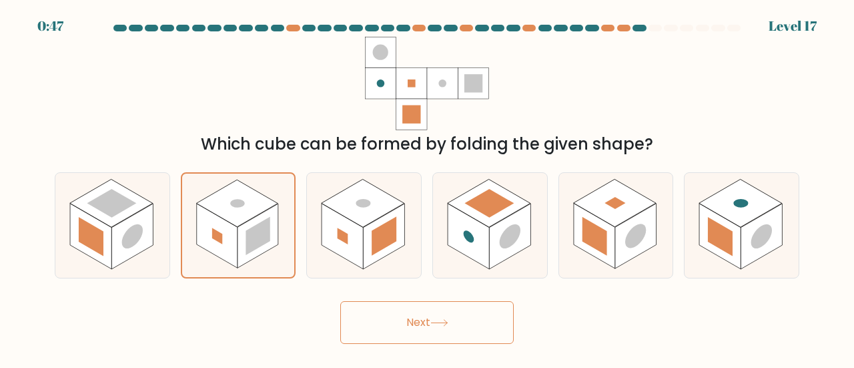
click at [412, 310] on button "Next" at bounding box center [426, 322] width 173 height 43
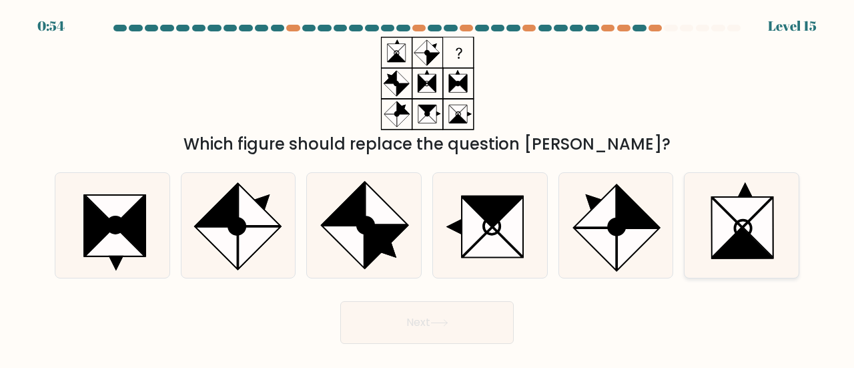
click at [734, 213] on icon at bounding box center [741, 212] width 59 height 30
click at [428, 187] on input "f." at bounding box center [427, 185] width 1 height 3
radio input "true"
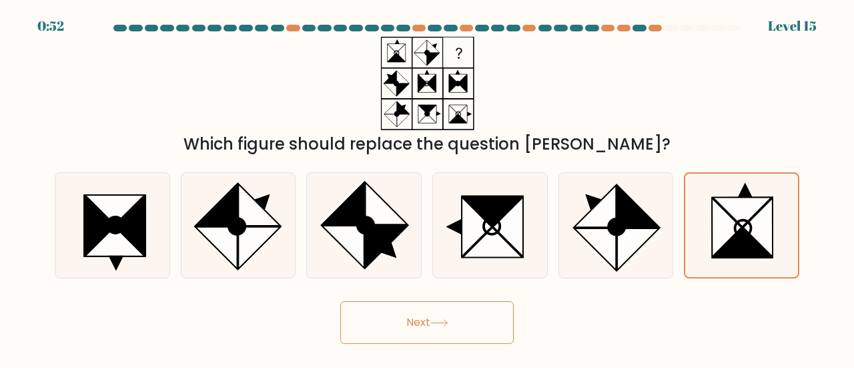
click at [426, 308] on button "Next" at bounding box center [426, 322] width 173 height 43
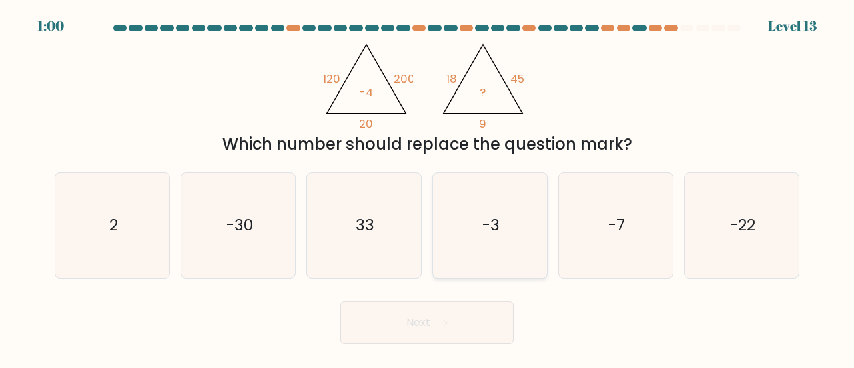
click at [502, 275] on icon "-3" at bounding box center [490, 225] width 105 height 105
click at [428, 187] on input "d. -3" at bounding box center [427, 185] width 1 height 3
radio input "true"
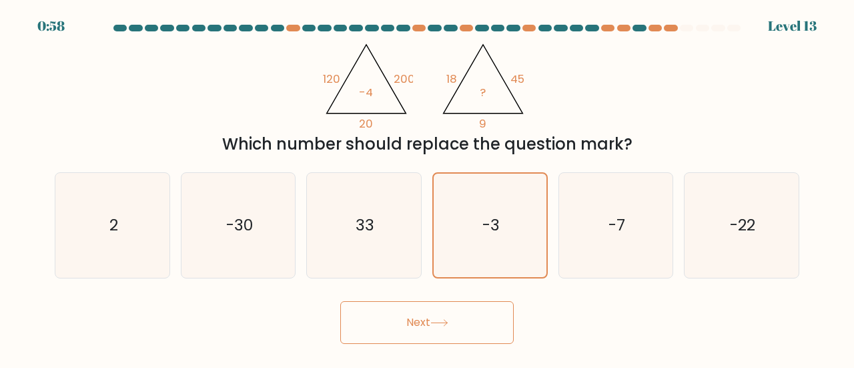
click at [426, 322] on button "Next" at bounding box center [426, 322] width 173 height 43
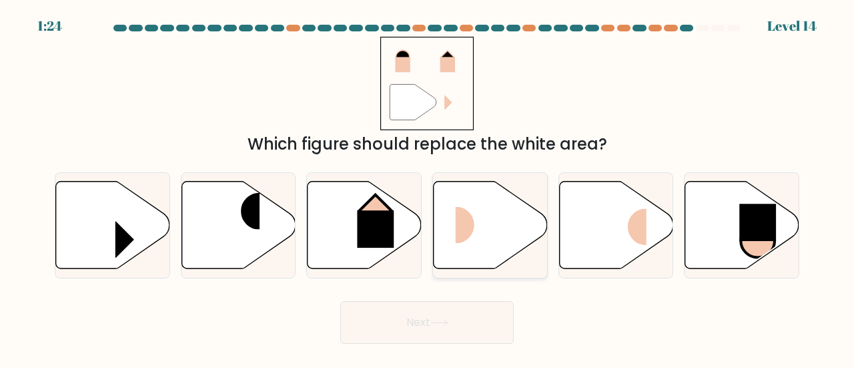
click at [471, 227] on rect at bounding box center [475, 224] width 38 height 37
click at [428, 187] on input "d." at bounding box center [427, 185] width 1 height 3
radio input "true"
click at [413, 338] on button "Next" at bounding box center [426, 322] width 173 height 43
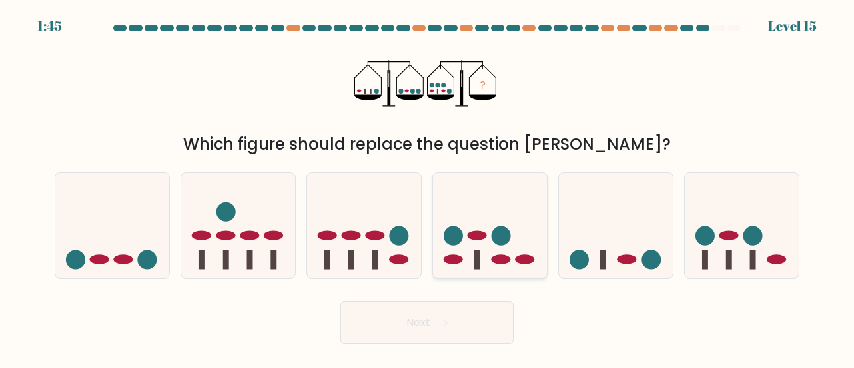
click at [482, 205] on icon at bounding box center [490, 225] width 114 height 94
click at [428, 187] on input "d." at bounding box center [427, 185] width 1 height 3
radio input "true"
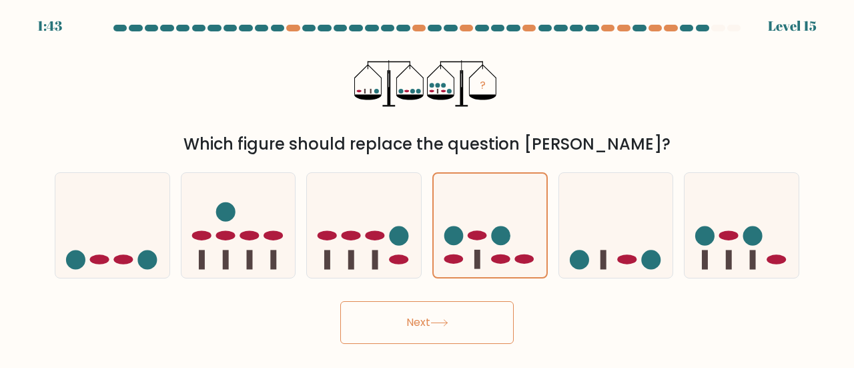
click at [422, 330] on button "Next" at bounding box center [426, 322] width 173 height 43
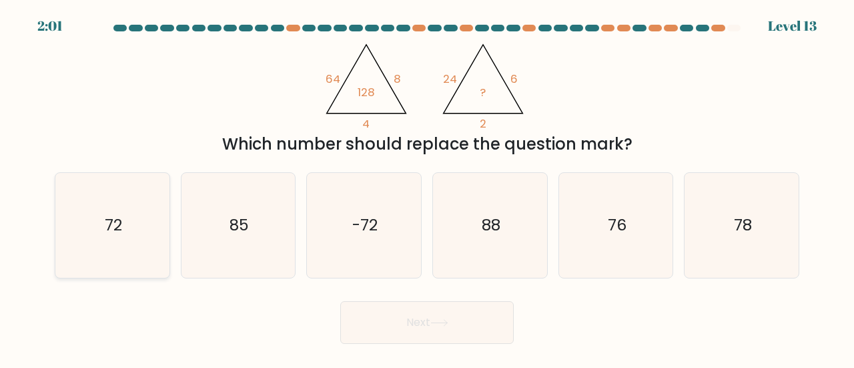
click at [148, 209] on icon "72" at bounding box center [112, 225] width 105 height 105
click at [427, 187] on input "a. 72" at bounding box center [427, 185] width 1 height 3
radio input "true"
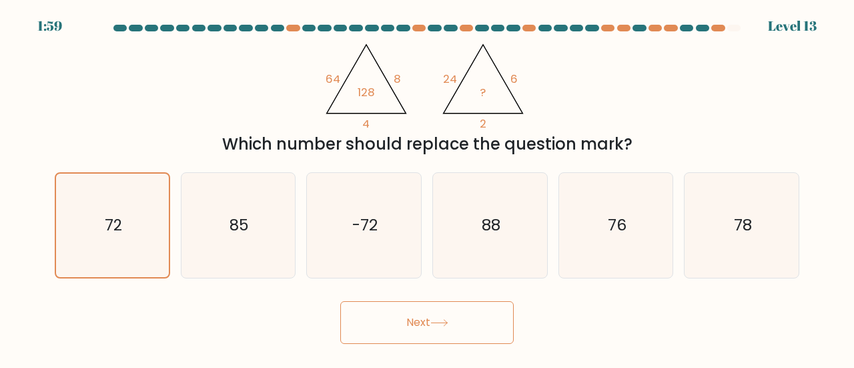
click at [466, 304] on button "Next" at bounding box center [426, 322] width 173 height 43
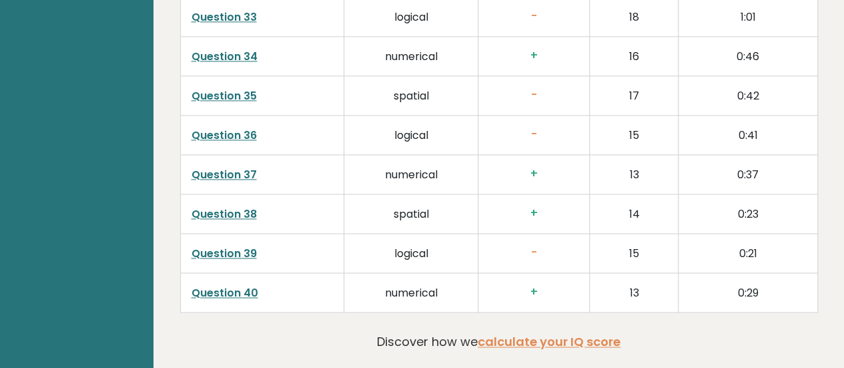
scroll to position [3561, 0]
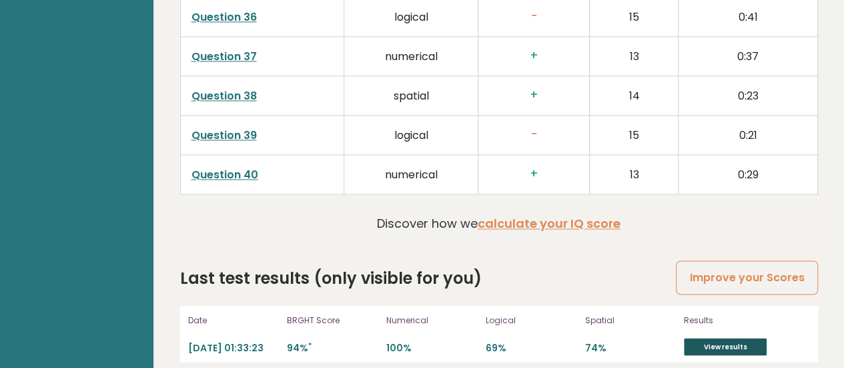
click at [694, 338] on link "View results" at bounding box center [725, 346] width 83 height 17
click at [705, 338] on link "View results" at bounding box center [725, 346] width 83 height 17
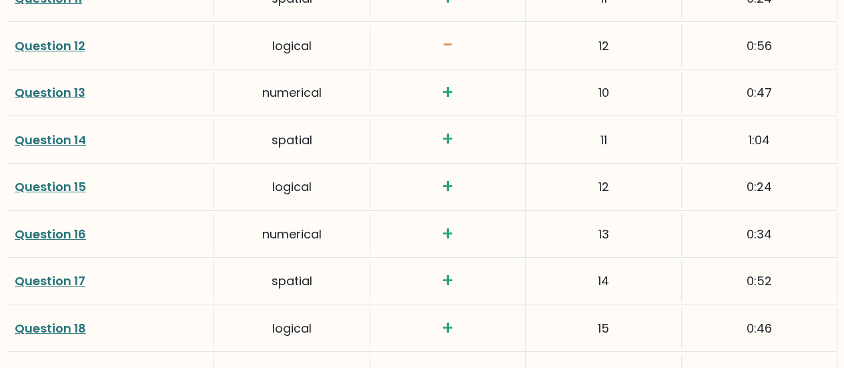
scroll to position [2445, 0]
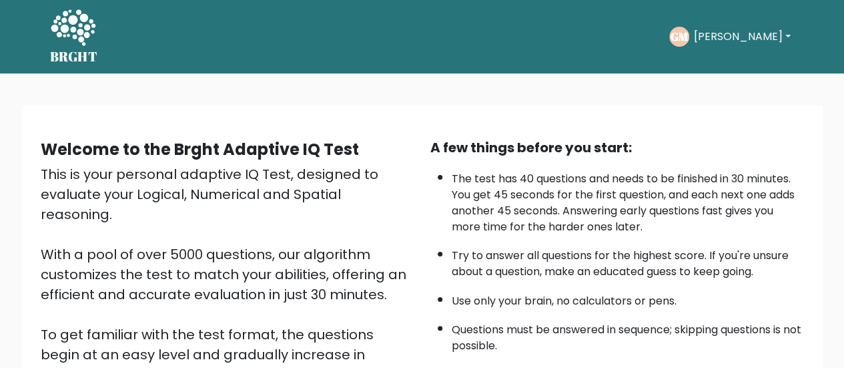
scroll to position [243, 0]
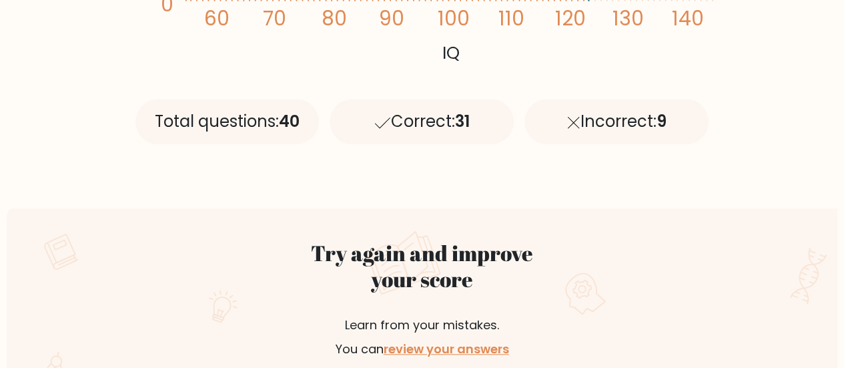
scroll to position [584, 0]
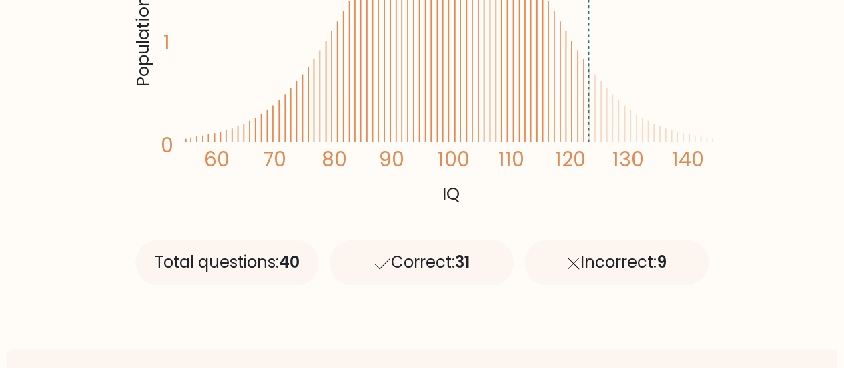
scroll to position [415, 0]
